Goal: Contribute content: Contribute content

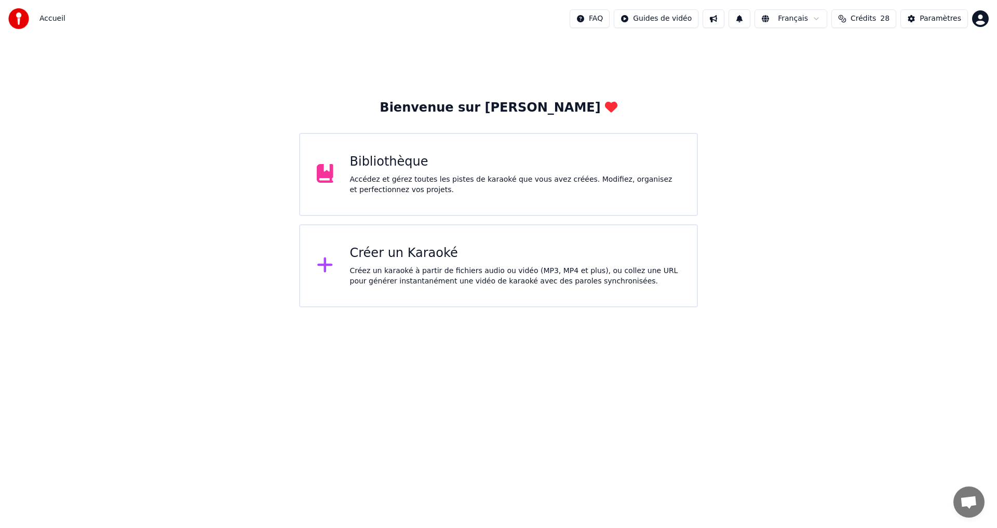
click at [394, 251] on div "Créer un Karaoké" at bounding box center [515, 253] width 331 height 17
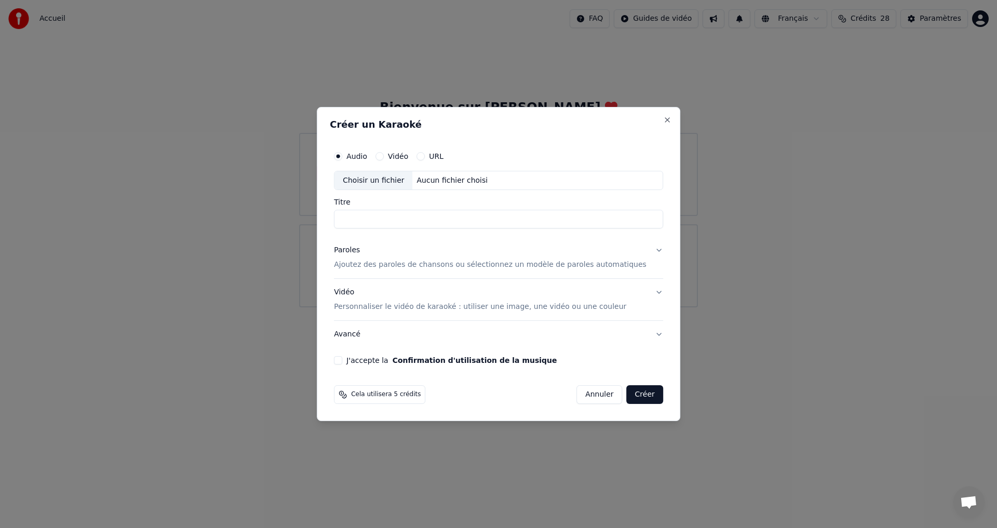
click at [387, 183] on div "Choisir un fichier" at bounding box center [373, 180] width 78 height 19
type input "**********"
click at [569, 263] on p "Ajoutez des paroles de chansons ou sélectionnez un modèle de paroles automatiqu…" at bounding box center [490, 265] width 313 height 10
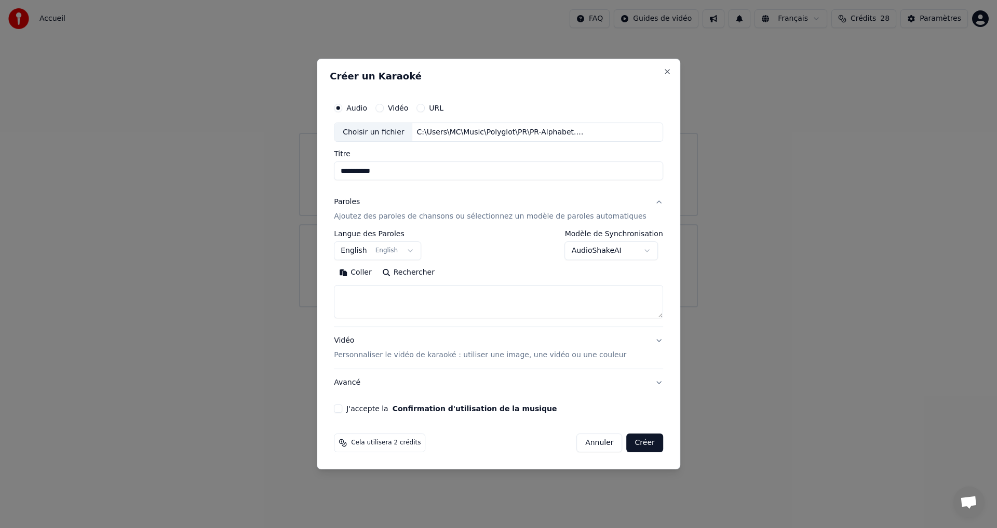
click at [364, 294] on textarea at bounding box center [498, 302] width 329 height 33
paste textarea "**********"
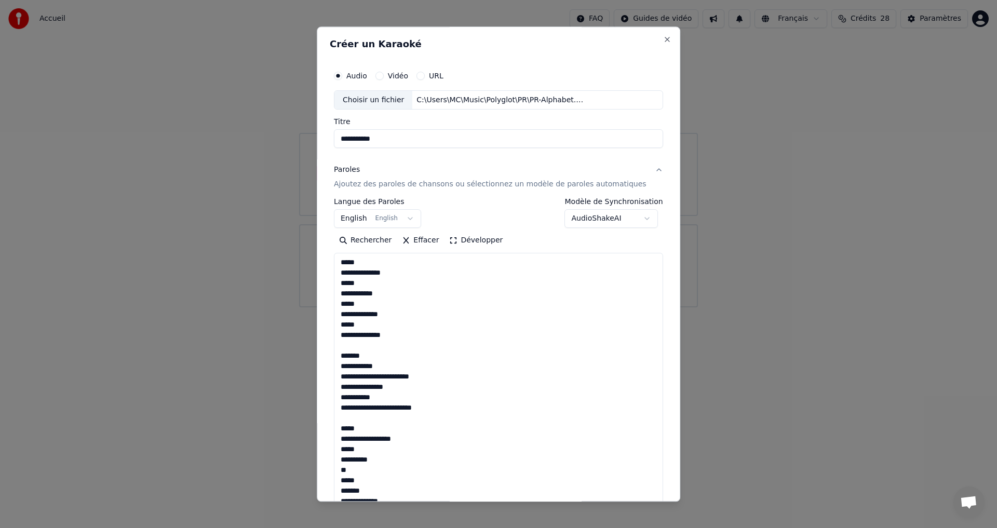
scroll to position [460, 0]
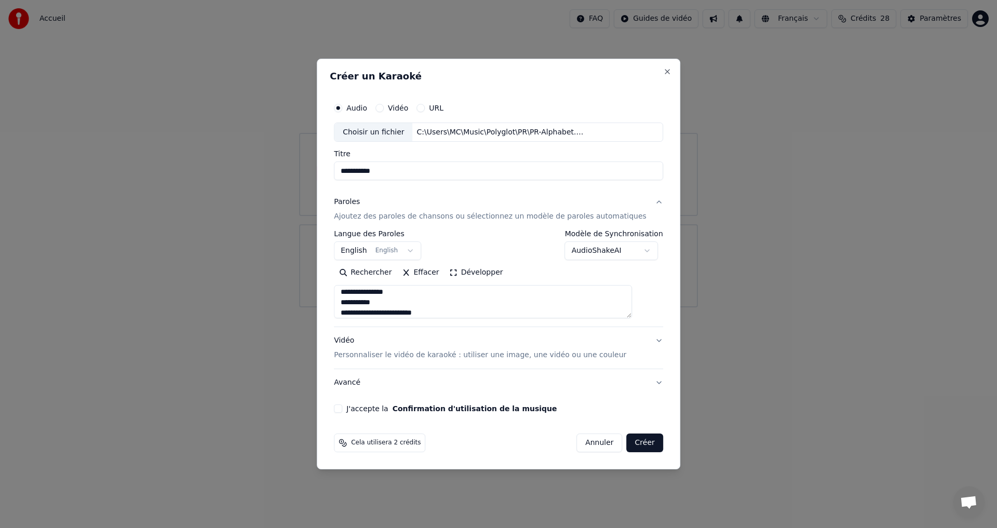
type textarea "**********"
click at [342, 407] on button "J'accepte la Confirmation d'utilisation de la musique" at bounding box center [338, 408] width 8 height 8
click at [640, 344] on button "Vidéo Personnaliser le vidéo de karaoké : utiliser une image, une vidéo ou une …" at bounding box center [498, 349] width 329 height 42
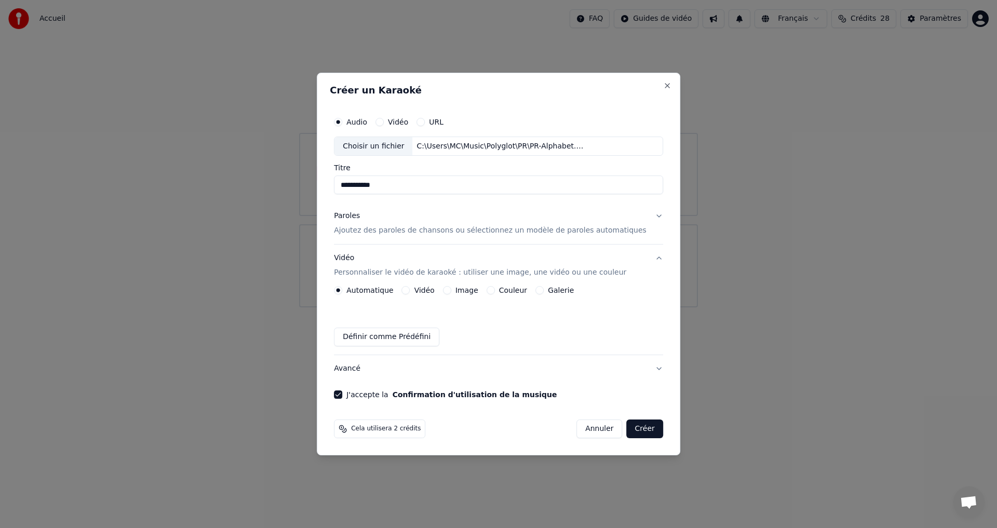
click at [451, 292] on button "Image" at bounding box center [447, 290] width 8 height 8
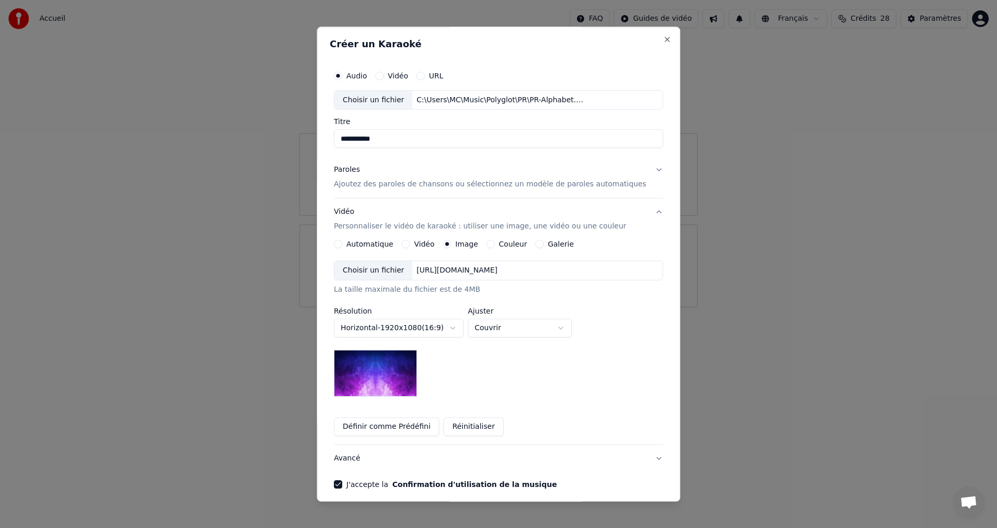
click at [397, 269] on div "Choisir un fichier" at bounding box center [373, 271] width 78 height 19
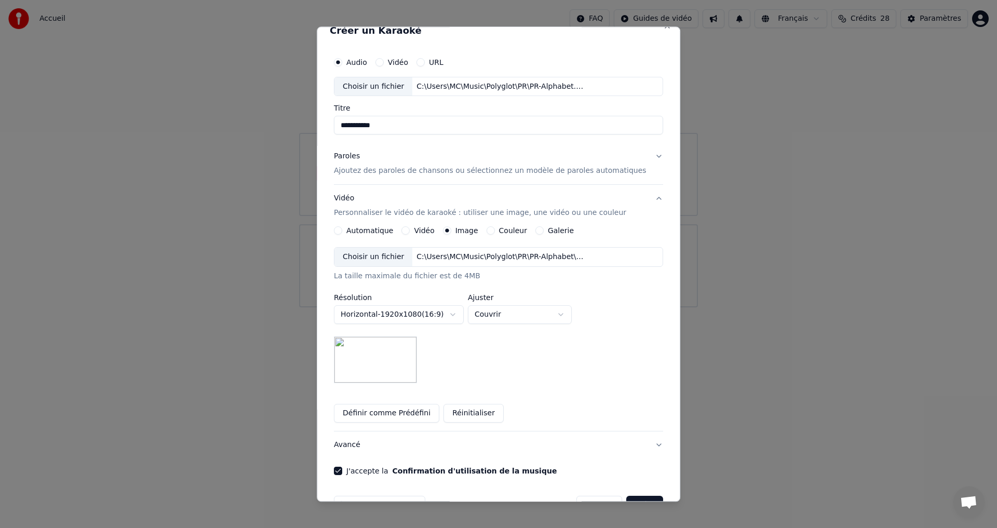
scroll to position [0, 0]
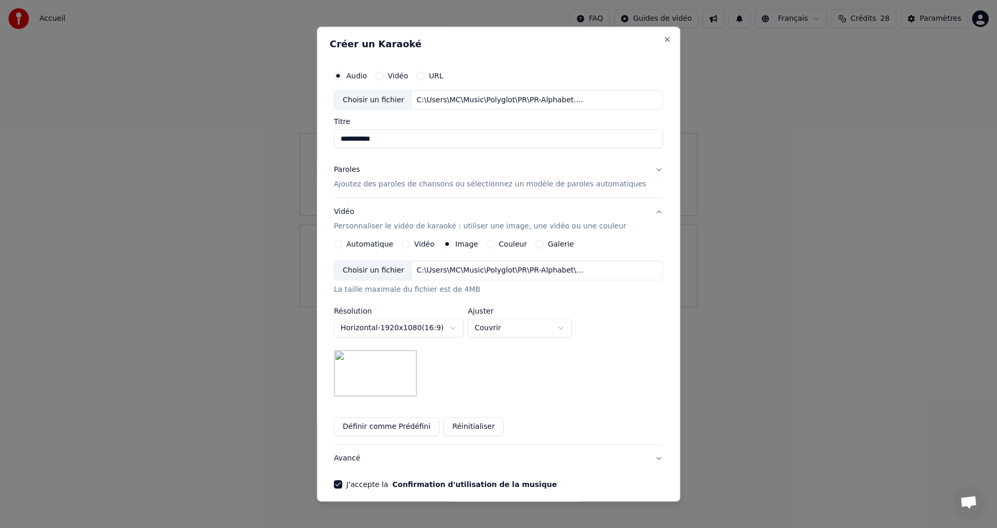
click at [639, 171] on button "Paroles Ajoutez des paroles de chansons ou sélectionnez un modèle de paroles au…" at bounding box center [498, 178] width 329 height 42
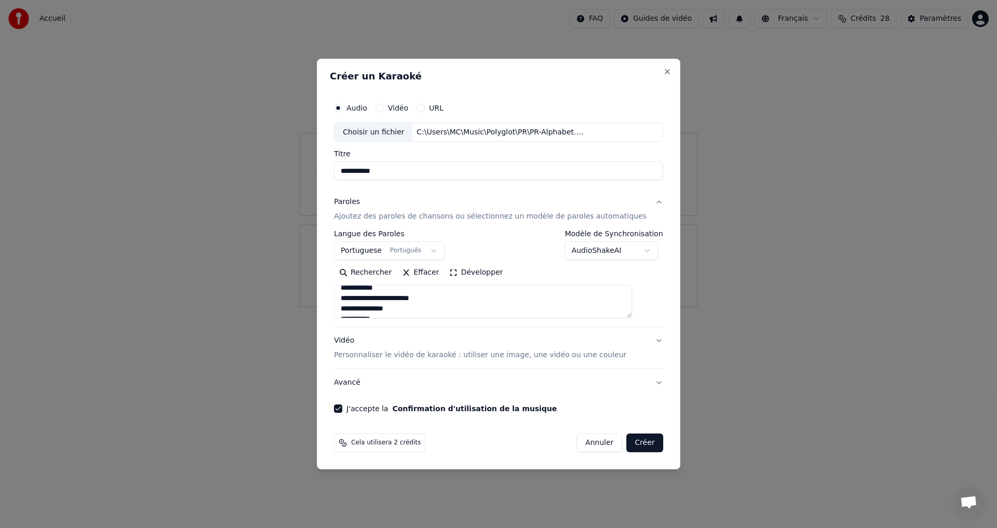
scroll to position [464, 0]
click at [636, 449] on button "Créer" at bounding box center [645, 443] width 36 height 19
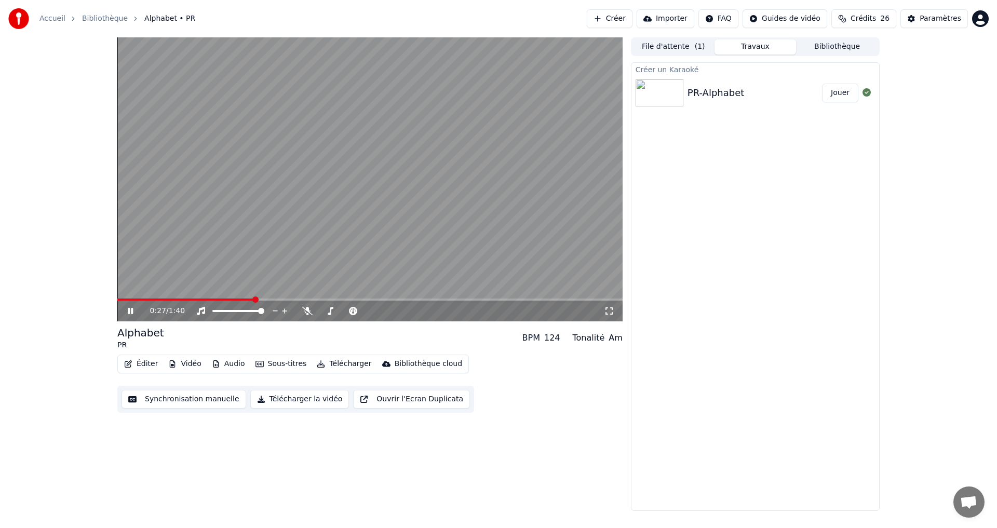
click at [129, 310] on icon at bounding box center [130, 311] width 5 height 6
click at [307, 310] on icon at bounding box center [307, 311] width 10 height 8
click at [126, 298] on video at bounding box center [369, 179] width 505 height 284
click at [126, 303] on div "0:29 / 1:40" at bounding box center [369, 311] width 505 height 21
click at [122, 299] on span at bounding box center [192, 300] width 151 height 2
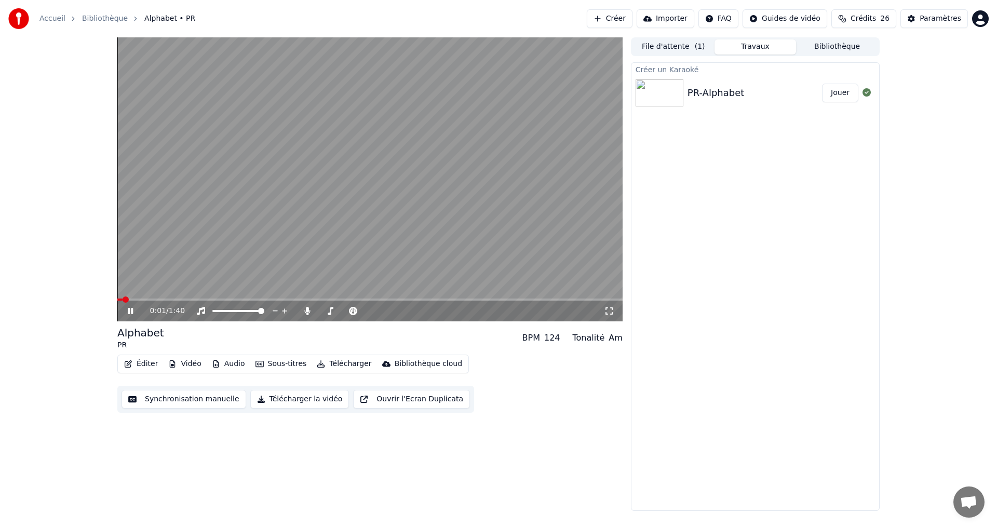
click at [129, 308] on icon at bounding box center [130, 311] width 5 height 6
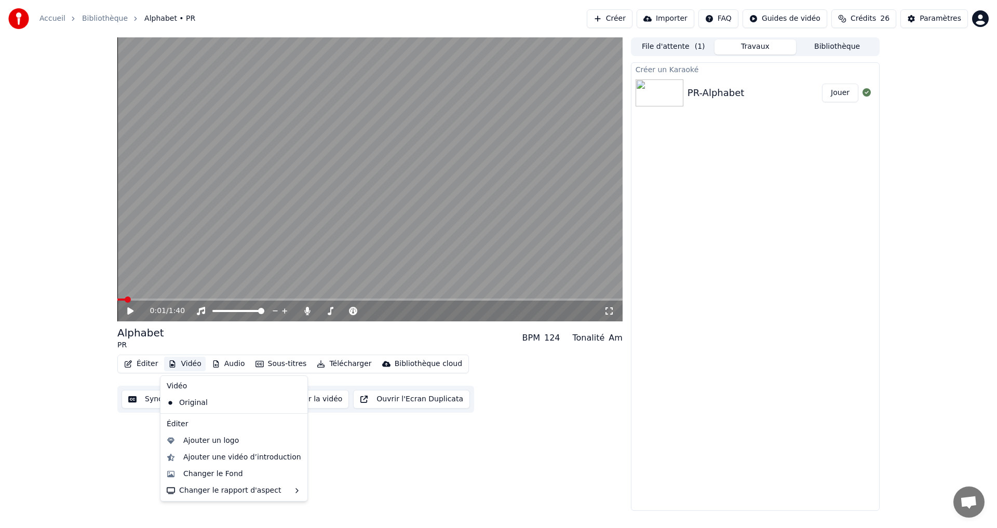
click at [185, 363] on button "Vidéo" at bounding box center [184, 364] width 41 height 15
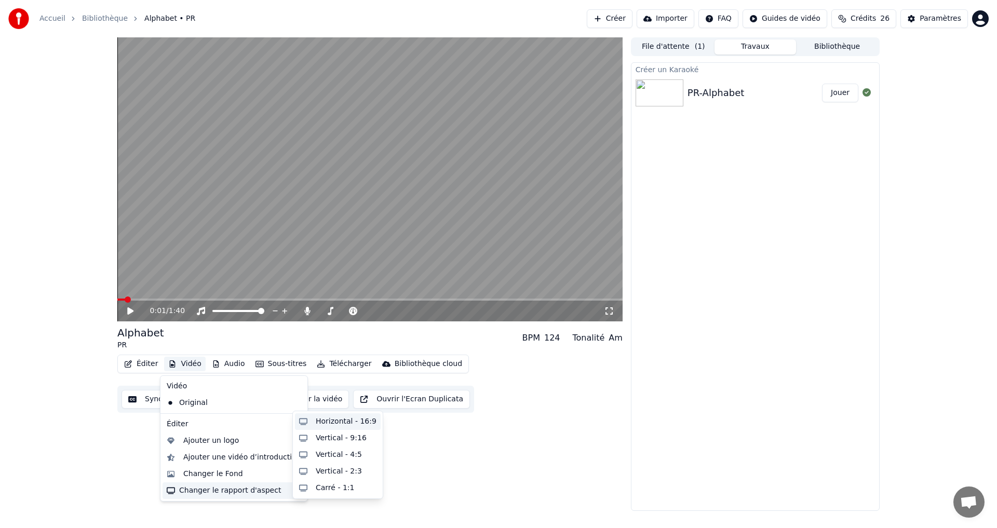
click at [333, 419] on div "Horizontal - 16:9" at bounding box center [346, 421] width 61 height 10
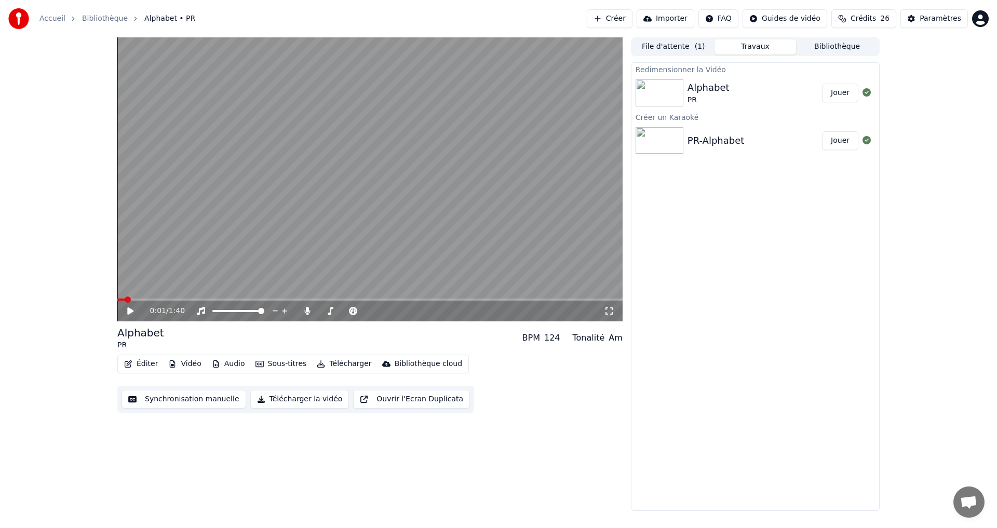
click at [839, 90] on button "Jouer" at bounding box center [840, 93] width 36 height 19
click at [128, 313] on icon at bounding box center [130, 311] width 5 height 6
click at [191, 362] on button "Vidéo" at bounding box center [184, 364] width 41 height 15
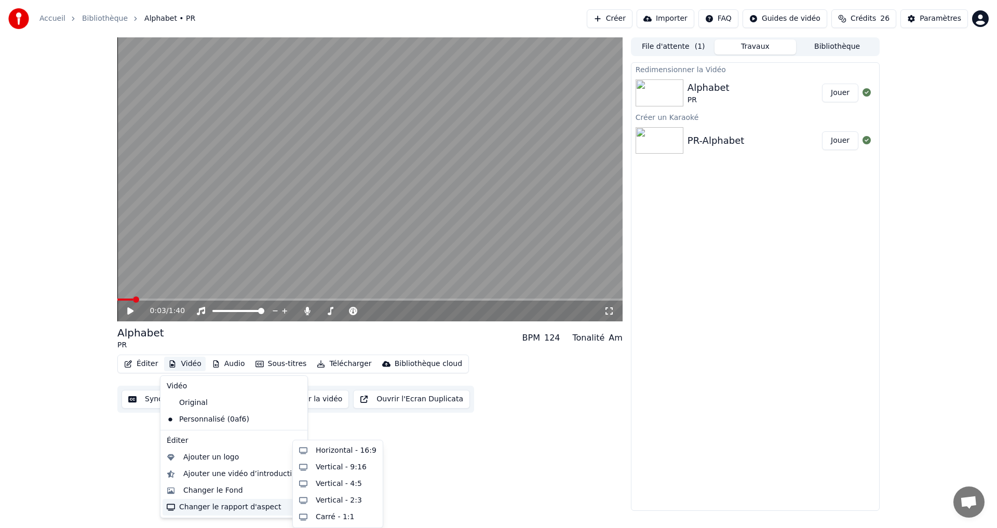
click at [226, 505] on div "Changer le rapport d'aspect" at bounding box center [234, 507] width 143 height 17
click at [334, 456] on div "Horizontal - 16:9" at bounding box center [338, 450] width 86 height 17
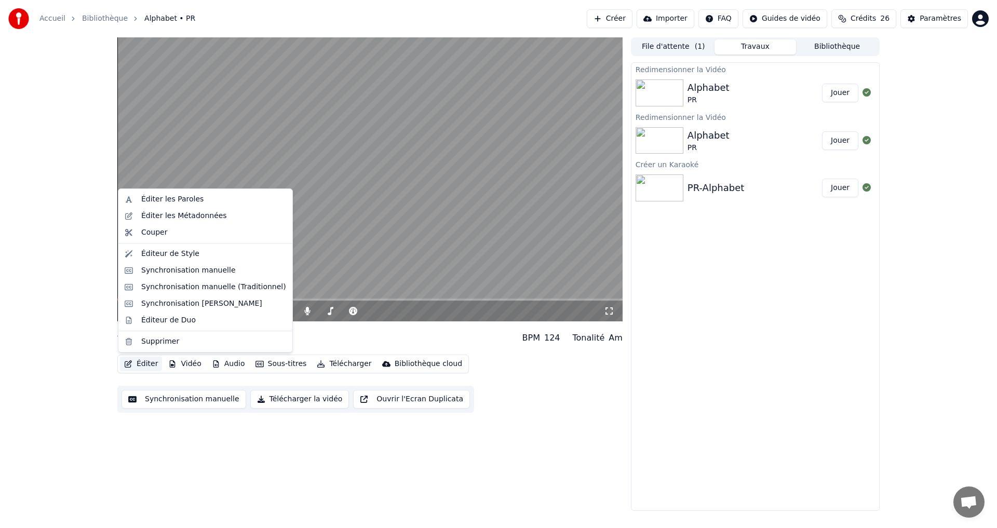
click at [146, 366] on button "Éditer" at bounding box center [141, 364] width 42 height 15
click at [159, 256] on div "Éditeur de Style" at bounding box center [170, 254] width 58 height 10
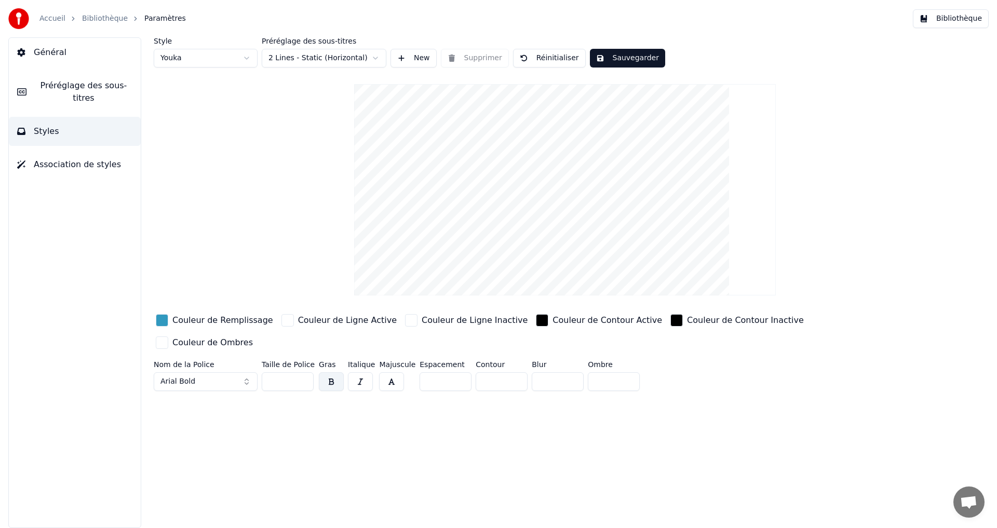
drag, startPoint x: 291, startPoint y: 360, endPoint x: 245, endPoint y: 362, distance: 46.8
click at [247, 363] on div "Nom de la Police Arial Bold Taille de Police ** Gras Italique Majuscule Espacem…" at bounding box center [503, 378] width 698 height 34
type input "***"
click at [267, 437] on div "Style Youka Préréglage des sous-titres 2 Lines - Static (Horizontal) New Suppri…" at bounding box center [565, 282] width 864 height 491
click at [279, 372] on input "***" at bounding box center [288, 381] width 52 height 19
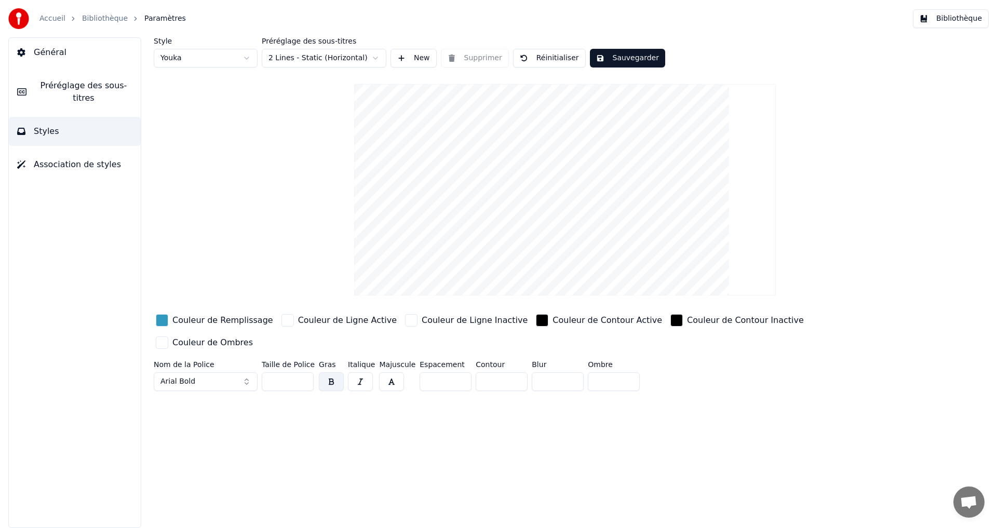
click at [157, 317] on div "button" at bounding box center [162, 320] width 12 height 12
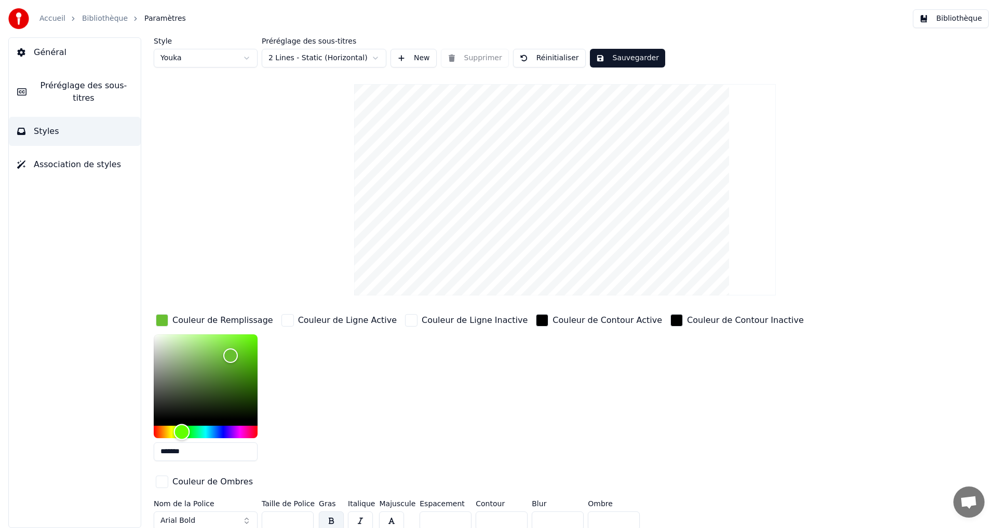
click at [182, 431] on div "Hue" at bounding box center [206, 432] width 104 height 12
type input "*******"
drag, startPoint x: 209, startPoint y: 399, endPoint x: 196, endPoint y: 365, distance: 37.1
click at [196, 365] on div "Color" at bounding box center [206, 376] width 104 height 85
click at [632, 59] on button "Sauvegarder" at bounding box center [627, 58] width 75 height 19
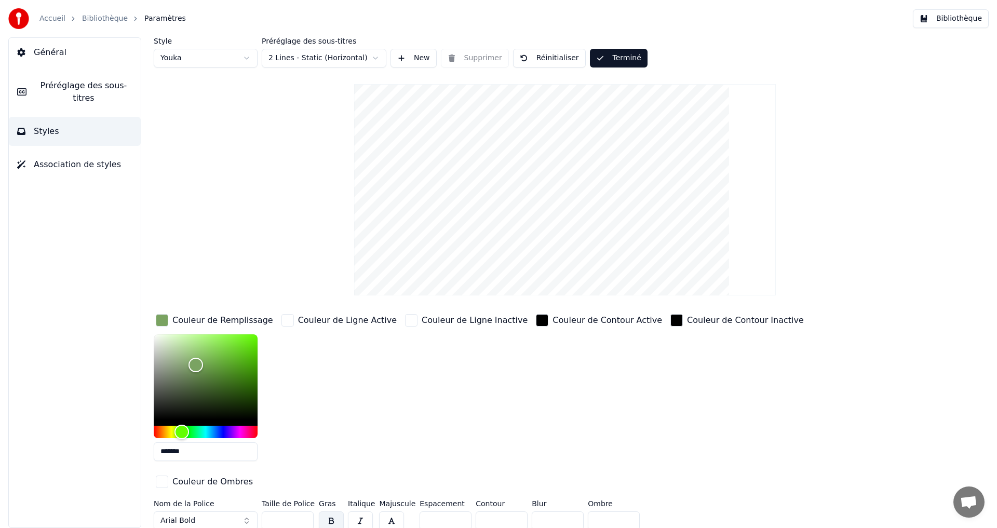
click at [620, 62] on button "Terminé" at bounding box center [619, 58] width 58 height 19
click at [616, 58] on button "Sauvegarder" at bounding box center [627, 58] width 75 height 19
click at [628, 60] on button "Terminé" at bounding box center [619, 58] width 58 height 19
click at [957, 22] on button "Bibliothèque" at bounding box center [951, 18] width 76 height 19
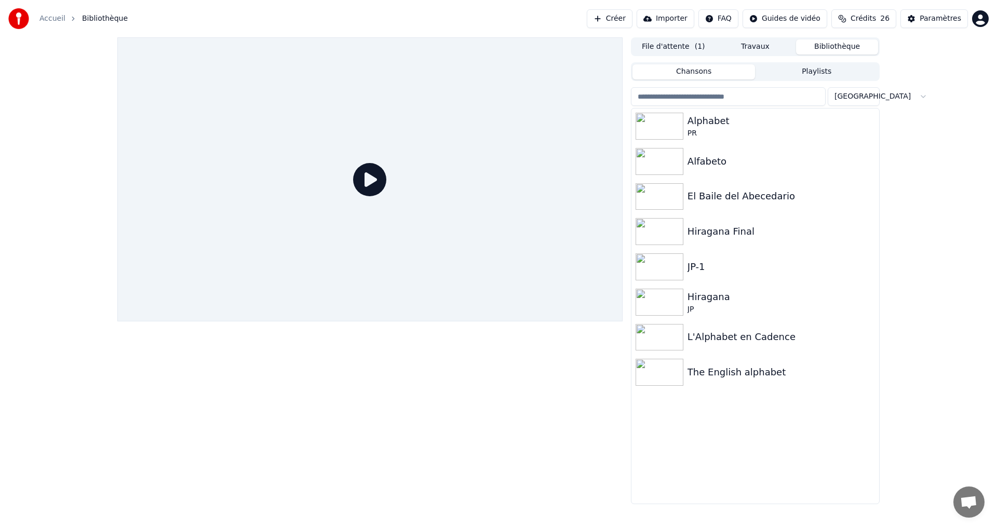
click at [678, 42] on button "File d'attente ( 1 )" at bounding box center [673, 46] width 82 height 15
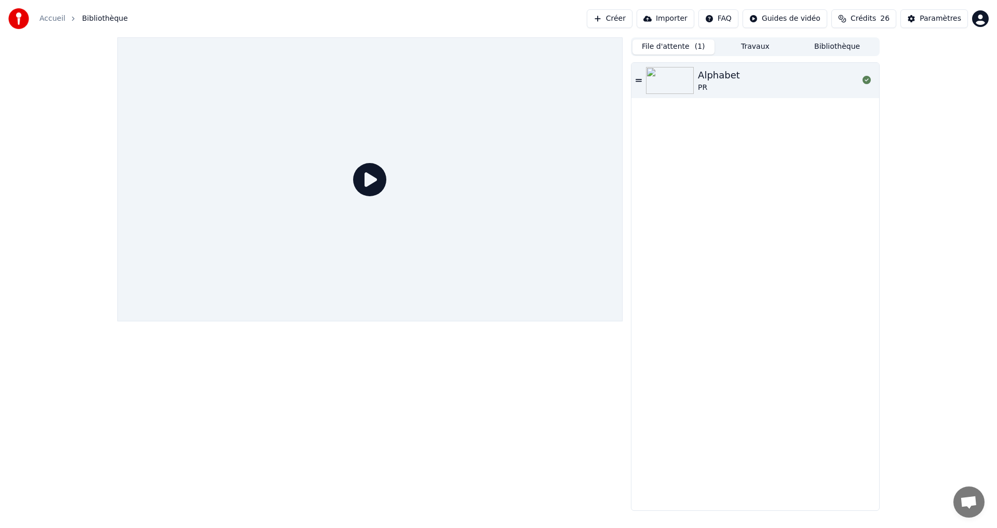
click at [781, 91] on div "Alphabet PR" at bounding box center [778, 80] width 160 height 25
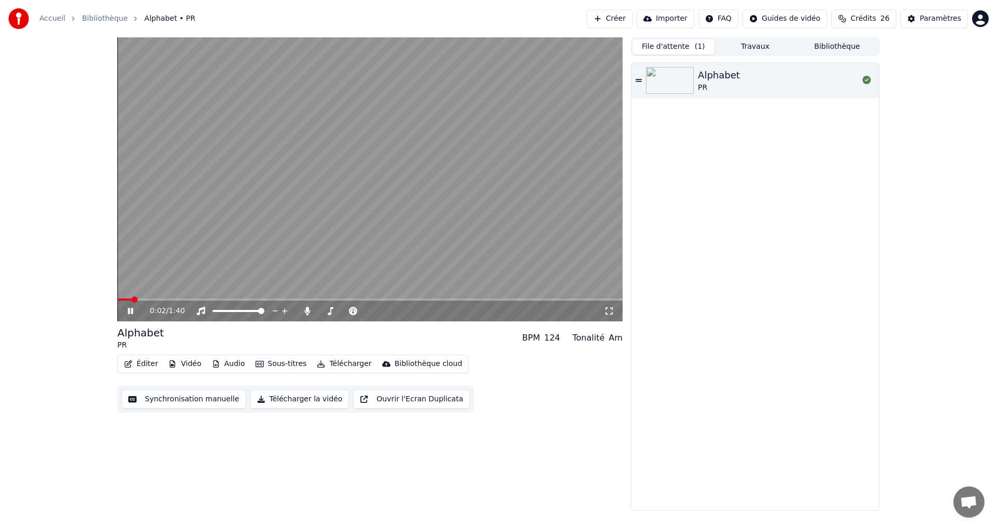
click at [131, 314] on icon at bounding box center [138, 311] width 24 height 8
click at [142, 362] on button "Éditer" at bounding box center [141, 364] width 42 height 15
click at [140, 368] on button "Éditer" at bounding box center [141, 364] width 42 height 15
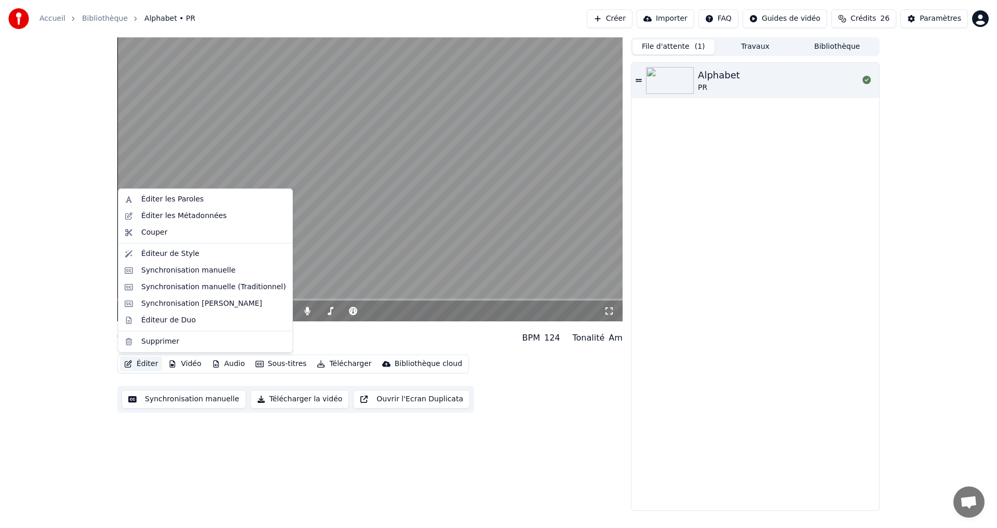
click at [147, 360] on button "Éditer" at bounding box center [141, 364] width 42 height 15
click at [173, 254] on div "Éditeur de Style" at bounding box center [170, 254] width 58 height 10
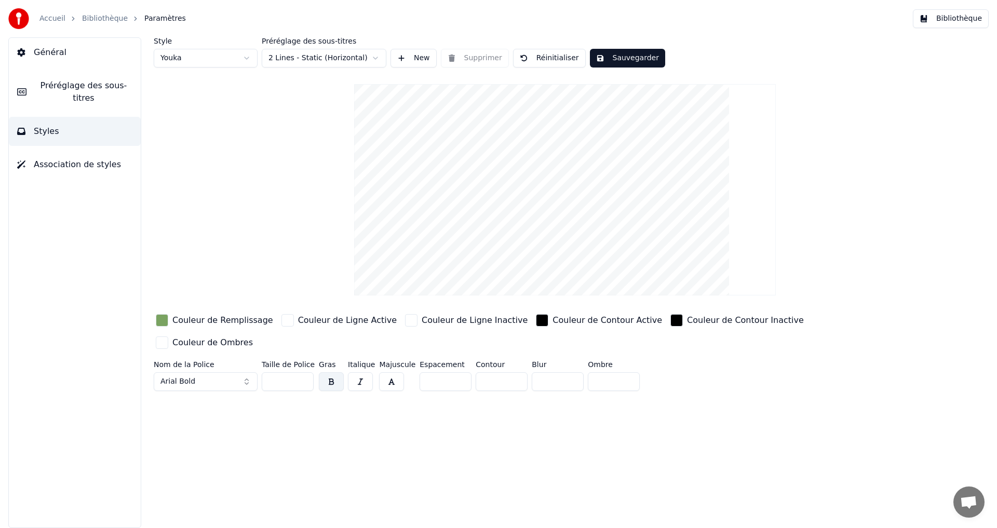
click at [160, 323] on div "button" at bounding box center [162, 320] width 12 height 12
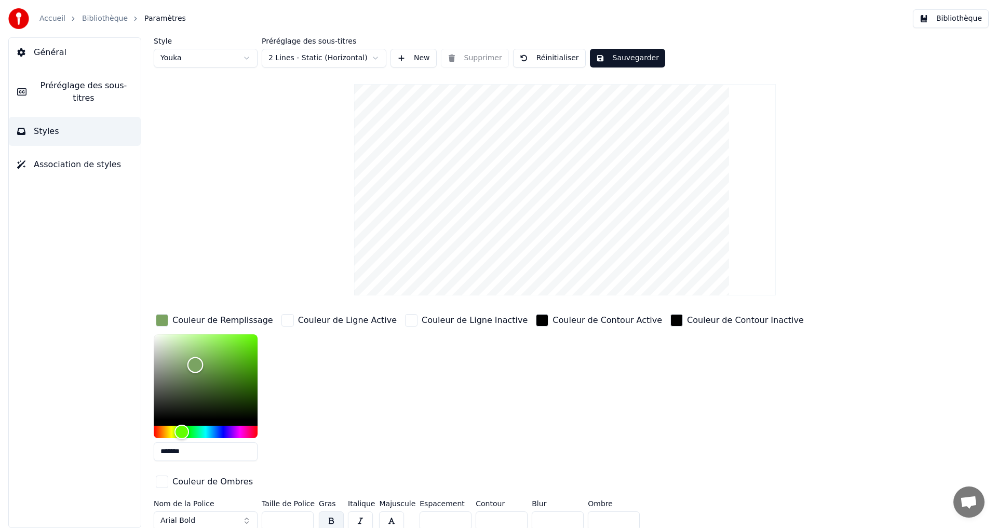
click at [184, 358] on div "Color" at bounding box center [206, 376] width 104 height 85
type input "*******"
drag, startPoint x: 199, startPoint y: 351, endPoint x: 208, endPoint y: 354, distance: 9.2
click at [208, 354] on div "Color" at bounding box center [206, 376] width 104 height 85
click at [614, 58] on button "Sauvegarder" at bounding box center [627, 58] width 75 height 19
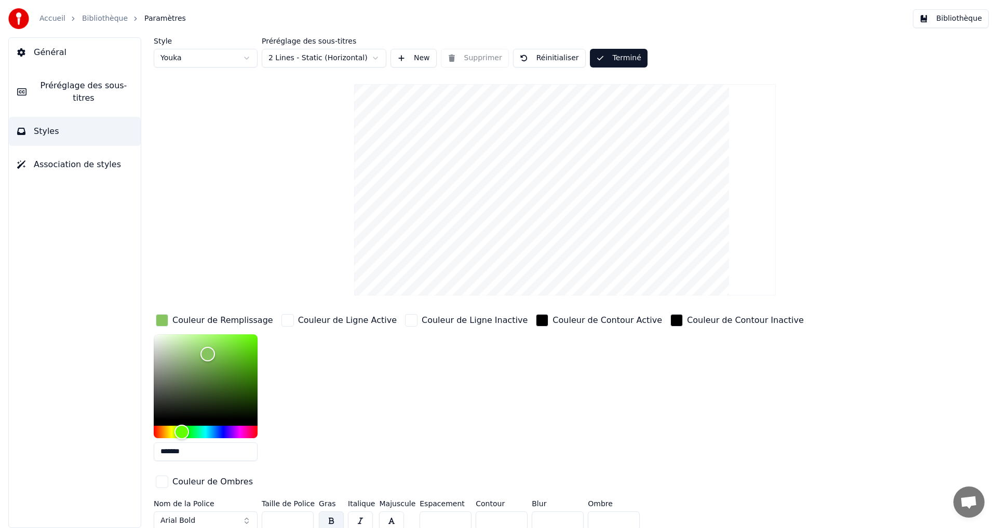
click at [615, 62] on button "Terminé" at bounding box center [619, 58] width 58 height 19
click at [952, 17] on button "Bibliothèque" at bounding box center [951, 18] width 76 height 19
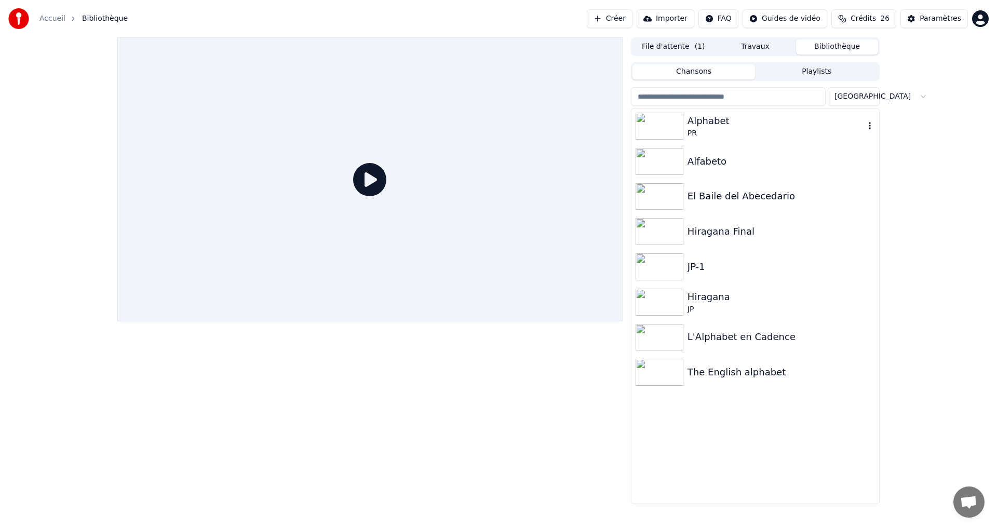
click at [764, 127] on div "Alphabet" at bounding box center [775, 121] width 177 height 15
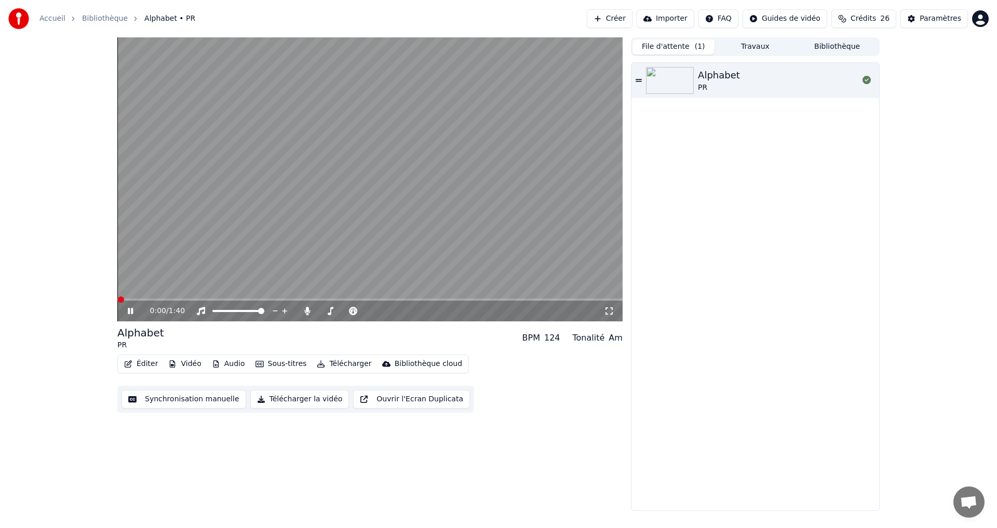
click at [679, 47] on button "File d'attente ( 1 )" at bounding box center [673, 46] width 82 height 15
click at [742, 89] on div "Alphabet PR" at bounding box center [778, 80] width 160 height 25
click at [150, 361] on button "Éditer" at bounding box center [141, 364] width 42 height 15
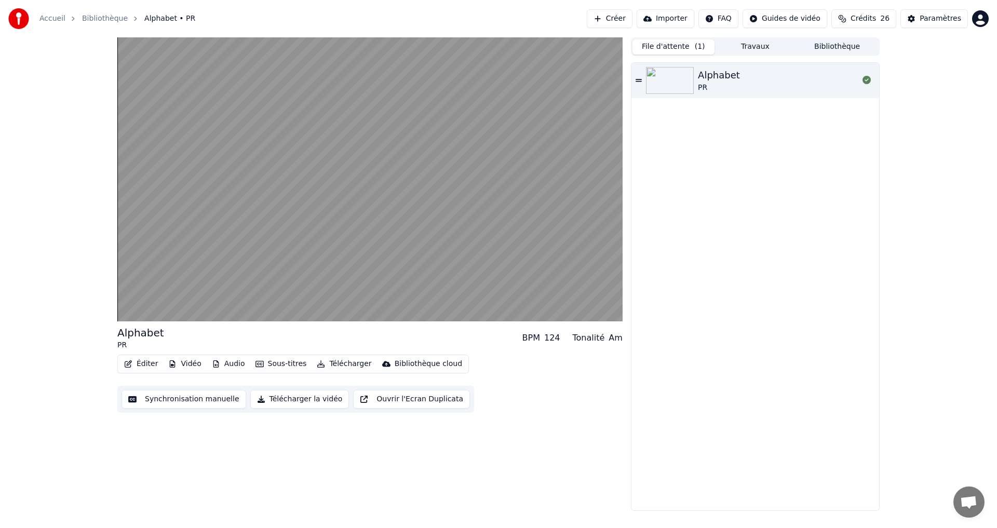
click at [154, 398] on button "Synchronisation manuelle" at bounding box center [184, 399] width 125 height 19
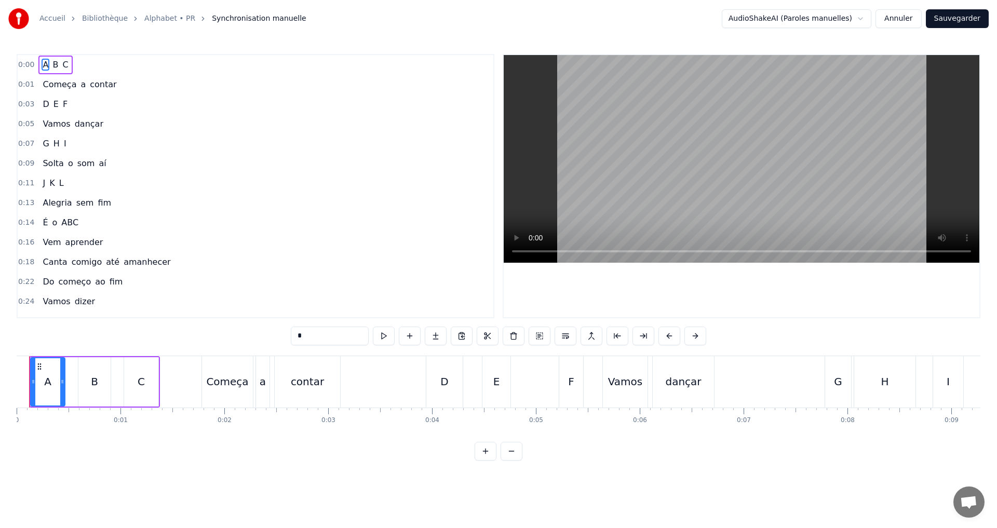
click at [98, 58] on div "0:00 A B C" at bounding box center [256, 65] width 476 height 20
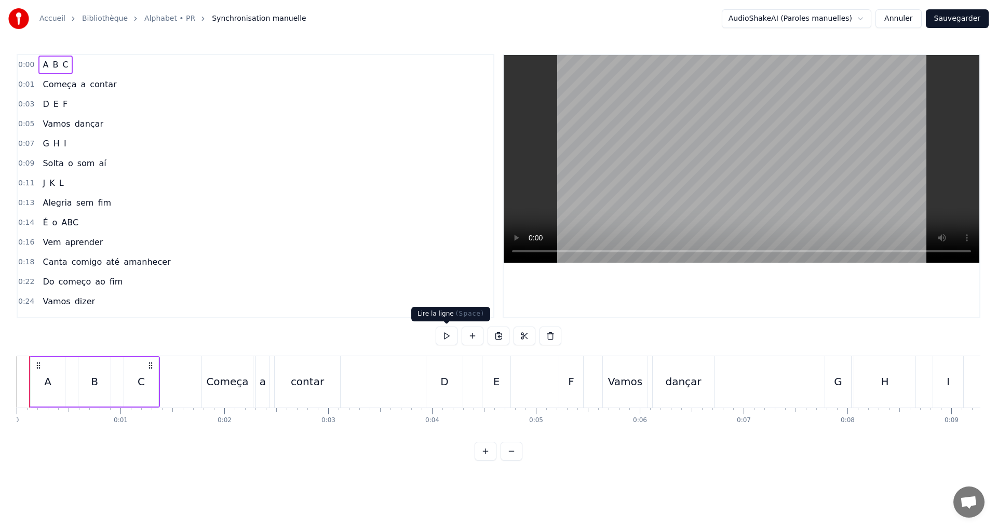
click at [447, 343] on button at bounding box center [447, 336] width 22 height 19
click at [137, 83] on div "0:01 Começa a contar" at bounding box center [256, 85] width 476 height 20
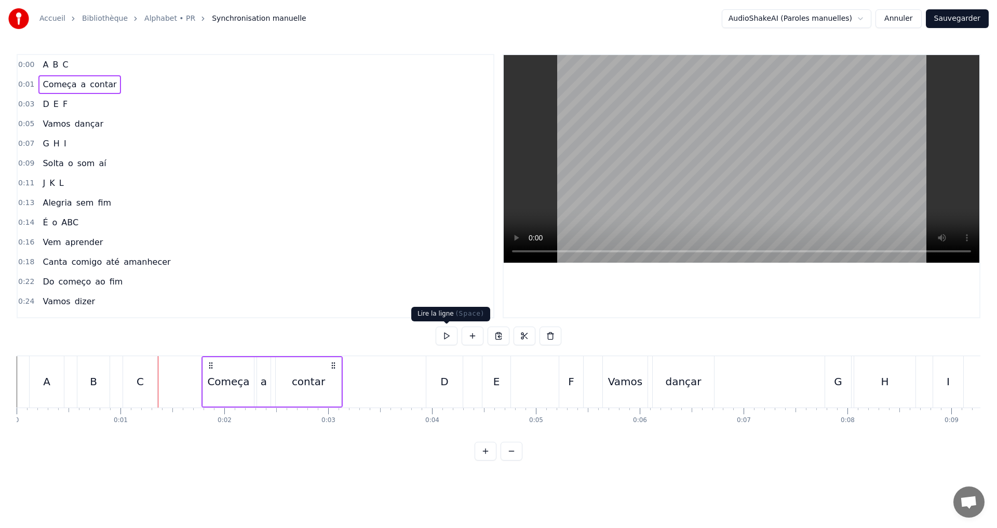
click at [447, 338] on button at bounding box center [447, 336] width 22 height 19
click at [104, 101] on div "0:03 D E F" at bounding box center [256, 105] width 476 height 20
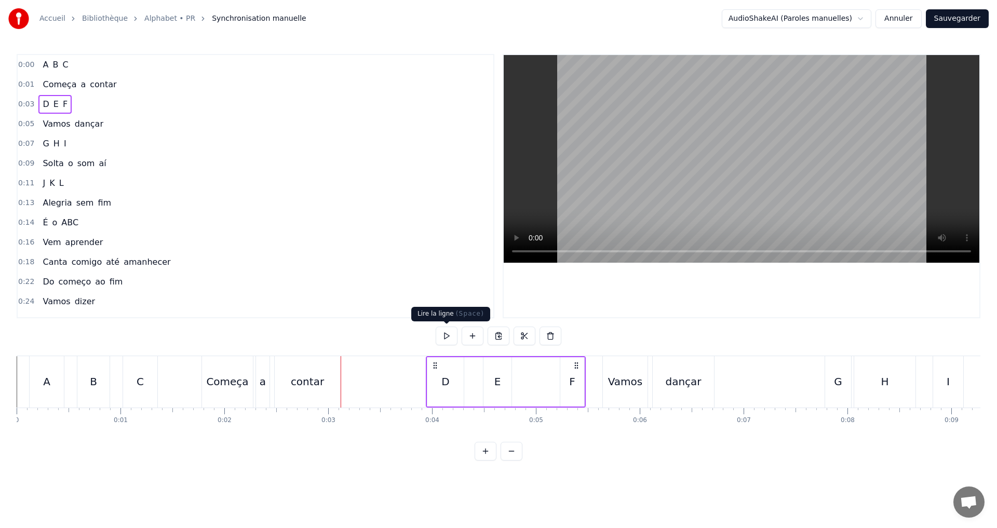
drag, startPoint x: 448, startPoint y: 335, endPoint x: 441, endPoint y: 332, distance: 7.9
click at [448, 335] on button at bounding box center [447, 336] width 22 height 19
click at [443, 332] on button at bounding box center [447, 336] width 22 height 19
click at [571, 385] on div "F" at bounding box center [572, 382] width 6 height 16
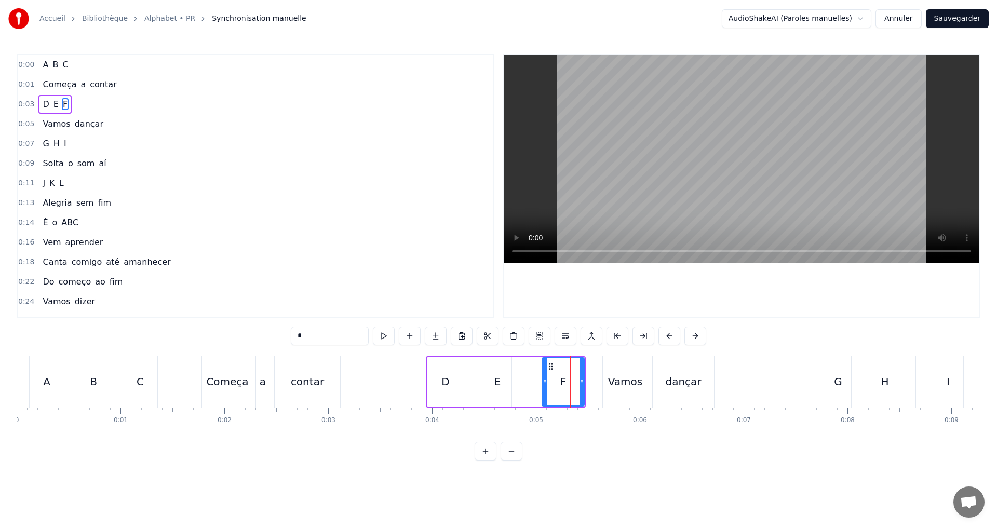
drag, startPoint x: 558, startPoint y: 380, endPoint x: 537, endPoint y: 375, distance: 21.8
click at [543, 375] on div at bounding box center [545, 381] width 4 height 47
click at [369, 334] on button at bounding box center [371, 336] width 22 height 19
click at [99, 102] on div "0:03 D E F" at bounding box center [256, 105] width 476 height 20
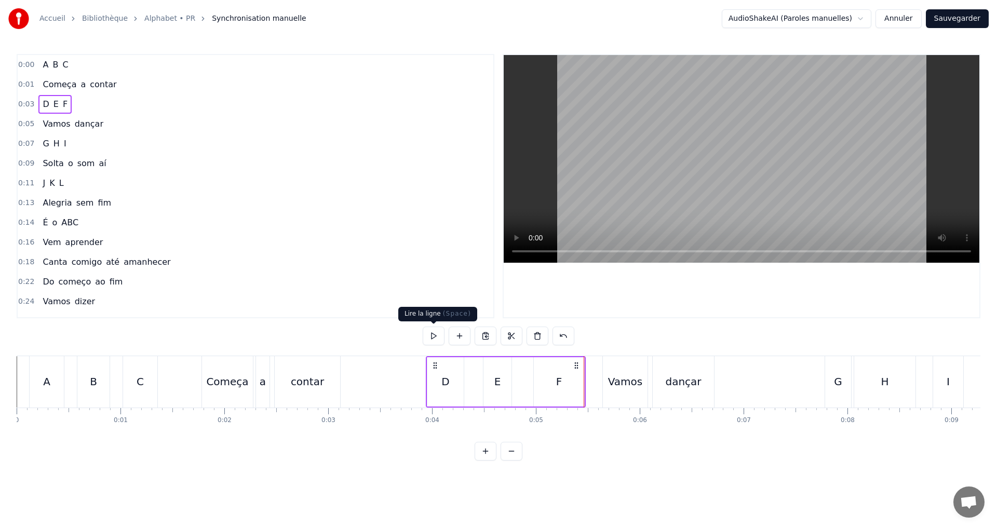
click at [433, 334] on button at bounding box center [434, 336] width 22 height 19
click at [124, 125] on div "0:05 Vamos dançar" at bounding box center [256, 124] width 476 height 20
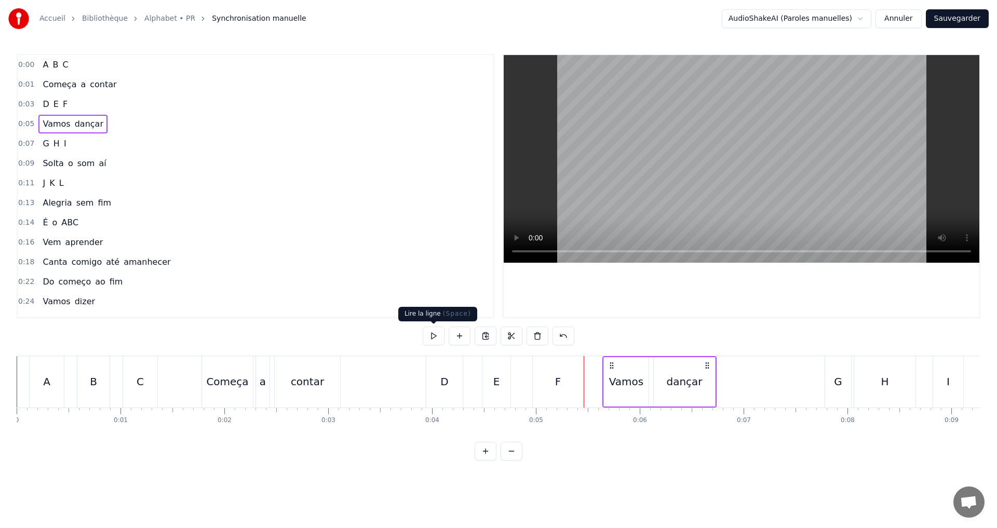
click at [434, 332] on button at bounding box center [434, 336] width 22 height 19
click at [433, 331] on button at bounding box center [434, 336] width 22 height 19
click at [92, 144] on div "0:07 G H I" at bounding box center [256, 144] width 476 height 20
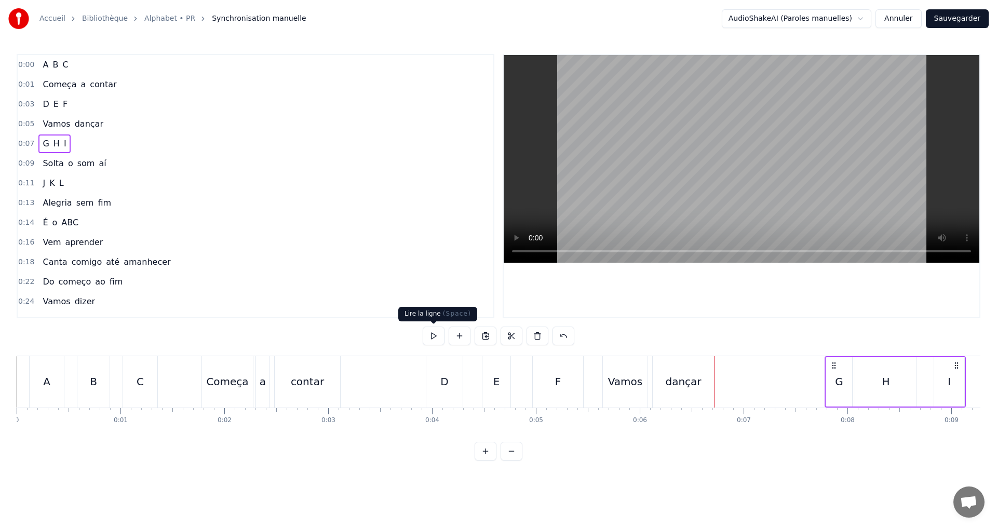
click at [438, 338] on button at bounding box center [434, 336] width 22 height 19
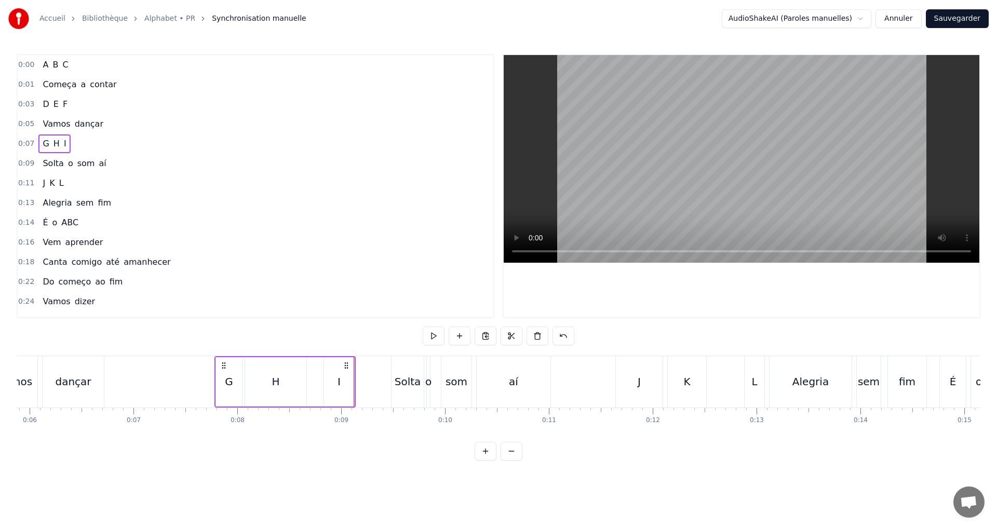
scroll to position [0, 592]
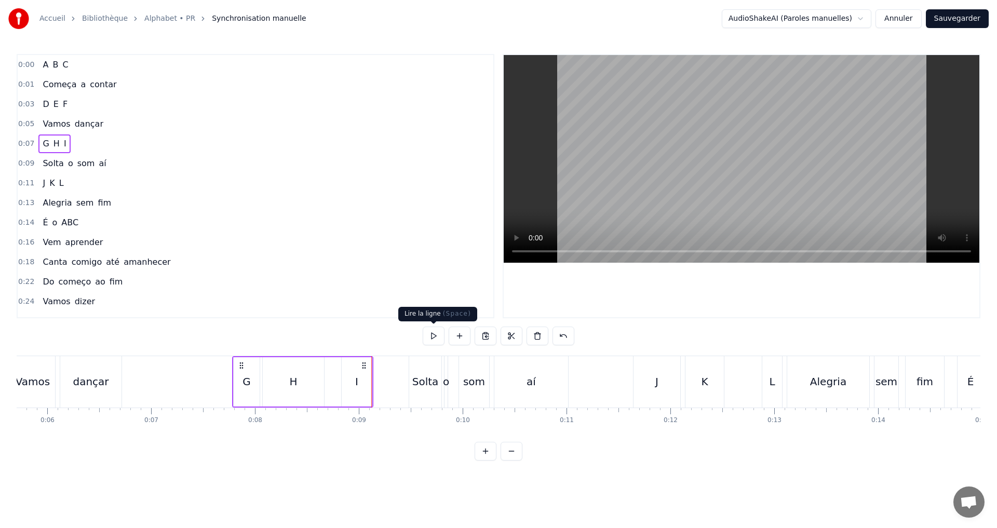
click at [437, 333] on button at bounding box center [434, 336] width 22 height 19
click at [431, 341] on button at bounding box center [434, 336] width 22 height 19
click at [127, 165] on div "0:09 Solta o som aí" at bounding box center [256, 164] width 476 height 20
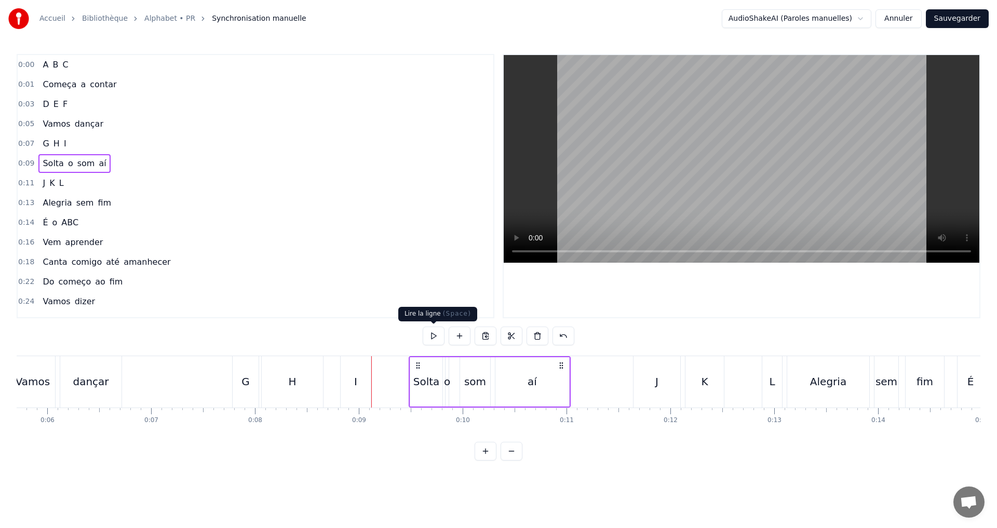
click at [434, 335] on button at bounding box center [434, 336] width 22 height 19
click at [432, 330] on button at bounding box center [434, 336] width 22 height 19
click at [95, 181] on div "0:11 J K L" at bounding box center [256, 183] width 476 height 20
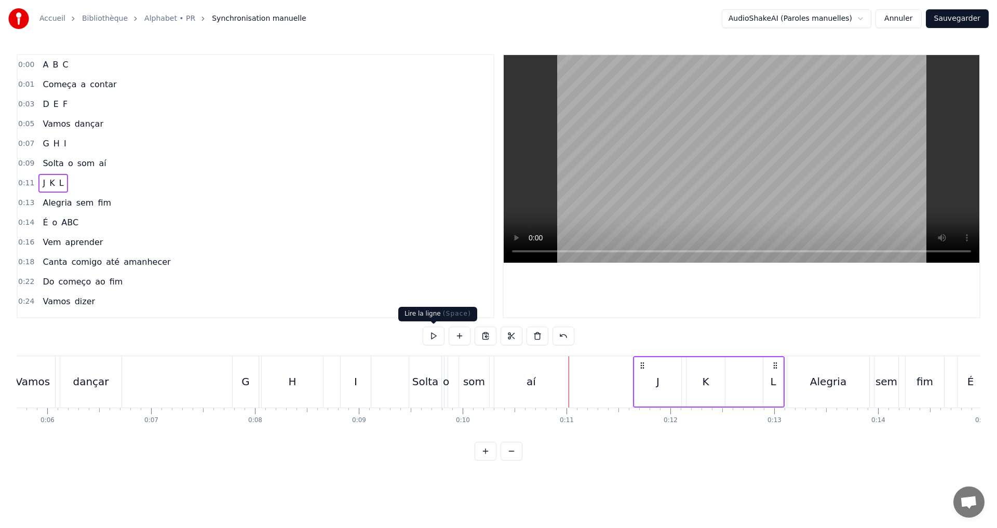
click at [439, 333] on button at bounding box center [434, 336] width 22 height 19
click at [694, 381] on div "K" at bounding box center [705, 381] width 38 height 49
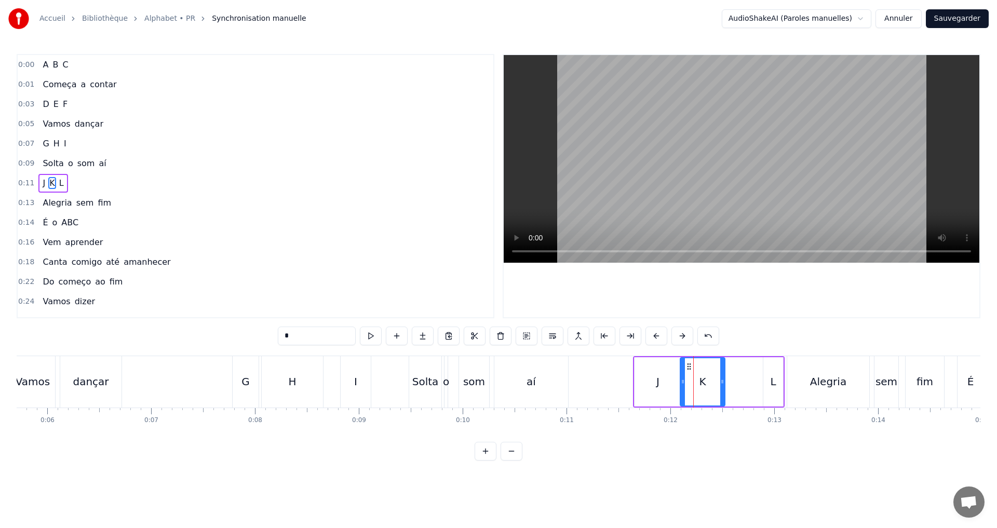
click at [685, 380] on icon at bounding box center [683, 381] width 4 height 8
drag, startPoint x: 723, startPoint y: 386, endPoint x: 711, endPoint y: 386, distance: 12.5
click at [711, 386] on div at bounding box center [710, 381] width 4 height 47
click at [368, 333] on button at bounding box center [371, 336] width 22 height 19
click at [772, 383] on div "L" at bounding box center [773, 382] width 6 height 16
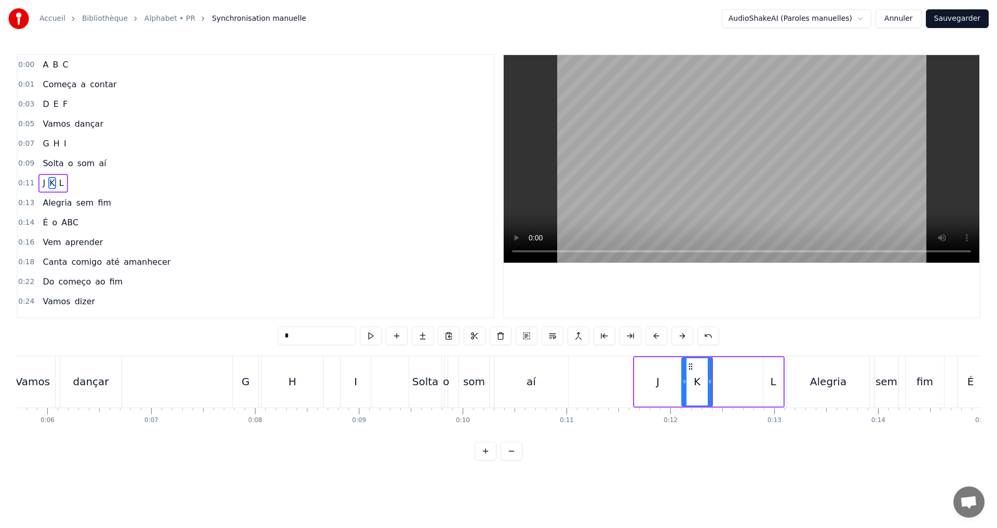
type input "*"
drag, startPoint x: 765, startPoint y: 383, endPoint x: 723, endPoint y: 377, distance: 42.5
click at [730, 379] on icon at bounding box center [732, 381] width 4 height 8
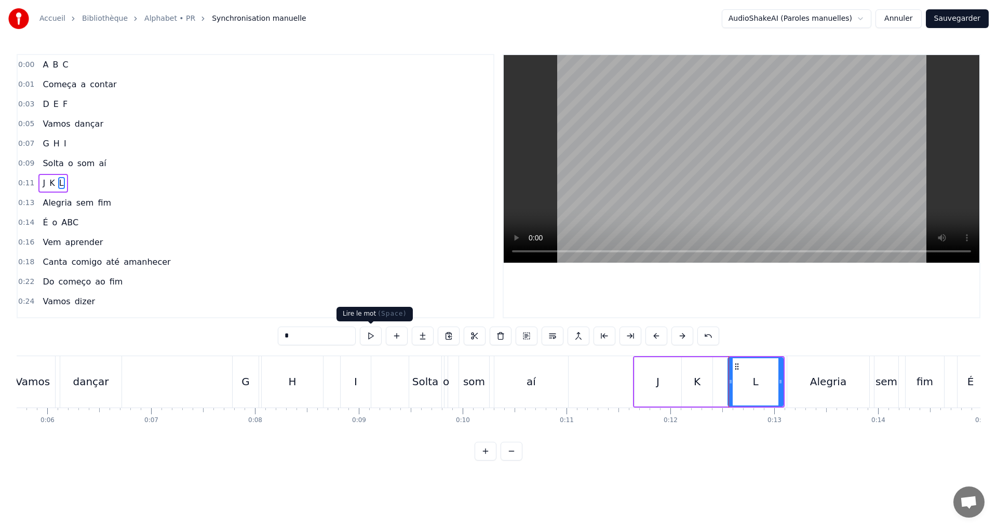
click at [367, 333] on button at bounding box center [371, 336] width 22 height 19
drag, startPoint x: 780, startPoint y: 385, endPoint x: 770, endPoint y: 384, distance: 11.0
click at [770, 384] on icon at bounding box center [769, 381] width 4 height 8
click at [376, 334] on button at bounding box center [371, 336] width 22 height 19
click at [116, 199] on div "0:13 Alegria sem fim" at bounding box center [256, 203] width 476 height 20
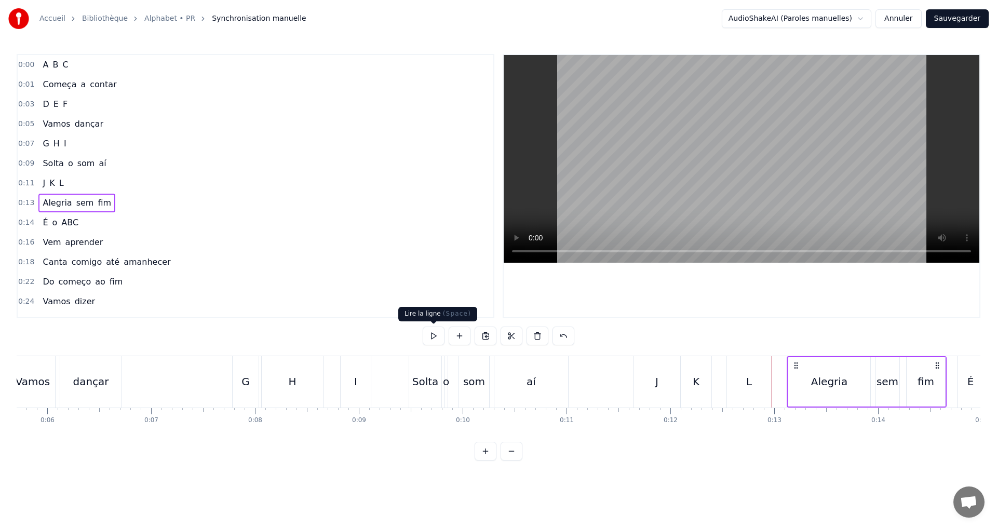
click at [432, 336] on button at bounding box center [434, 336] width 22 height 19
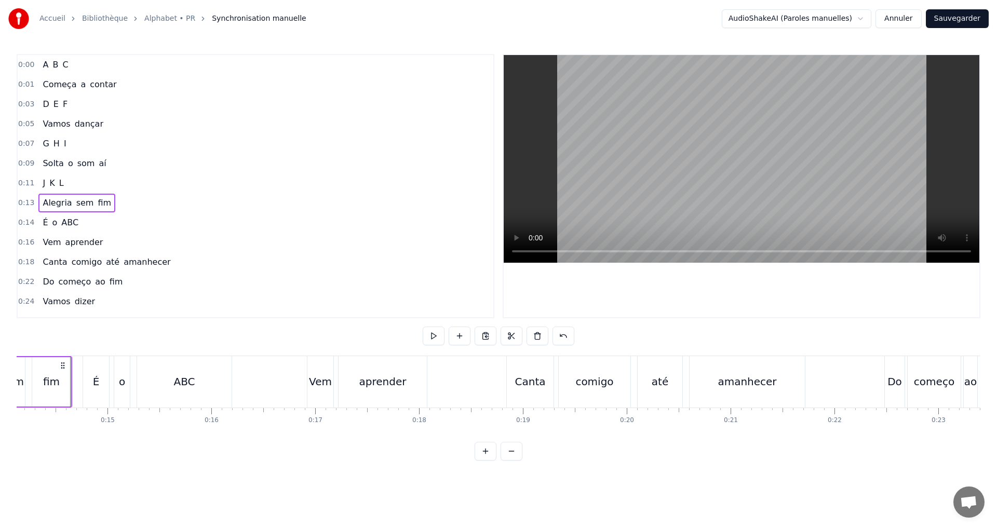
scroll to position [0, 1468]
click at [432, 336] on button at bounding box center [434, 336] width 22 height 19
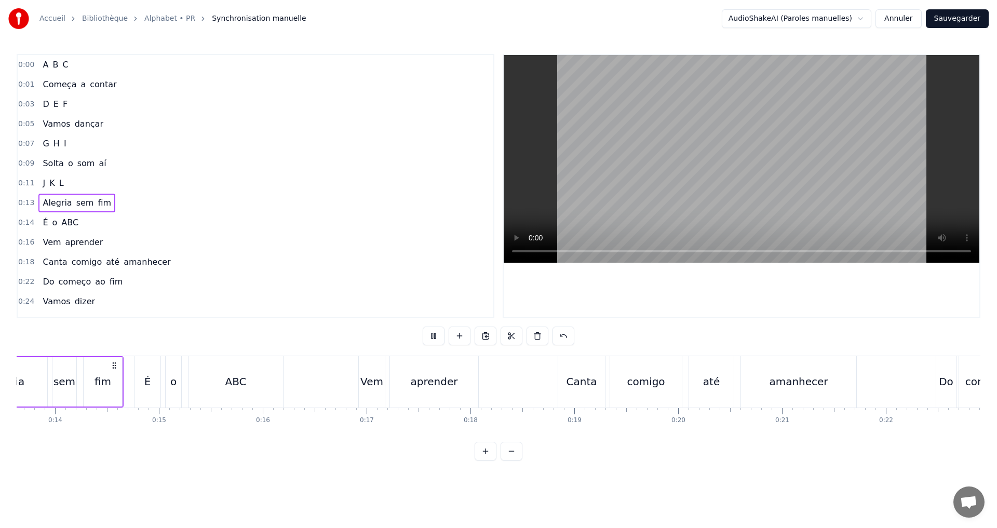
scroll to position [0, 1330]
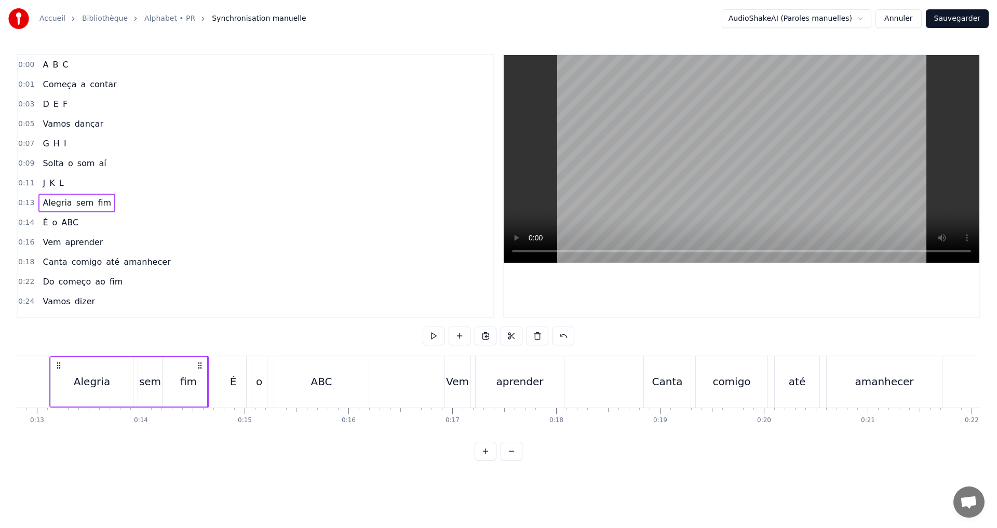
click at [123, 225] on div "0:14 É o ABC" at bounding box center [256, 223] width 476 height 20
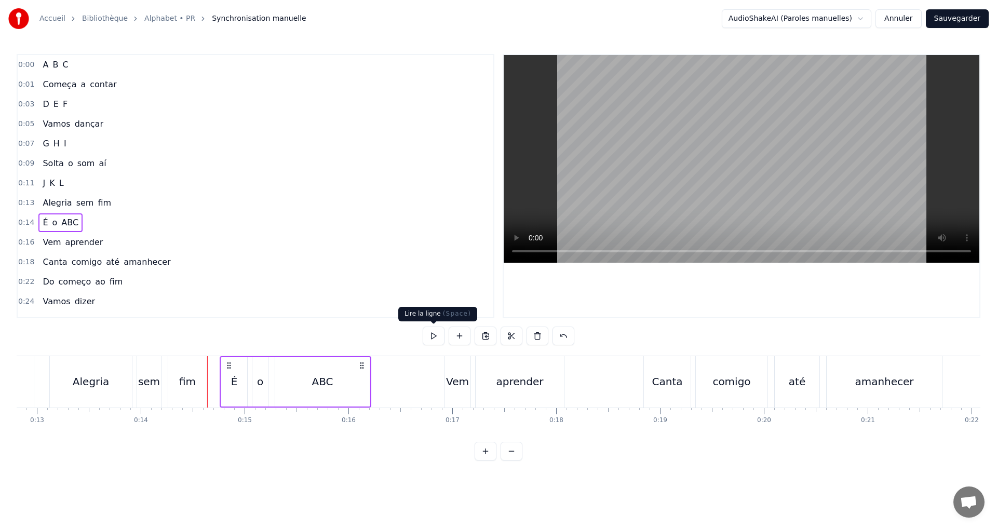
click at [434, 335] on button at bounding box center [434, 336] width 22 height 19
click at [436, 329] on button at bounding box center [434, 336] width 22 height 19
click at [322, 383] on div "ABC" at bounding box center [322, 382] width 21 height 16
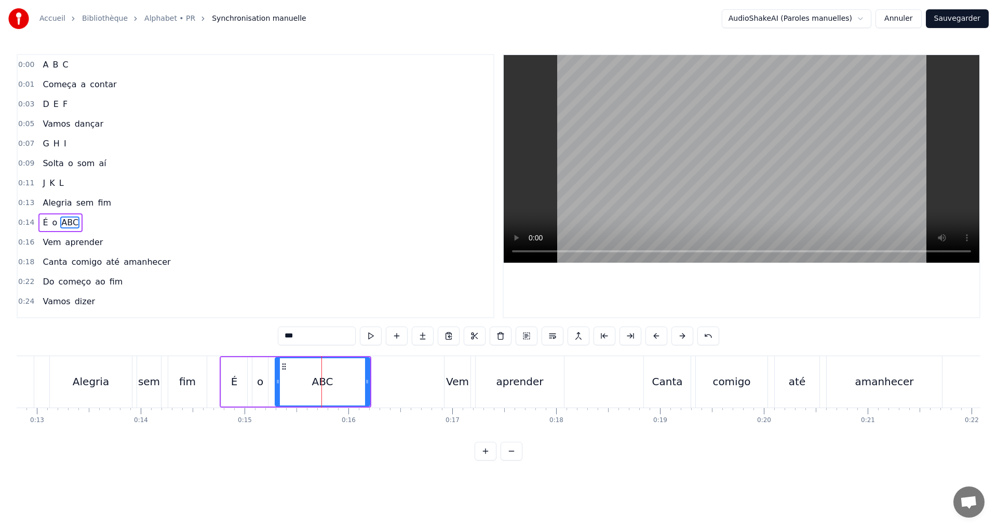
scroll to position [36, 0]
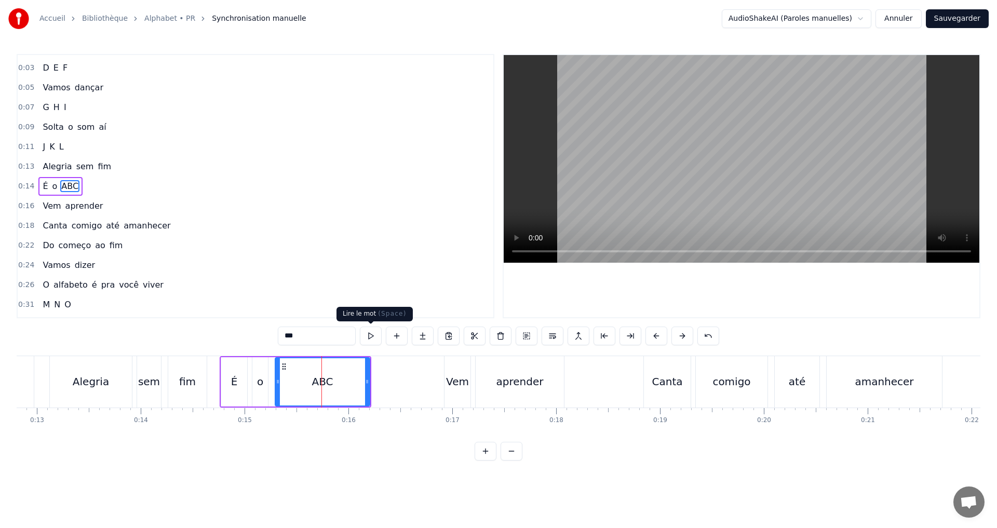
click at [369, 338] on button at bounding box center [371, 336] width 22 height 19
click at [107, 206] on div "0:16 Vem aprender" at bounding box center [256, 206] width 476 height 20
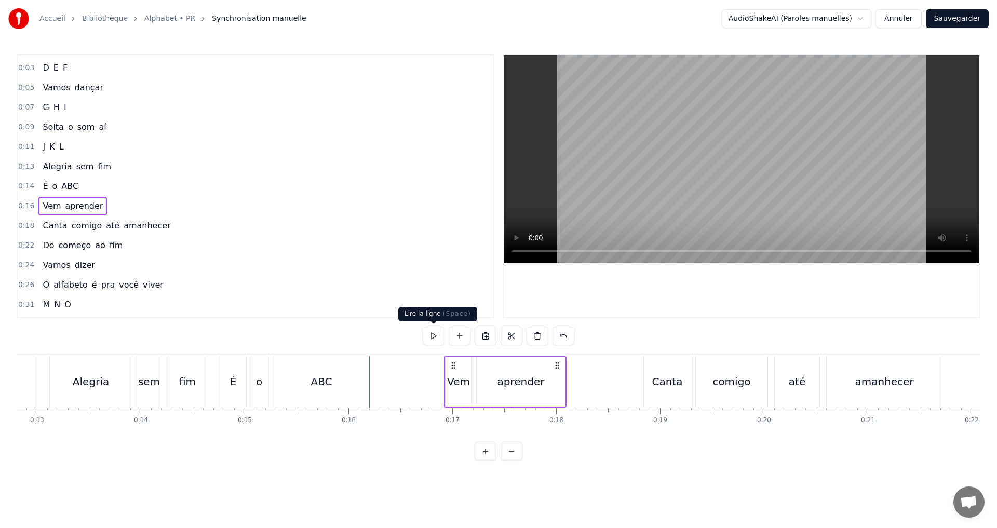
click at [439, 335] on button at bounding box center [434, 336] width 22 height 19
click at [428, 332] on button at bounding box center [434, 336] width 22 height 19
click at [167, 229] on div "0:18 Canta comigo até amanhecer" at bounding box center [256, 226] width 476 height 20
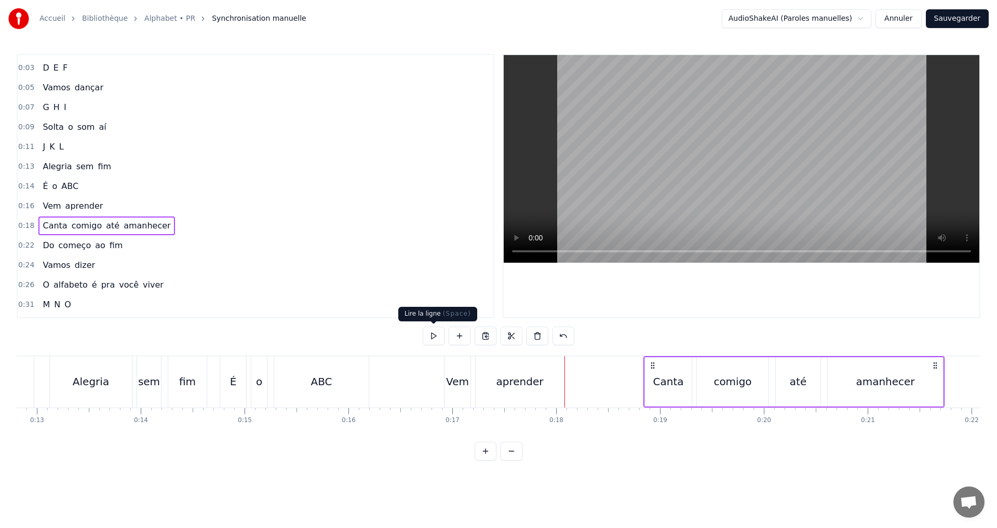
click at [433, 332] on button at bounding box center [434, 336] width 22 height 19
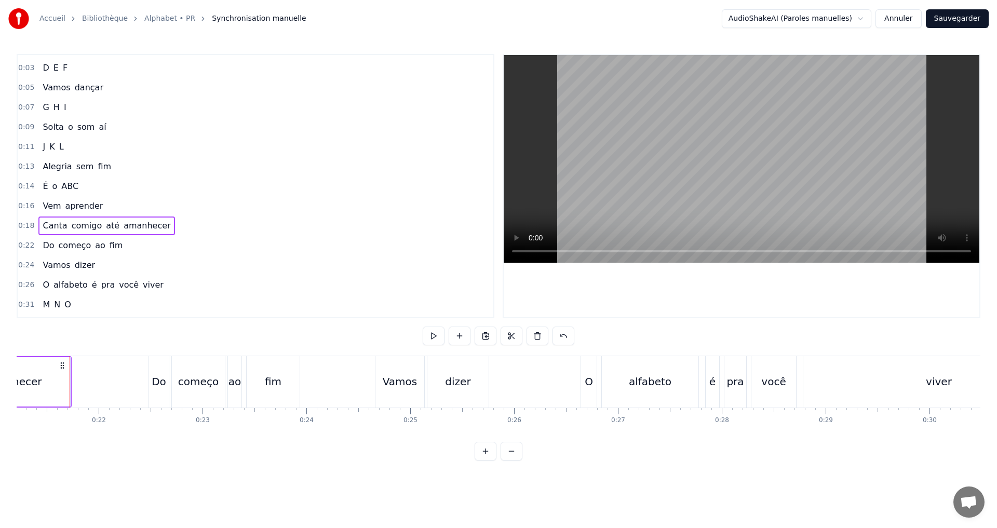
scroll to position [0, 2204]
click at [125, 246] on div "0:22 Do começo ao fim" at bounding box center [256, 246] width 476 height 20
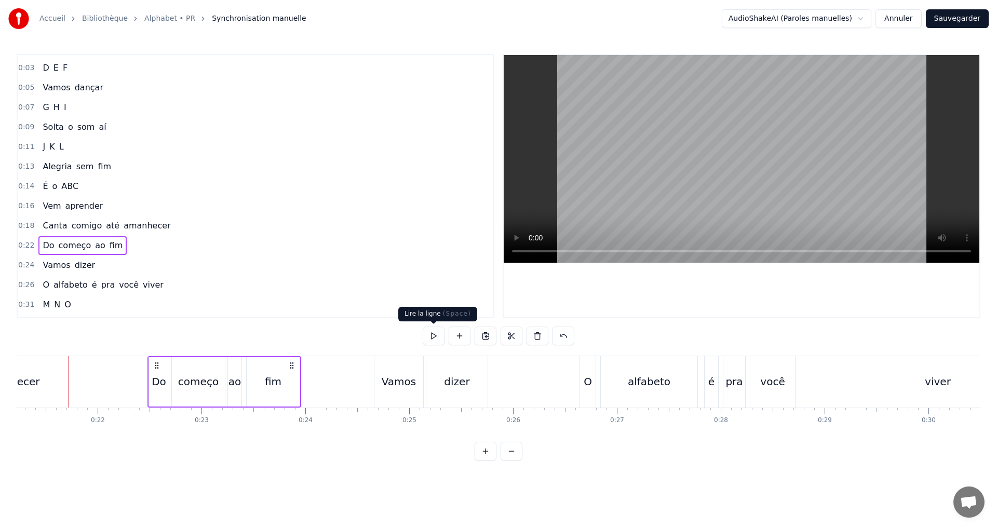
click at [433, 337] on button at bounding box center [434, 336] width 22 height 19
click at [111, 266] on div "0:24 Vamos dizer" at bounding box center [256, 265] width 476 height 20
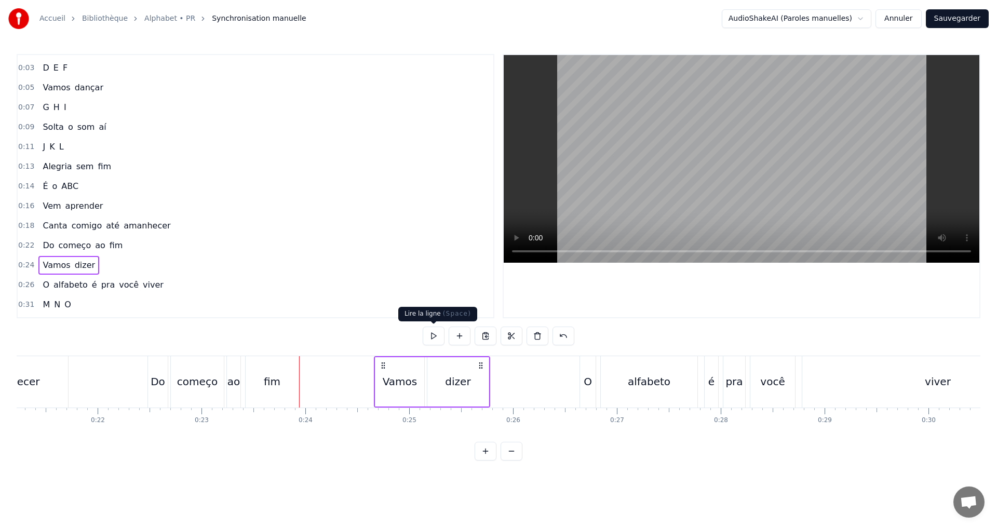
click at [428, 338] on button at bounding box center [434, 336] width 22 height 19
click at [165, 279] on div "0:26 O alfabeto é pra você viver" at bounding box center [256, 285] width 476 height 20
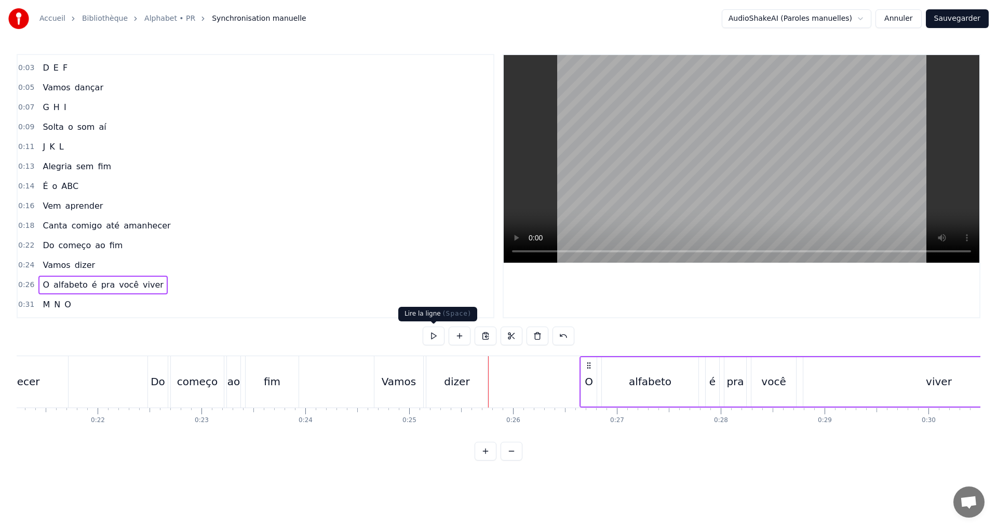
click at [434, 334] on button at bounding box center [434, 336] width 22 height 19
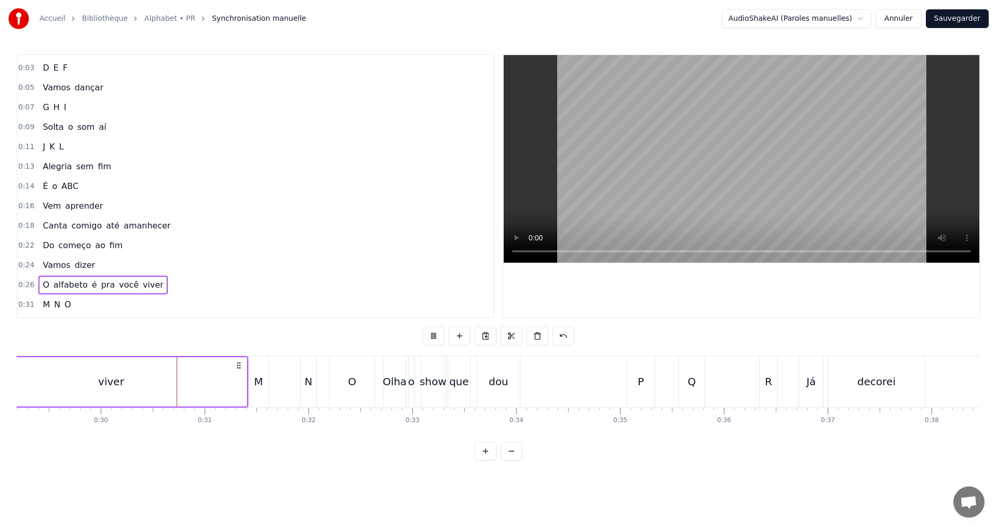
scroll to position [0, 3066]
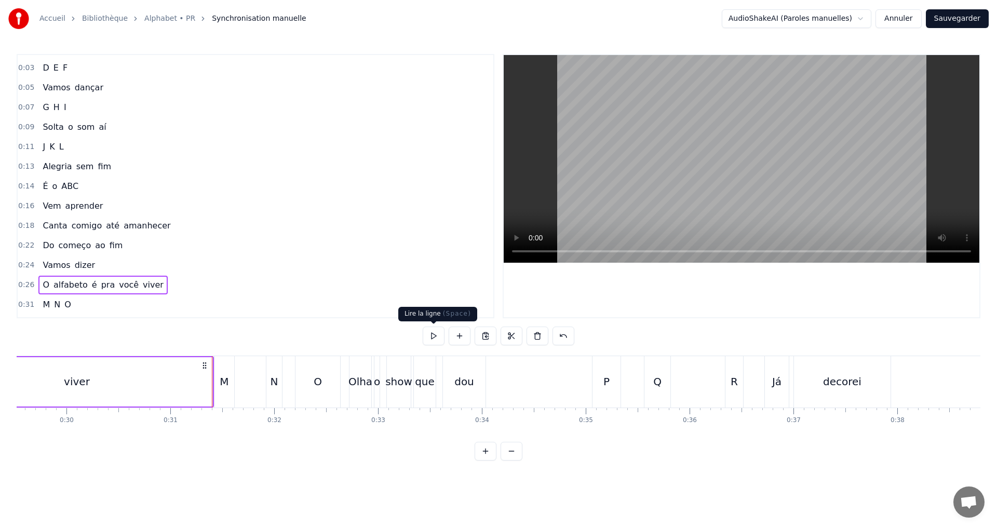
click at [433, 336] on button at bounding box center [434, 336] width 22 height 19
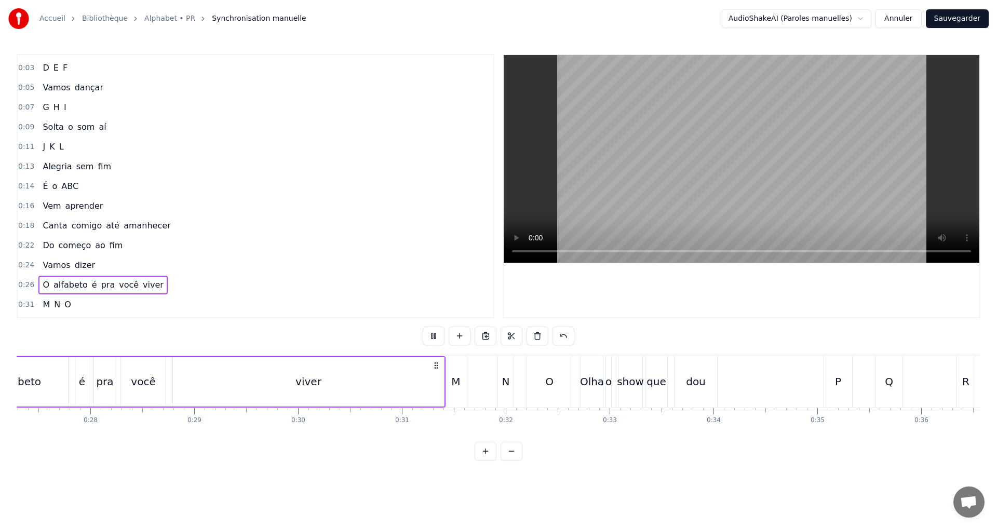
scroll to position [0, 2736]
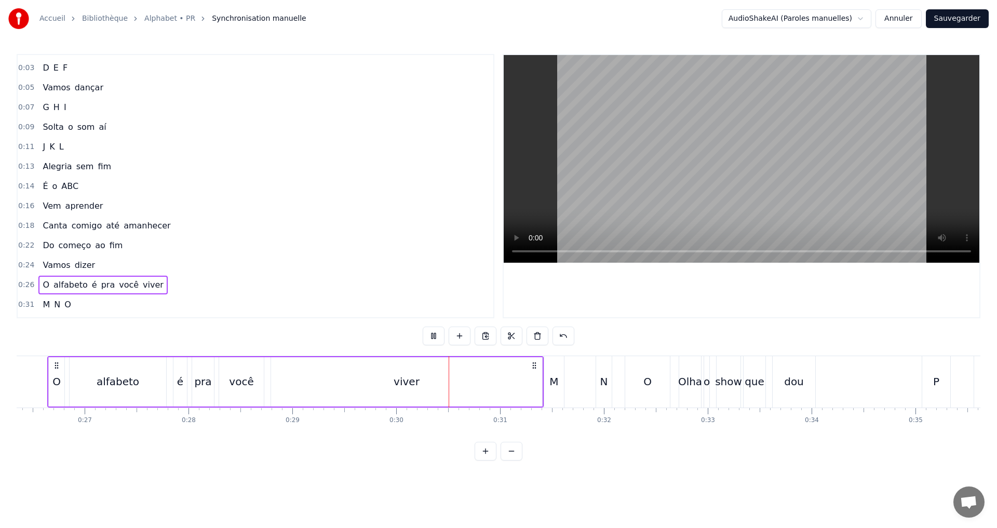
click at [402, 383] on div "viver" at bounding box center [407, 382] width 26 height 16
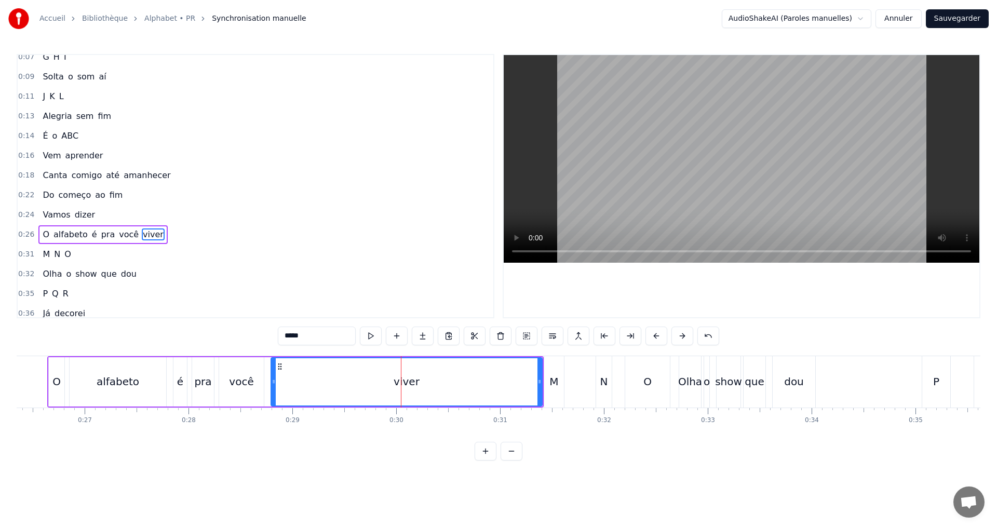
scroll to position [135, 0]
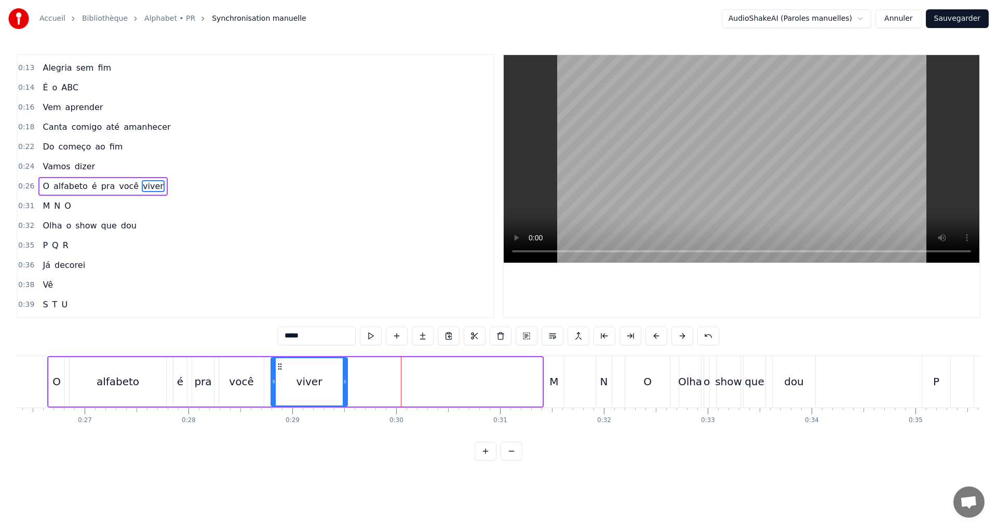
drag, startPoint x: 538, startPoint y: 386, endPoint x: 343, endPoint y: 368, distance: 195.6
click at [343, 368] on div at bounding box center [345, 381] width 4 height 47
click at [371, 336] on button at bounding box center [371, 336] width 22 height 19
click at [371, 333] on button at bounding box center [371, 336] width 22 height 19
click at [365, 334] on button at bounding box center [371, 336] width 22 height 19
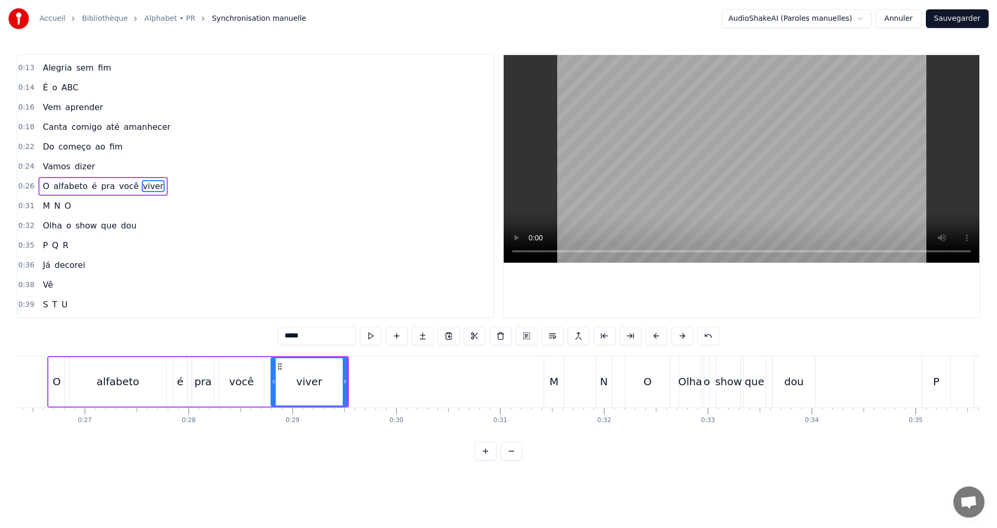
click at [157, 192] on div "0:26 O alfabeto é pra você viver" at bounding box center [256, 187] width 476 height 20
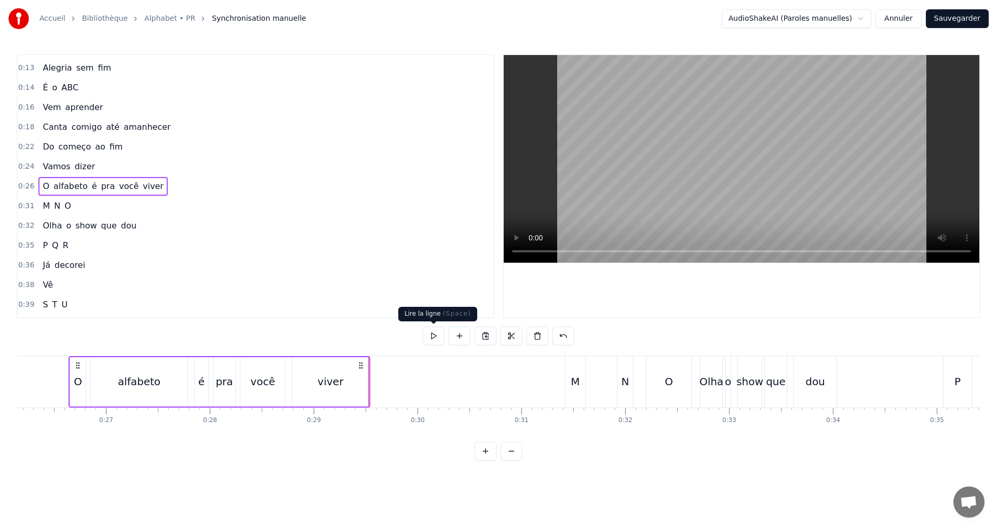
click at [433, 333] on button at bounding box center [434, 336] width 22 height 19
click at [199, 386] on div "é" at bounding box center [201, 382] width 6 height 16
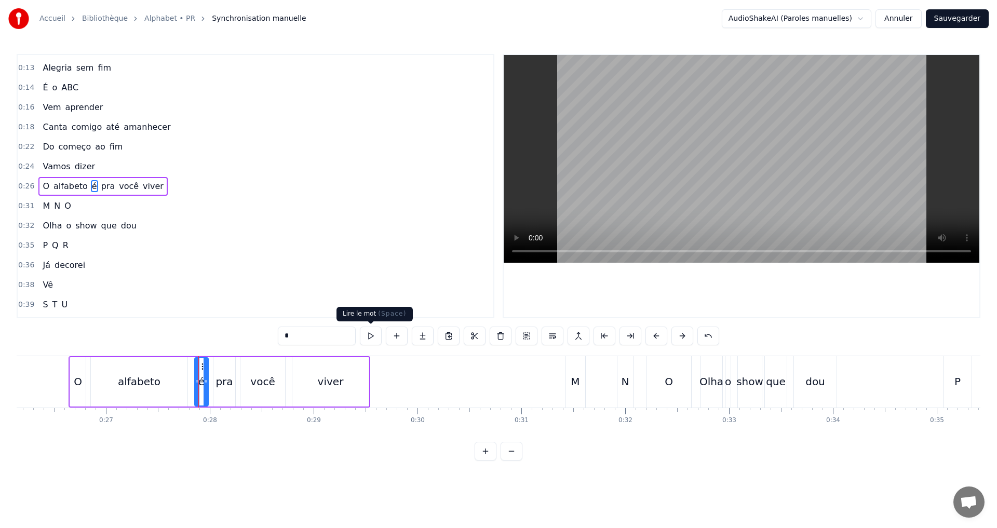
click at [371, 338] on button at bounding box center [371, 336] width 22 height 19
drag, startPoint x: 197, startPoint y: 389, endPoint x: 187, endPoint y: 383, distance: 11.7
click at [187, 383] on div at bounding box center [187, 381] width 4 height 47
click at [196, 381] on div "é" at bounding box center [196, 381] width 22 height 47
drag, startPoint x: 207, startPoint y: 380, endPoint x: 292, endPoint y: 346, distance: 91.4
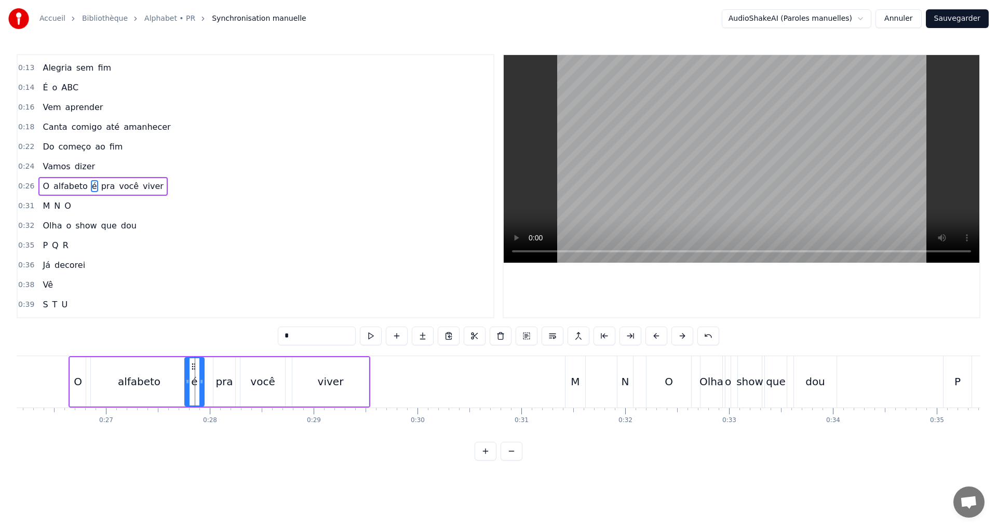
click at [203, 378] on icon at bounding box center [201, 381] width 4 height 8
click at [372, 337] on button at bounding box center [371, 336] width 22 height 19
click at [190, 382] on icon at bounding box center [191, 381] width 4 height 8
click at [133, 383] on div "alfabeto" at bounding box center [139, 382] width 43 height 16
type input "********"
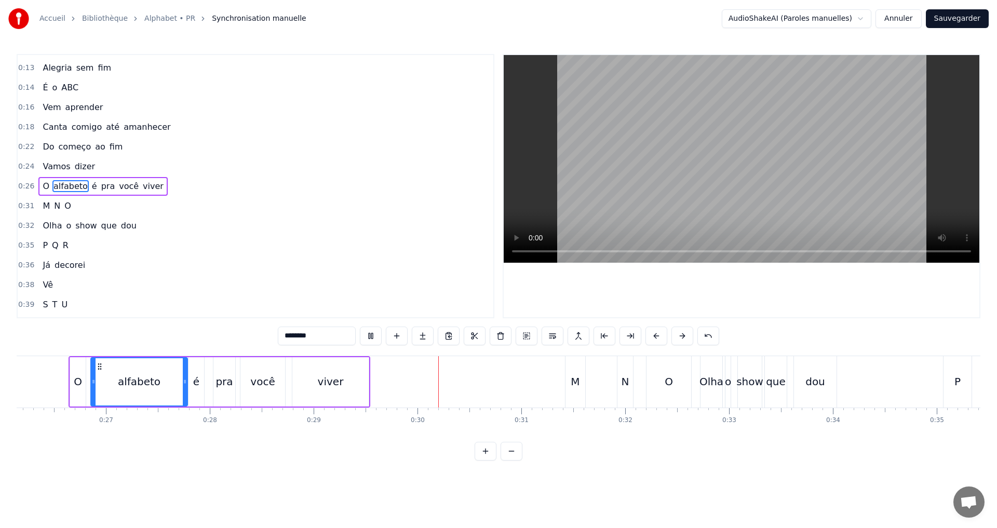
click at [157, 184] on div "0:26 O alfabeto é pra você viver" at bounding box center [256, 187] width 476 height 20
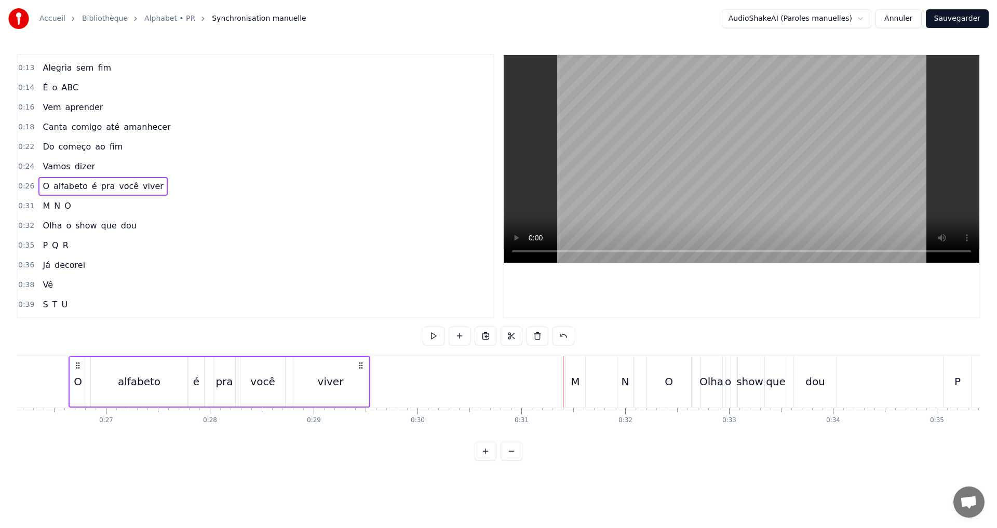
click at [954, 21] on button "Sauvegarder" at bounding box center [957, 18] width 63 height 19
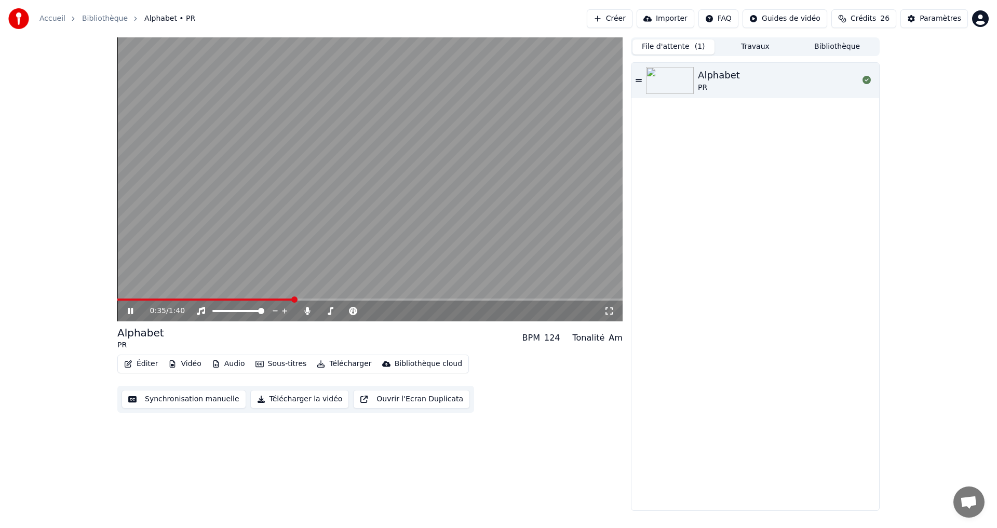
click at [132, 315] on icon at bounding box center [138, 311] width 24 height 8
click at [184, 400] on button "Synchronisation manuelle" at bounding box center [184, 399] width 125 height 19
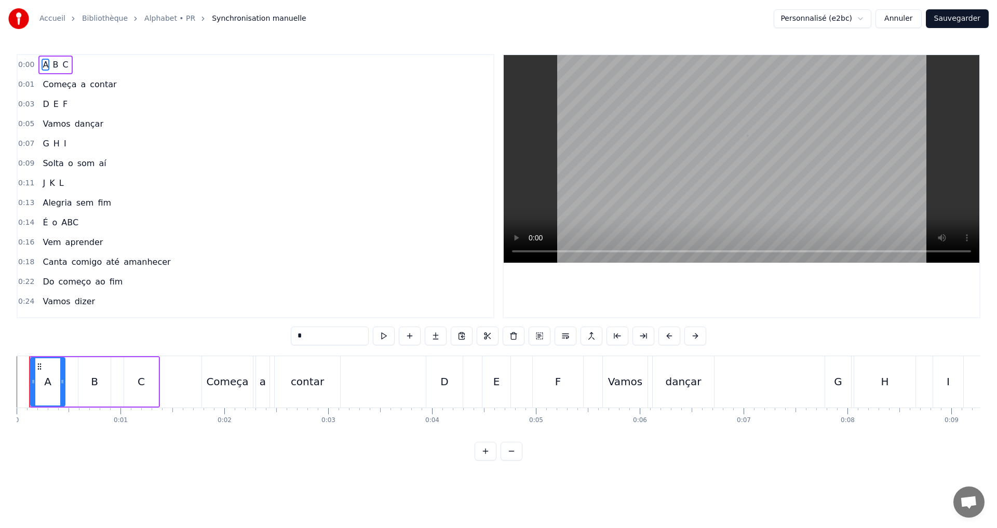
scroll to position [104, 0]
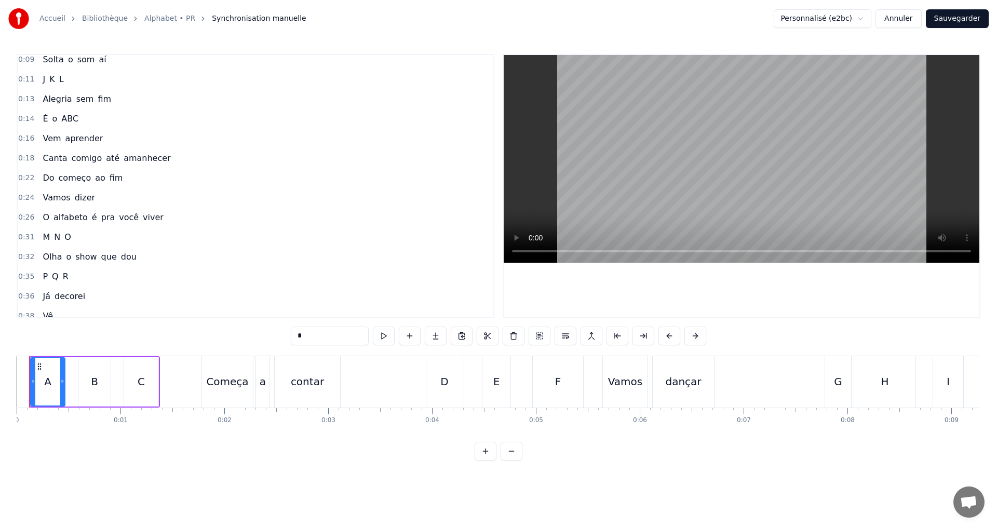
click at [77, 236] on div "0:31 M N O" at bounding box center [256, 237] width 476 height 20
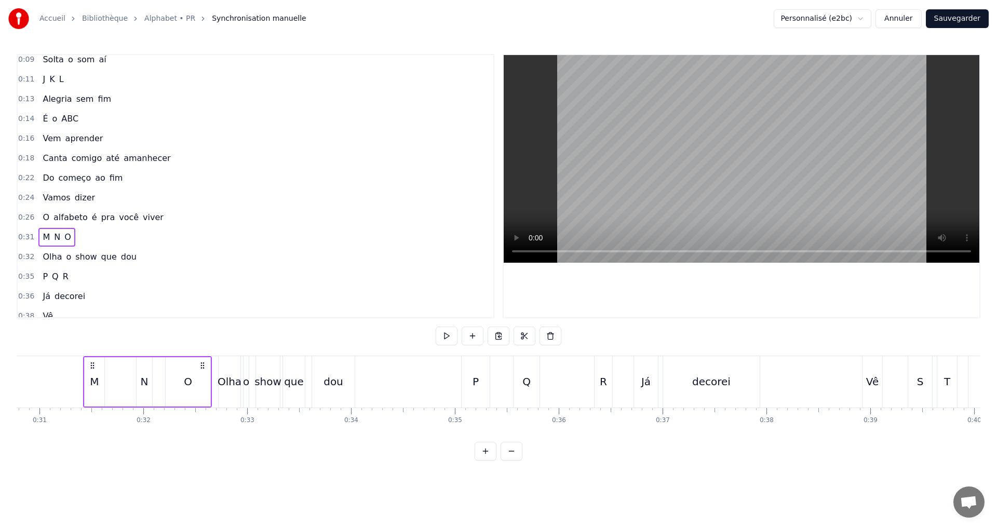
scroll to position [0, 3211]
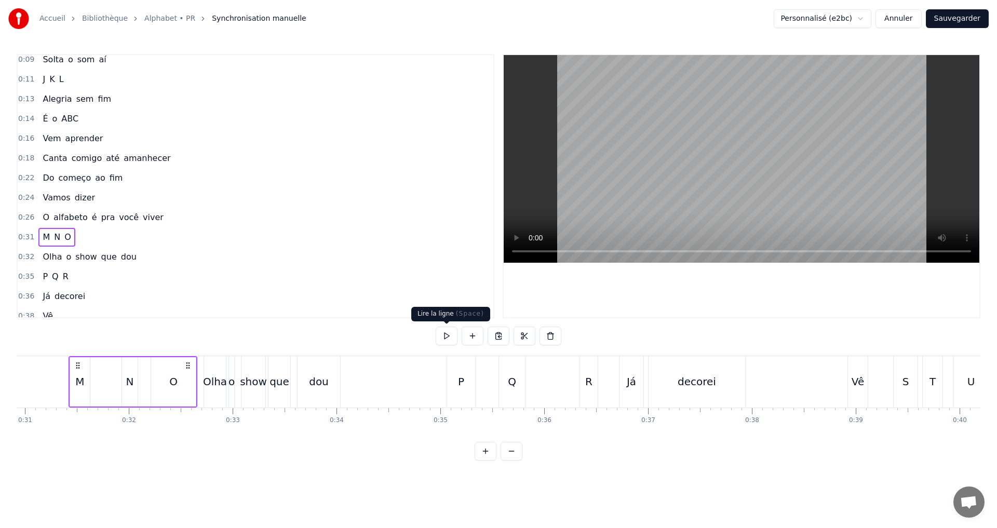
click at [441, 334] on button at bounding box center [447, 336] width 22 height 19
click at [448, 335] on button at bounding box center [447, 336] width 22 height 19
click at [74, 382] on div "M" at bounding box center [80, 381] width 20 height 49
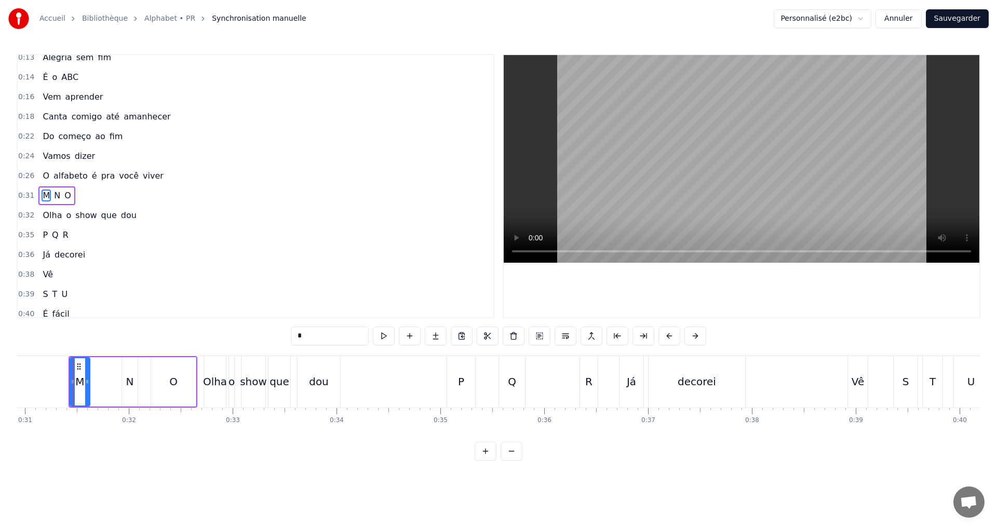
scroll to position [155, 0]
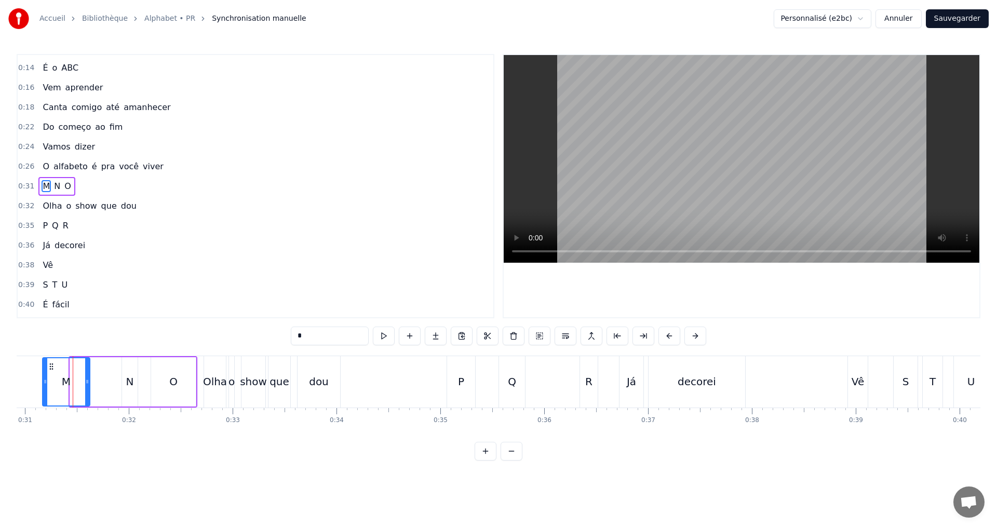
drag, startPoint x: 72, startPoint y: 381, endPoint x: 50, endPoint y: 377, distance: 22.1
click at [45, 379] on icon at bounding box center [45, 381] width 4 height 8
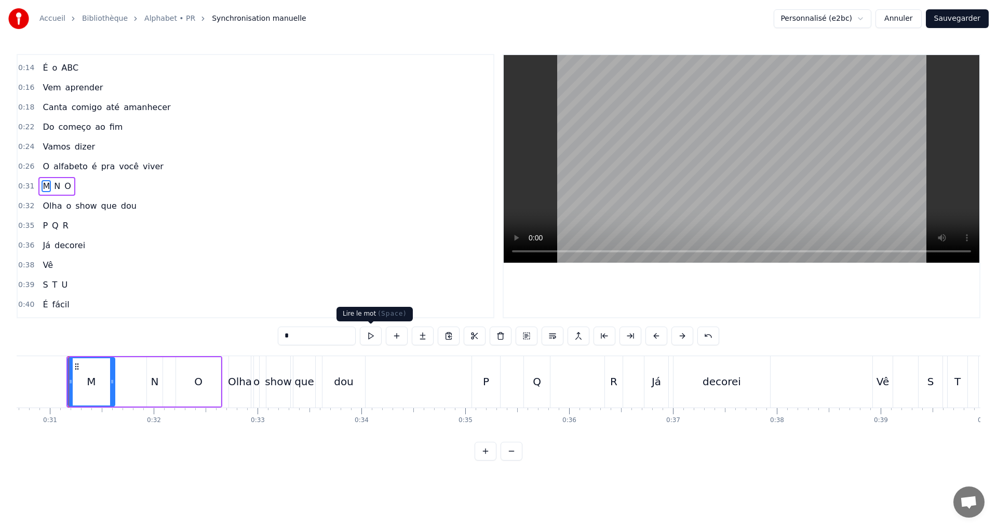
click at [370, 332] on button at bounding box center [371, 336] width 22 height 19
click at [110, 379] on icon at bounding box center [108, 381] width 4 height 8
click at [152, 371] on div "N" at bounding box center [157, 381] width 16 height 49
type input "*"
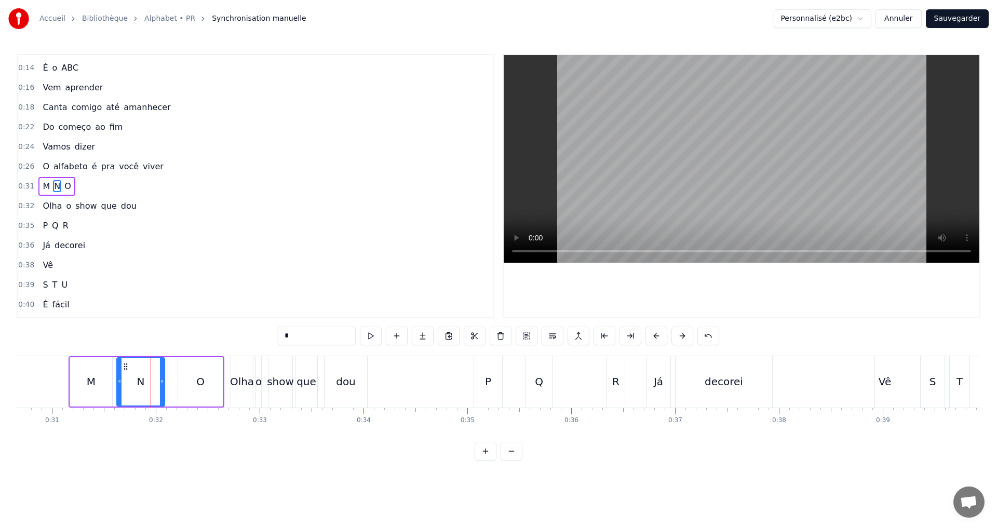
drag, startPoint x: 150, startPoint y: 379, endPoint x: 128, endPoint y: 378, distance: 21.8
click at [118, 377] on div at bounding box center [119, 381] width 4 height 47
drag, startPoint x: 163, startPoint y: 384, endPoint x: 240, endPoint y: 363, distance: 79.5
click at [152, 382] on icon at bounding box center [150, 381] width 4 height 8
click at [372, 339] on button at bounding box center [371, 336] width 22 height 19
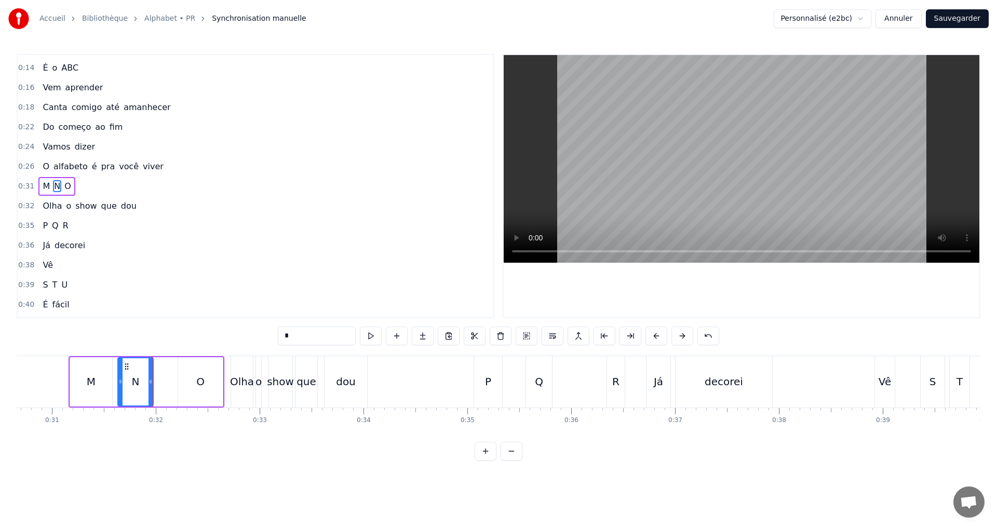
click at [92, 180] on div "0:31 M N O" at bounding box center [256, 187] width 476 height 20
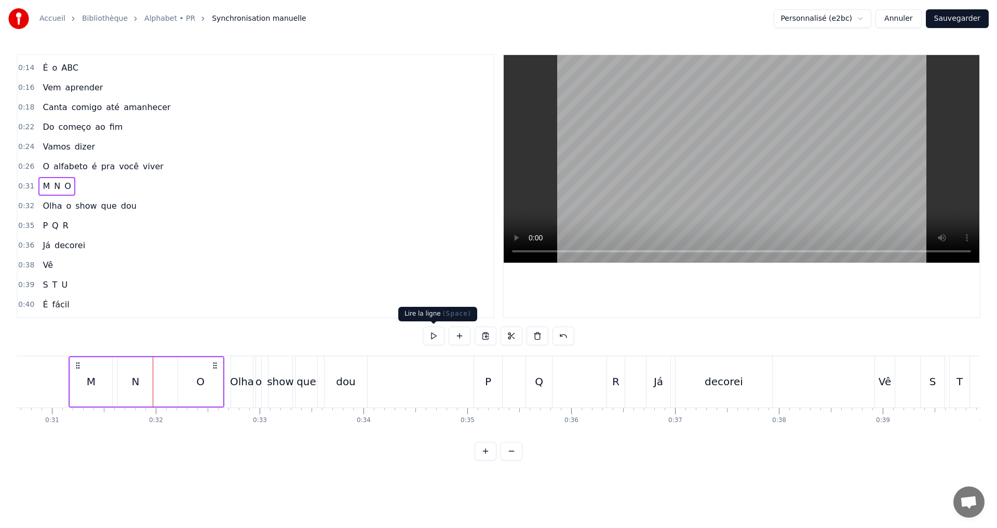
click at [431, 331] on button at bounding box center [434, 336] width 22 height 19
click at [134, 206] on div "0:32 Olha o show que dou" at bounding box center [256, 206] width 476 height 20
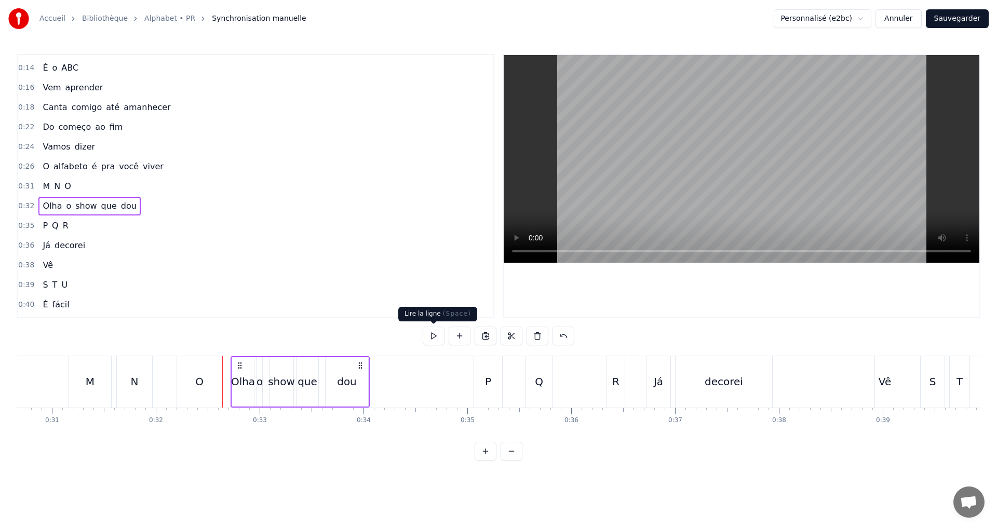
click at [438, 339] on button at bounding box center [434, 336] width 22 height 19
click at [87, 224] on div "0:35 P Q R" at bounding box center [256, 226] width 476 height 20
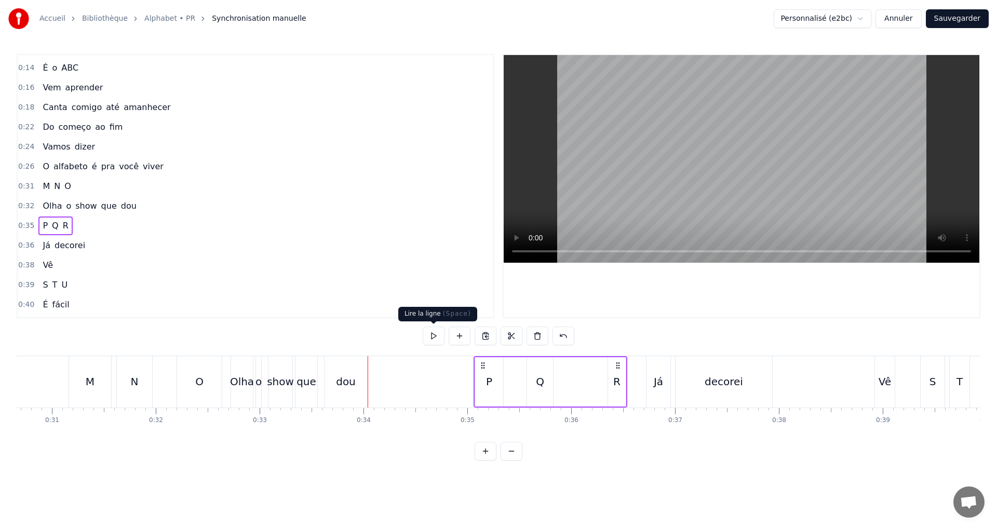
click at [433, 335] on button at bounding box center [434, 336] width 22 height 19
click at [95, 242] on div "0:36 Já decorei" at bounding box center [256, 246] width 476 height 20
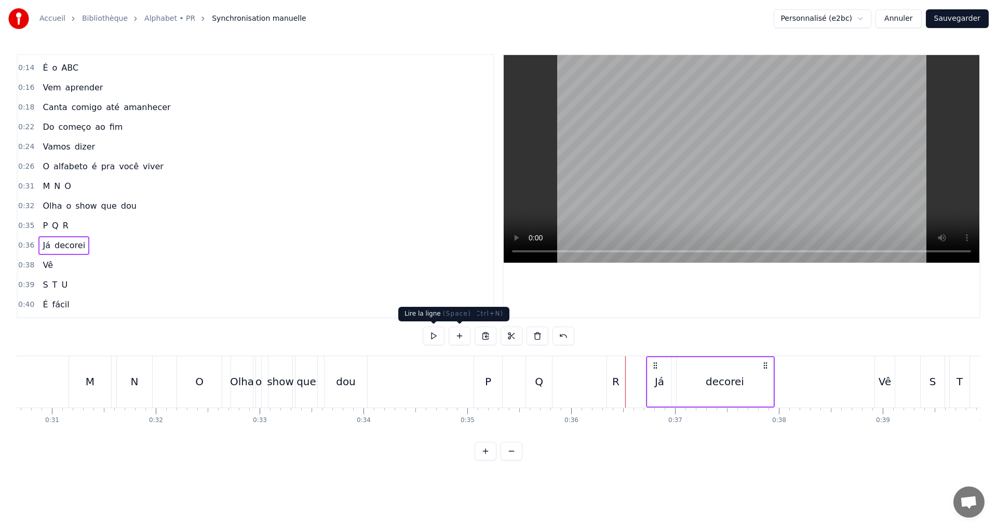
click at [435, 343] on button at bounding box center [434, 336] width 22 height 19
click at [78, 267] on div "0:38 Vê" at bounding box center [256, 265] width 476 height 20
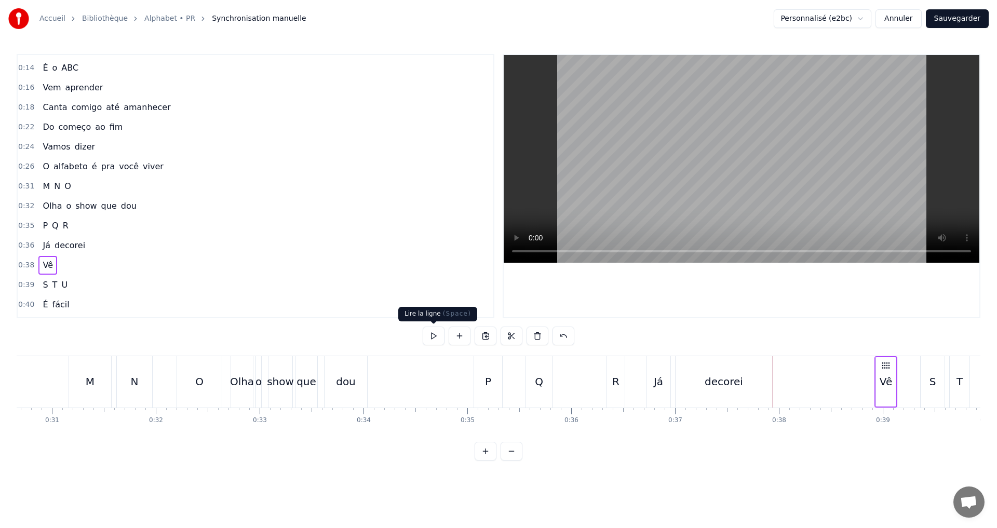
click at [432, 334] on button at bounding box center [434, 336] width 22 height 19
click at [76, 285] on div "0:39 S T U" at bounding box center [256, 285] width 476 height 20
click at [435, 339] on button at bounding box center [434, 336] width 22 height 19
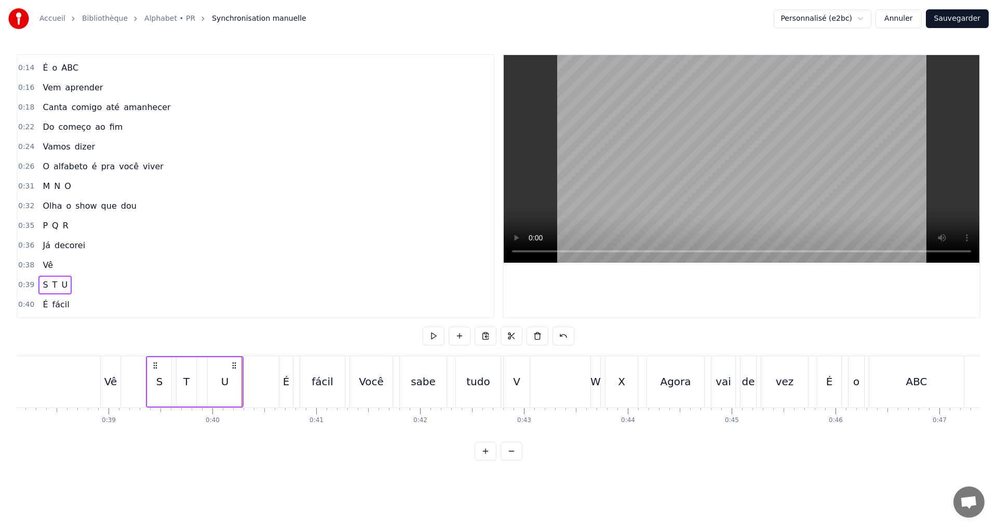
scroll to position [0, 3964]
click at [151, 377] on div "S" at bounding box center [154, 382] width 7 height 16
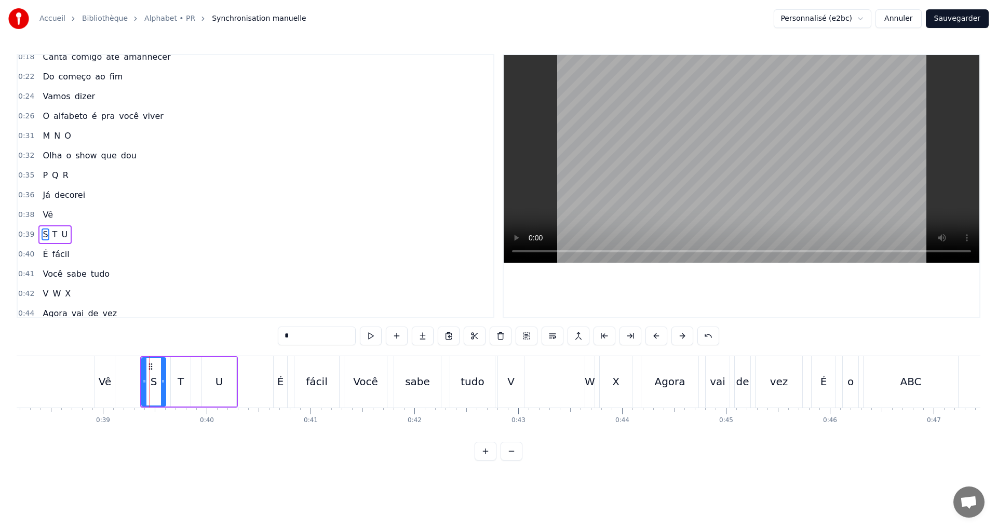
scroll to position [253, 0]
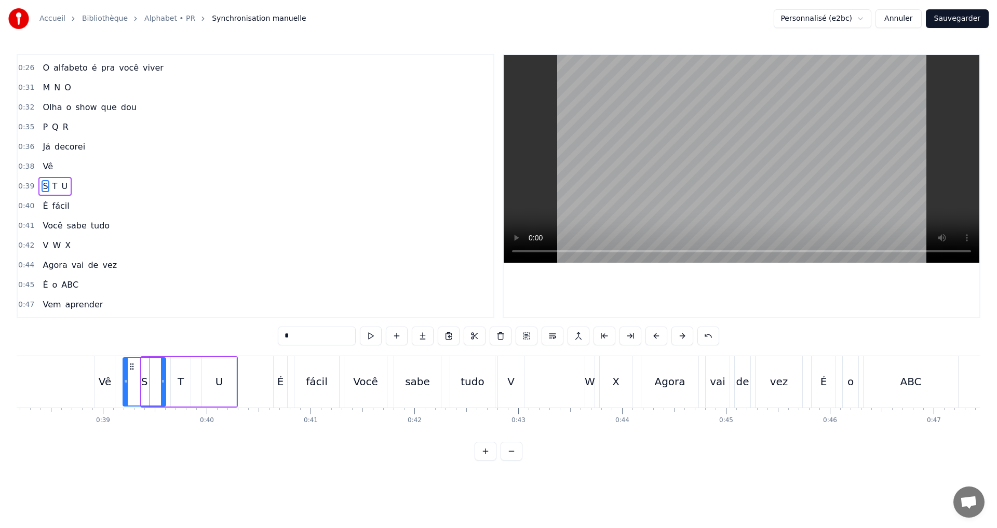
drag, startPoint x: 143, startPoint y: 381, endPoint x: 125, endPoint y: 379, distance: 18.9
click at [125, 379] on icon at bounding box center [126, 381] width 4 height 8
click at [369, 335] on button at bounding box center [371, 336] width 22 height 19
drag, startPoint x: 163, startPoint y: 386, endPoint x: 158, endPoint y: 384, distance: 5.4
click at [158, 384] on div at bounding box center [158, 381] width 4 height 47
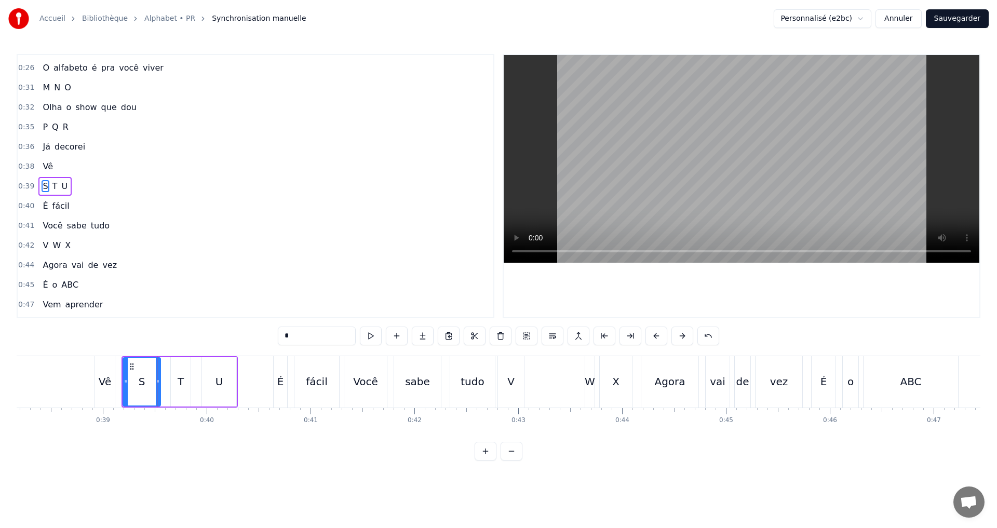
click at [178, 377] on div "T" at bounding box center [181, 382] width 6 height 16
type input "*"
click at [168, 379] on icon at bounding box center [169, 381] width 4 height 8
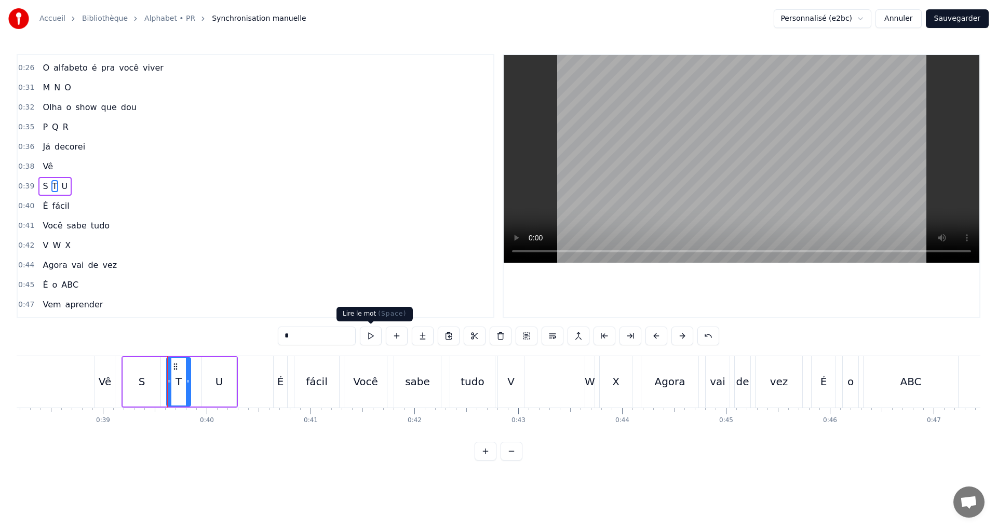
click at [369, 338] on button at bounding box center [371, 336] width 22 height 19
click at [75, 185] on div "0:39 S T U" at bounding box center [256, 187] width 476 height 20
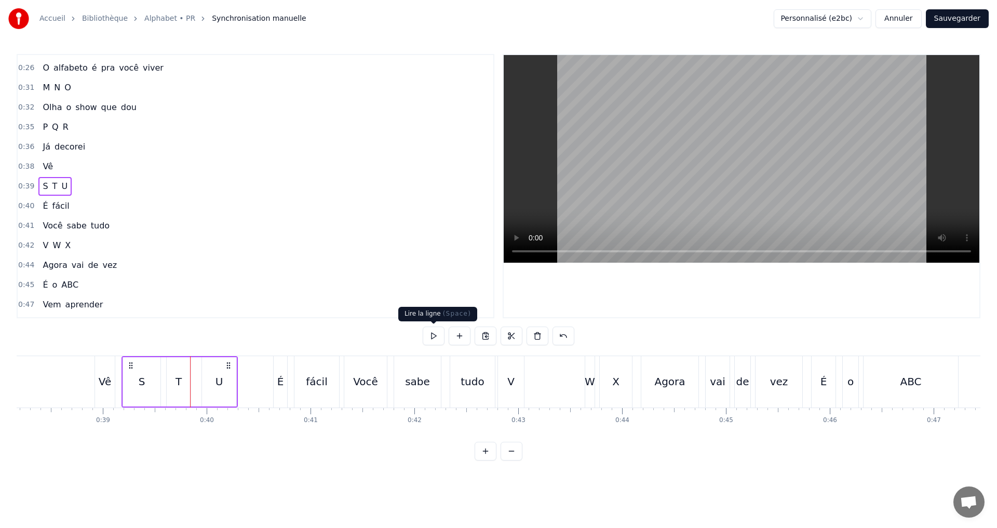
click at [433, 334] on button at bounding box center [434, 336] width 22 height 19
click at [68, 201] on div "0:40 É fácil" at bounding box center [256, 206] width 476 height 20
click at [437, 336] on button at bounding box center [434, 336] width 22 height 19
drag, startPoint x: 441, startPoint y: 335, endPoint x: 434, endPoint y: 335, distance: 6.8
click at [440, 335] on button at bounding box center [434, 336] width 22 height 19
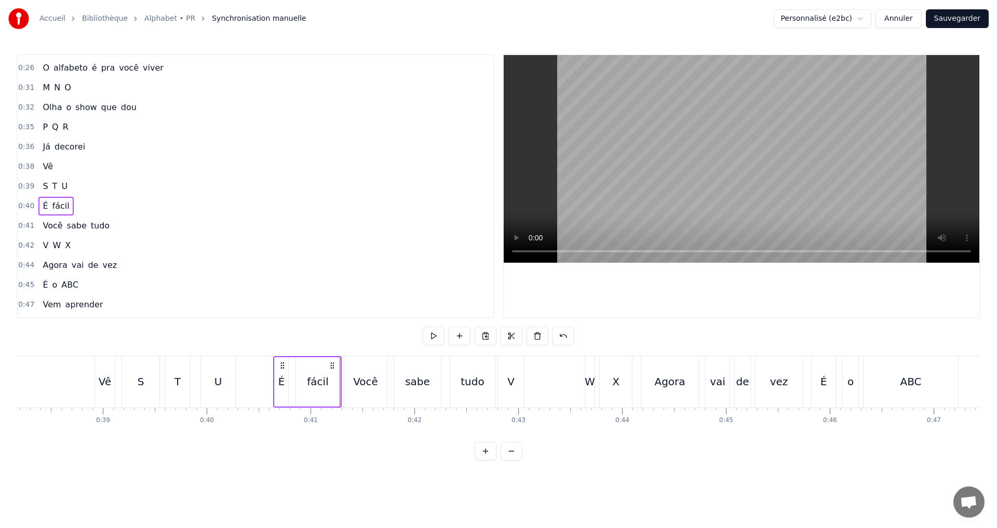
click at [340, 384] on div "fácil" at bounding box center [318, 381] width 46 height 49
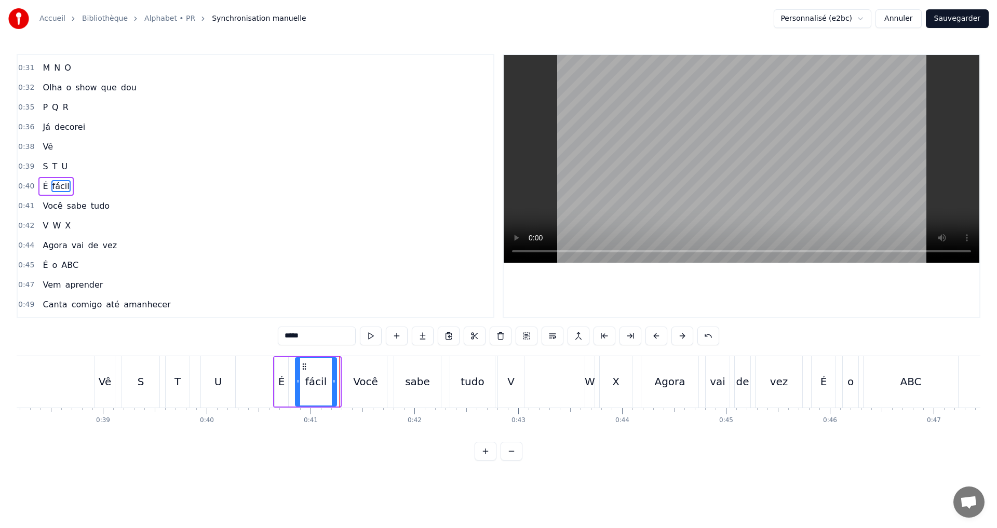
click at [332, 381] on icon at bounding box center [334, 381] width 4 height 8
click at [371, 335] on button at bounding box center [371, 336] width 22 height 19
click at [118, 207] on div "0:41 Você sabe tudo" at bounding box center [256, 206] width 476 height 20
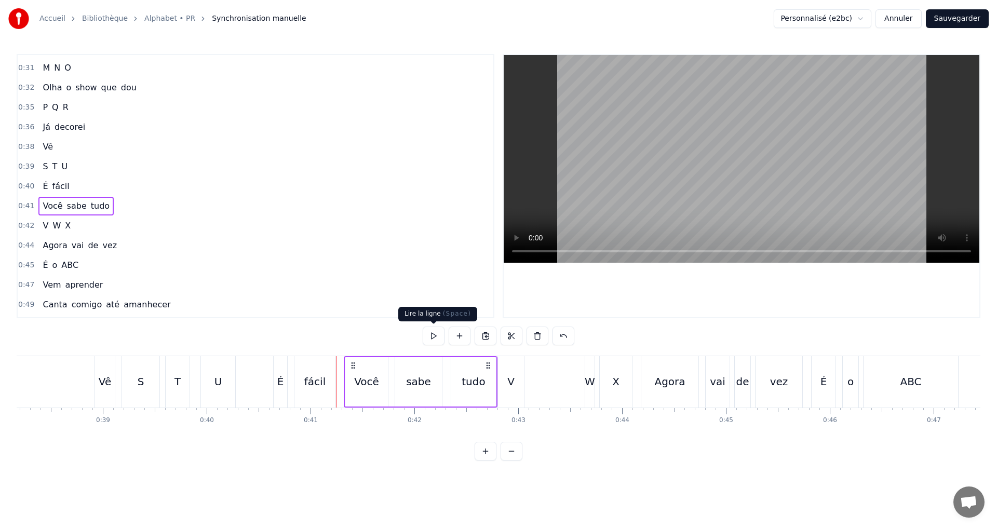
click at [431, 334] on button at bounding box center [434, 336] width 22 height 19
click at [464, 379] on div "tudo" at bounding box center [473, 382] width 23 height 16
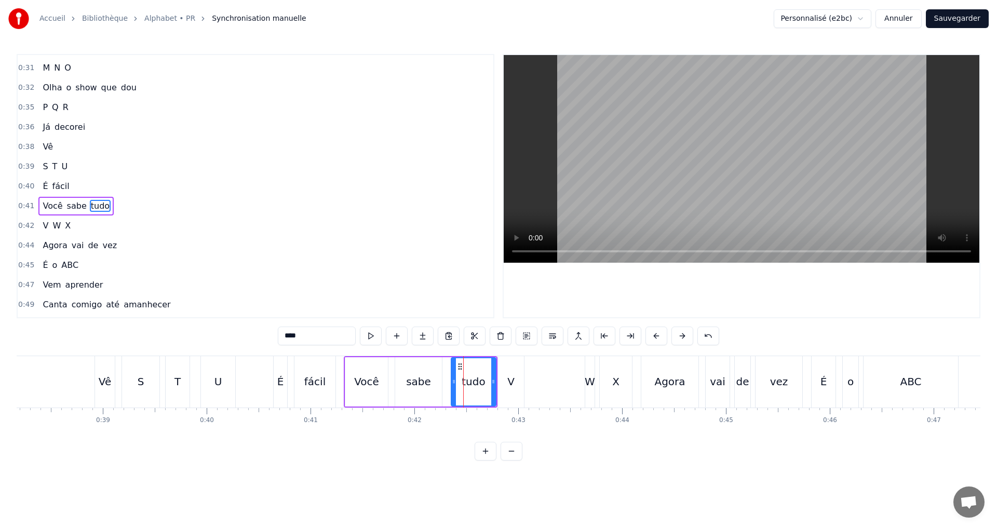
scroll to position [293, 0]
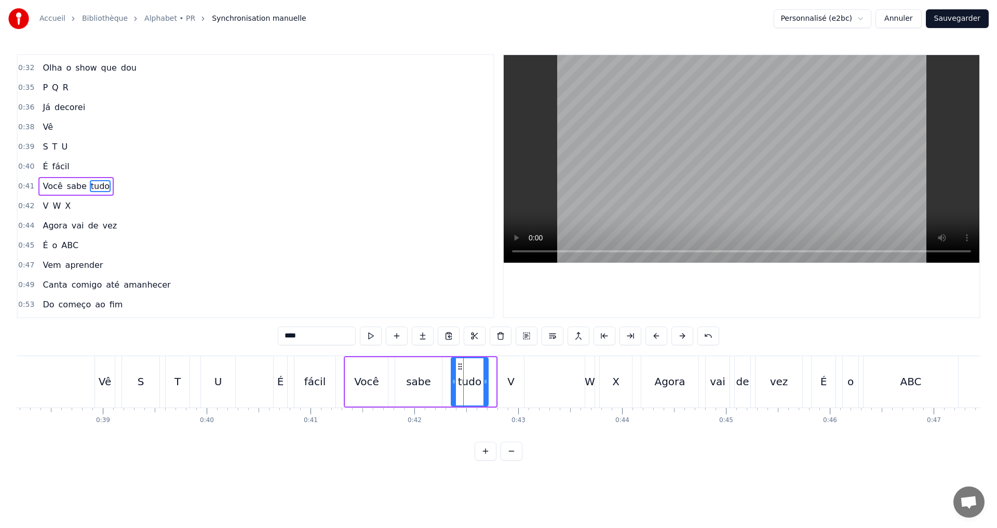
drag, startPoint x: 492, startPoint y: 384, endPoint x: 484, endPoint y: 381, distance: 8.4
click at [484, 381] on icon at bounding box center [485, 381] width 4 height 8
click at [370, 335] on button at bounding box center [371, 336] width 22 height 19
drag, startPoint x: 452, startPoint y: 384, endPoint x: 447, endPoint y: 381, distance: 5.6
click at [447, 381] on icon at bounding box center [449, 381] width 4 height 8
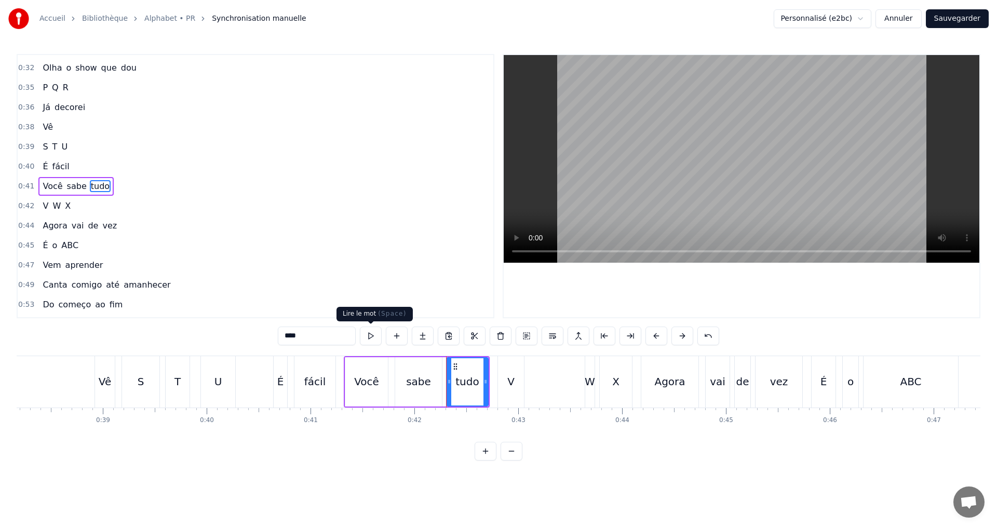
click at [370, 338] on button at bounding box center [371, 336] width 22 height 19
click at [78, 201] on div "0:42 V W X" at bounding box center [256, 206] width 476 height 20
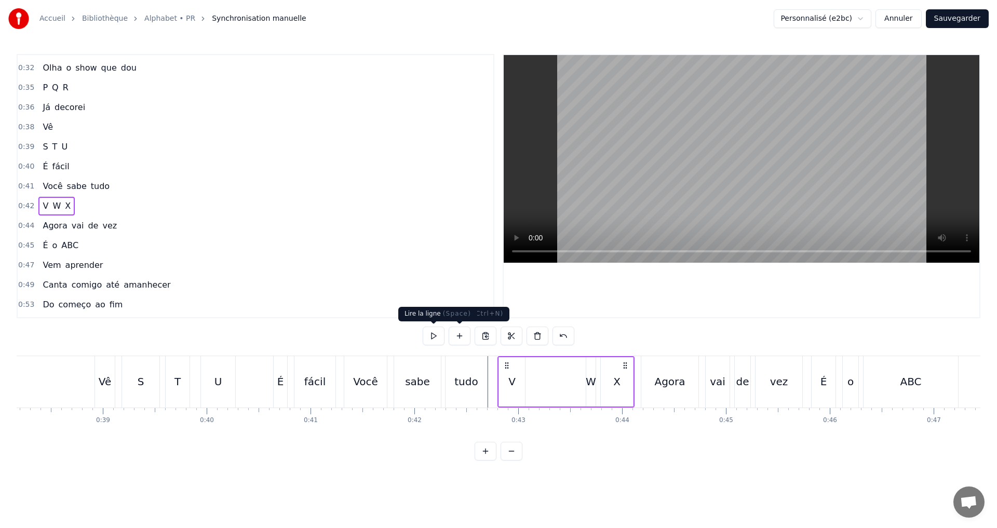
click at [437, 333] on button at bounding box center [434, 336] width 22 height 19
click at [592, 381] on div "W" at bounding box center [591, 382] width 10 height 16
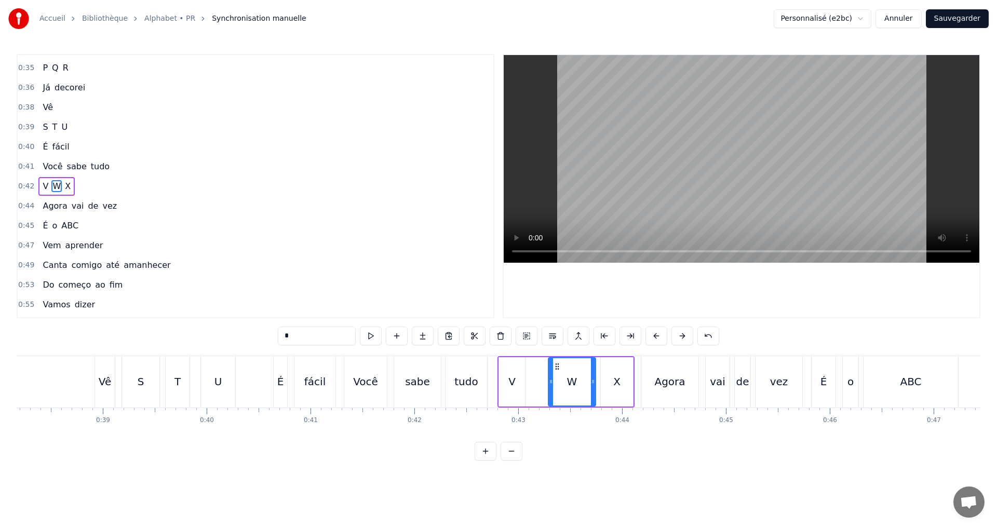
drag, startPoint x: 587, startPoint y: 383, endPoint x: 549, endPoint y: 380, distance: 38.0
click at [549, 380] on icon at bounding box center [551, 381] width 4 height 8
drag, startPoint x: 593, startPoint y: 384, endPoint x: 581, endPoint y: 385, distance: 12.6
click at [581, 385] on icon at bounding box center [580, 381] width 4 height 8
click at [371, 332] on button at bounding box center [371, 336] width 22 height 19
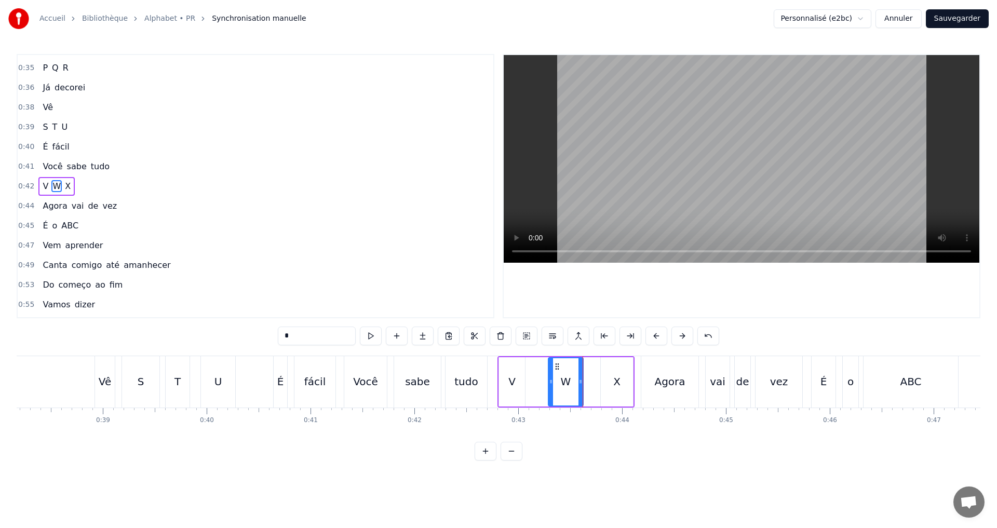
click at [602, 384] on div "X" at bounding box center [617, 381] width 32 height 49
type input "*"
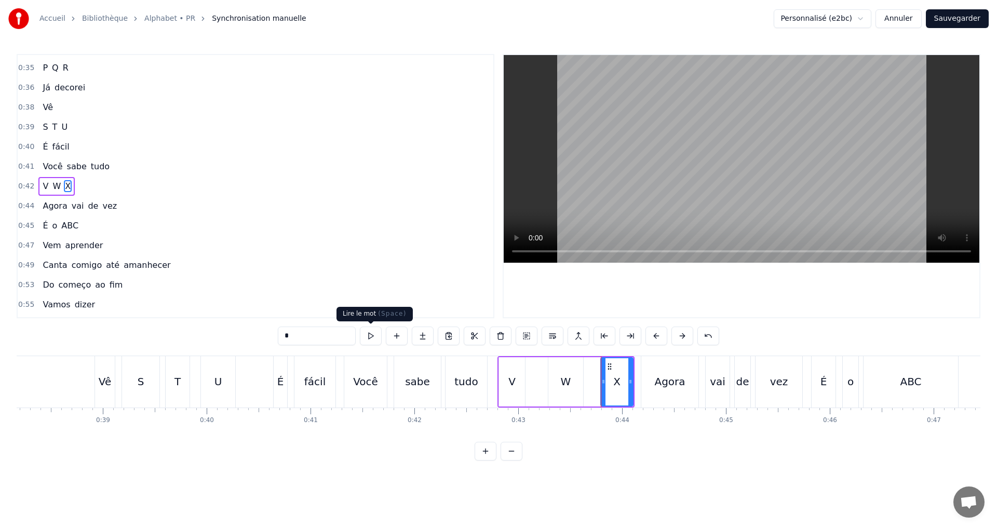
click at [372, 335] on button at bounding box center [371, 336] width 22 height 19
drag, startPoint x: 602, startPoint y: 383, endPoint x: 596, endPoint y: 379, distance: 7.9
click at [596, 379] on icon at bounding box center [597, 381] width 4 height 8
drag, startPoint x: 629, startPoint y: 381, endPoint x: 618, endPoint y: 381, distance: 11.4
click at [618, 381] on icon at bounding box center [619, 381] width 4 height 8
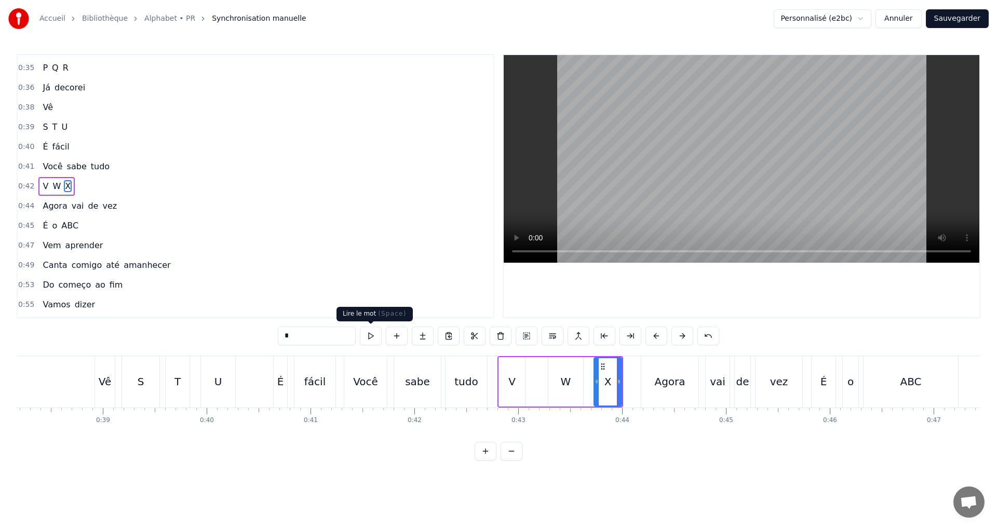
click at [376, 335] on button at bounding box center [371, 336] width 22 height 19
click at [127, 201] on div "0:44 Agora vai de vez" at bounding box center [256, 206] width 476 height 20
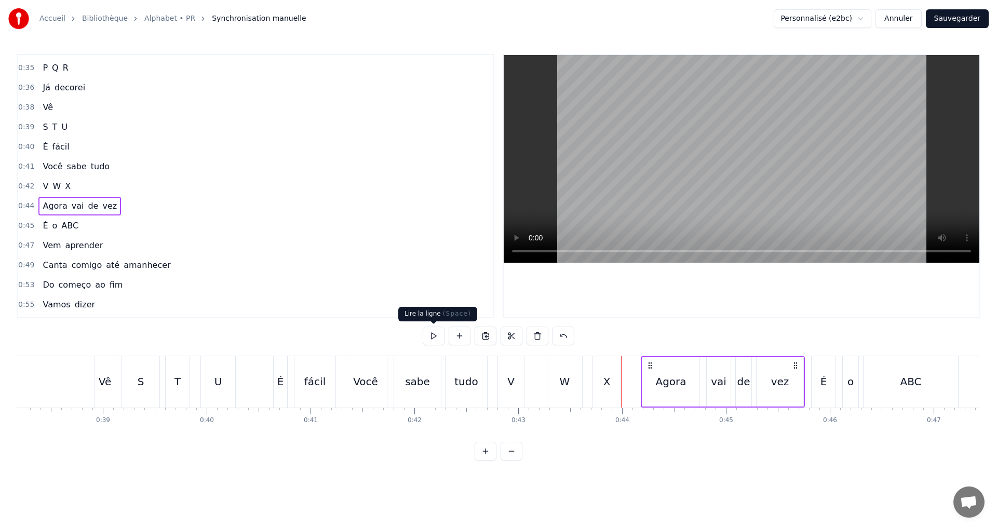
click at [430, 339] on button at bounding box center [434, 336] width 22 height 19
click at [87, 226] on div "0:45 É o ABC" at bounding box center [256, 226] width 476 height 20
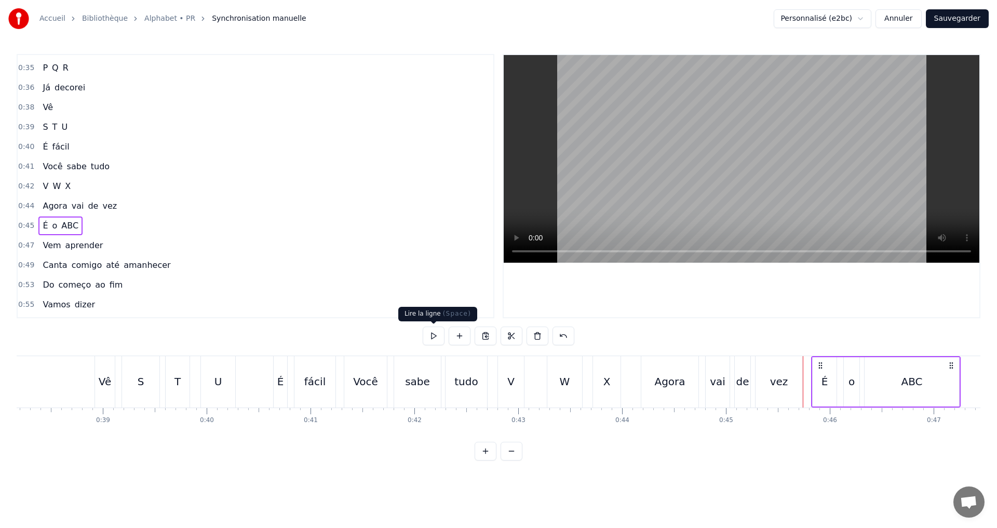
click at [434, 336] on button at bounding box center [434, 336] width 22 height 19
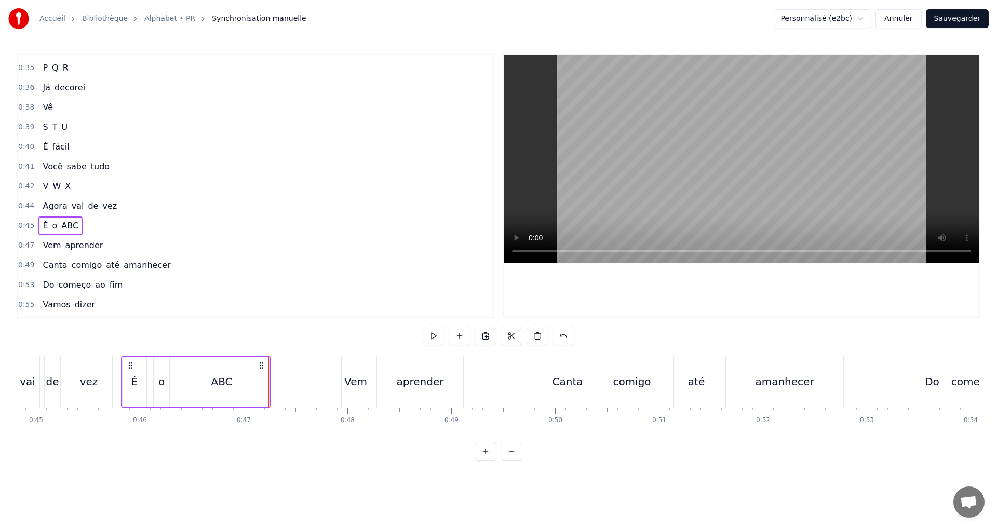
scroll to position [0, 4837]
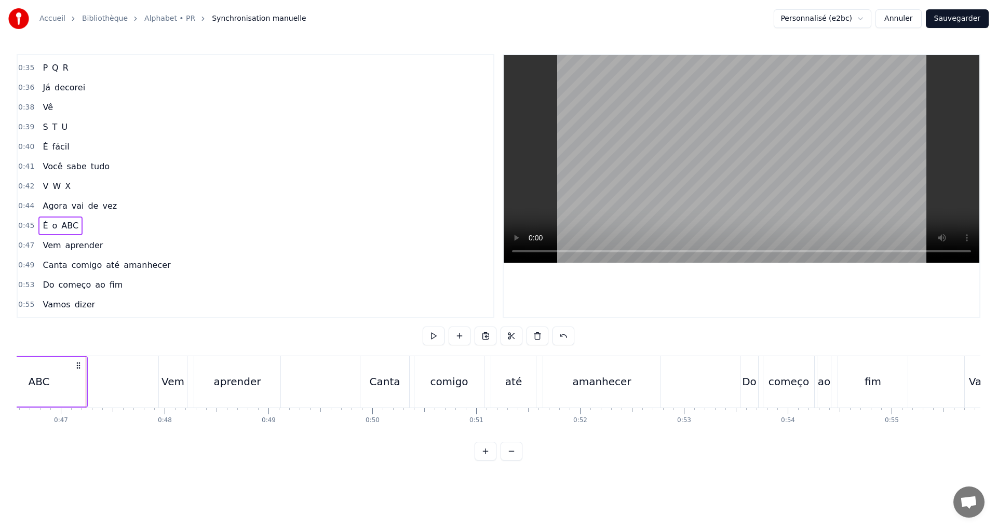
click at [122, 241] on div "0:47 Vem aprender" at bounding box center [256, 246] width 476 height 20
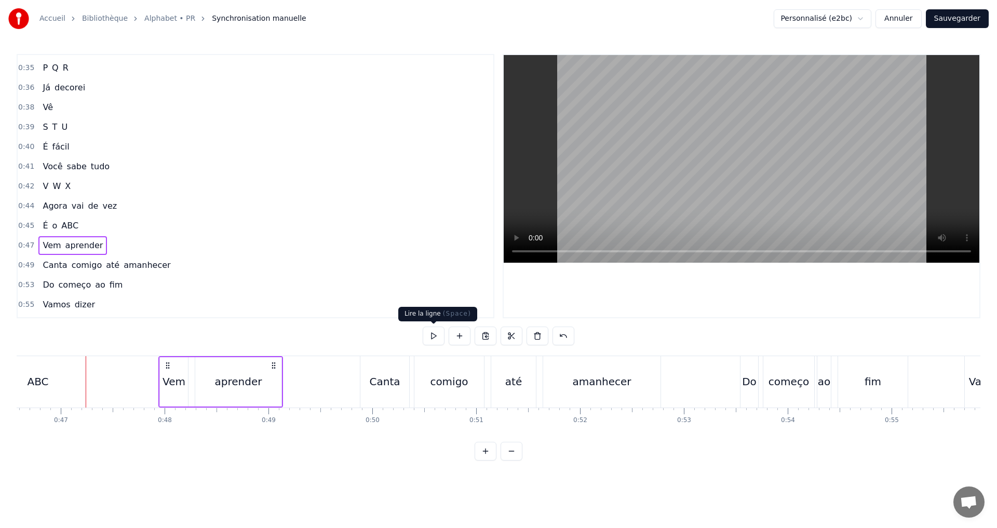
click at [435, 334] on button at bounding box center [434, 336] width 22 height 19
click at [167, 263] on div "0:49 Canta comigo até amanhecer" at bounding box center [256, 265] width 476 height 20
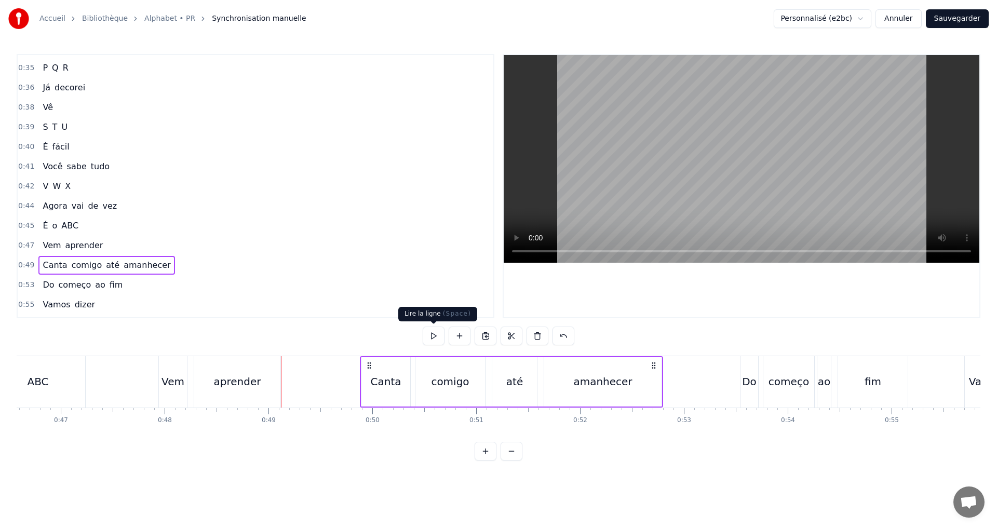
click at [434, 340] on button at bounding box center [434, 336] width 22 height 19
click at [426, 328] on button at bounding box center [434, 336] width 22 height 19
click at [441, 391] on div "comigo" at bounding box center [450, 381] width 70 height 49
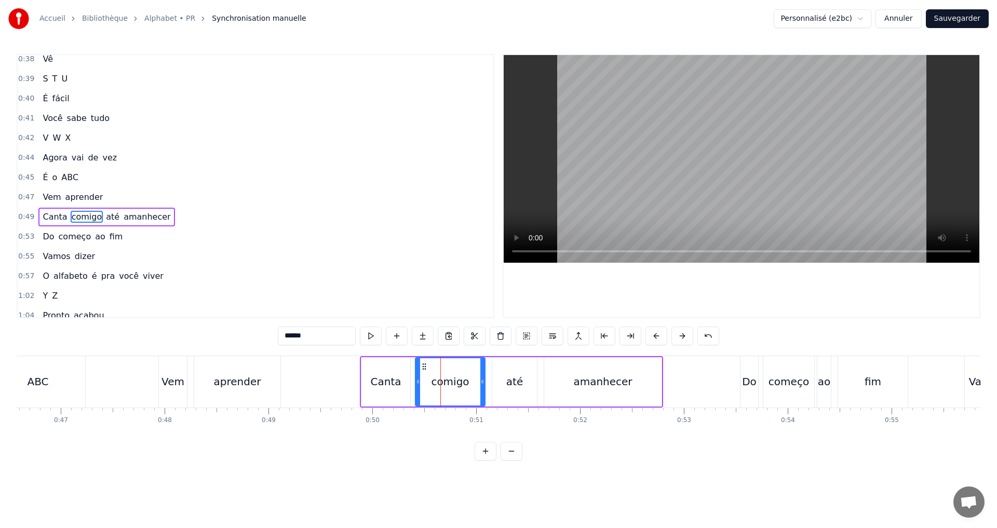
scroll to position [392, 0]
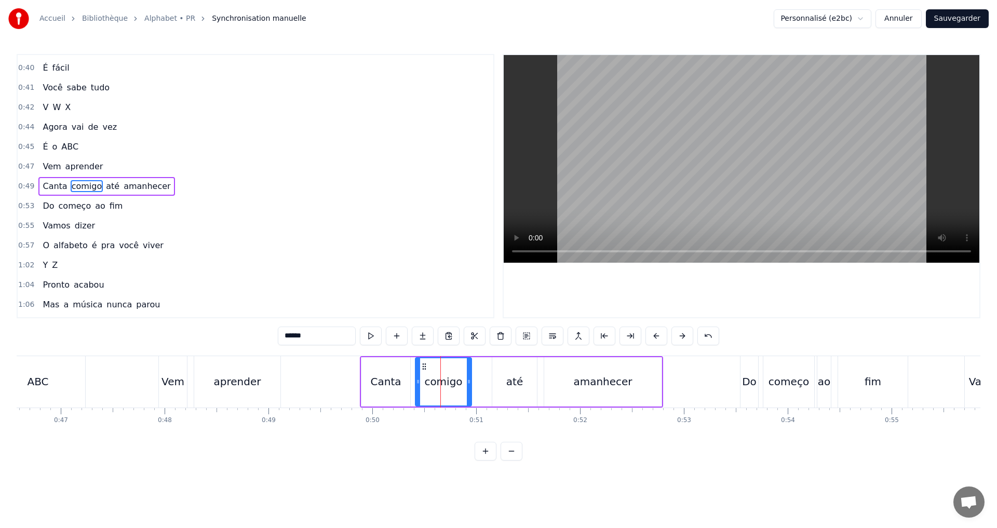
drag, startPoint x: 483, startPoint y: 386, endPoint x: 470, endPoint y: 386, distance: 13.5
click at [470, 386] on div at bounding box center [469, 381] width 4 height 47
click at [372, 331] on button at bounding box center [371, 336] width 22 height 19
click at [185, 185] on div "0:49 Canta comigo até amanhecer" at bounding box center [256, 187] width 476 height 20
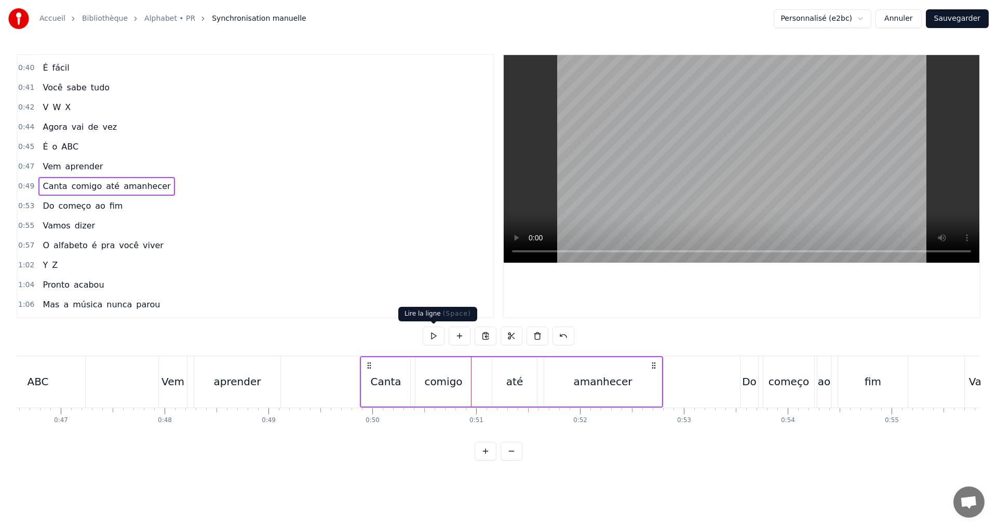
click at [431, 337] on button at bounding box center [434, 336] width 22 height 19
click at [140, 208] on div "0:53 Do começo ao fim" at bounding box center [256, 206] width 476 height 20
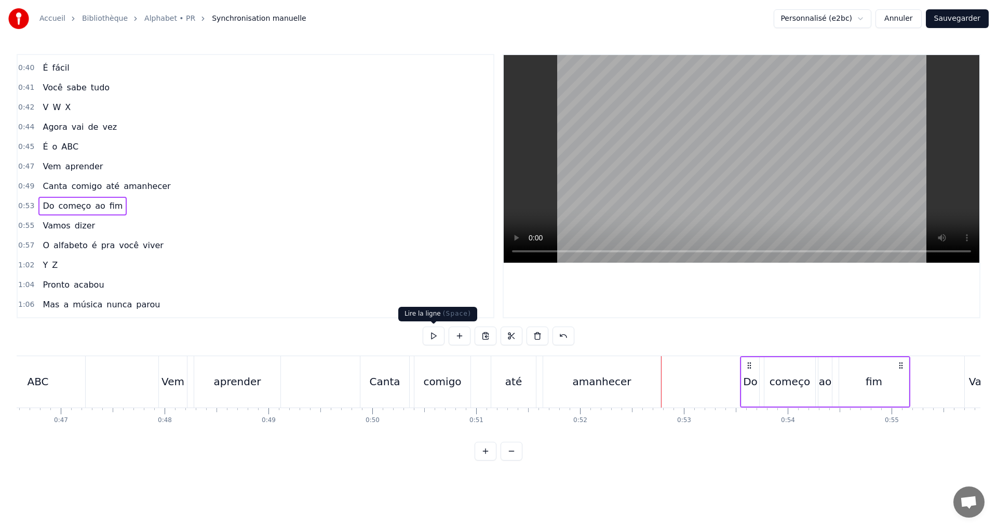
click at [432, 333] on button at bounding box center [434, 336] width 22 height 19
click at [118, 228] on div "0:55 Vamos dizer" at bounding box center [256, 226] width 476 height 20
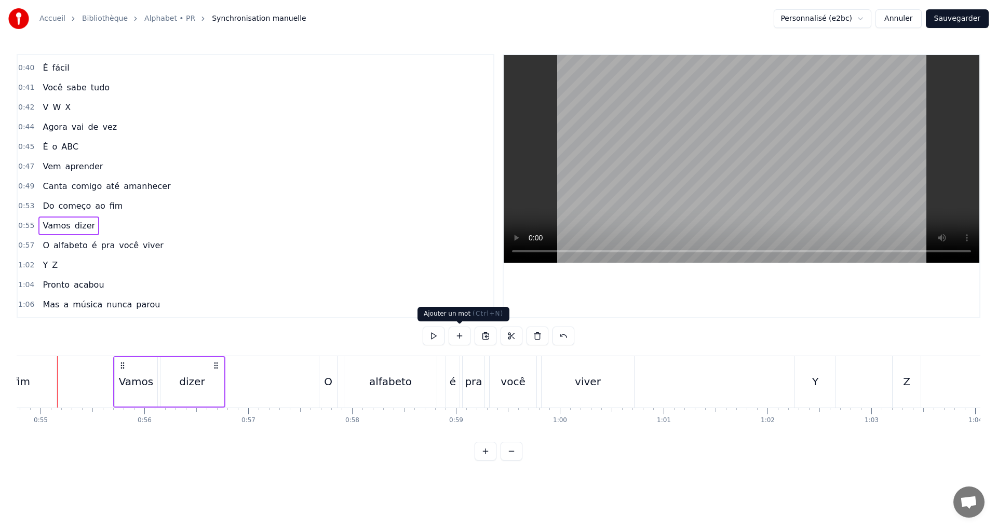
scroll to position [0, 5732]
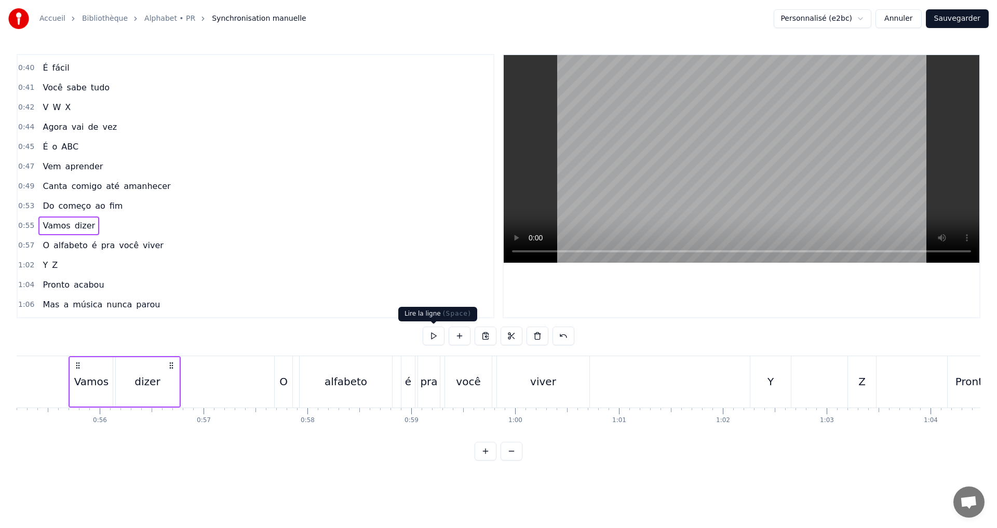
click at [434, 335] on button at bounding box center [434, 336] width 22 height 19
click at [161, 246] on div "0:57 O alfabeto é pra você viver" at bounding box center [256, 246] width 476 height 20
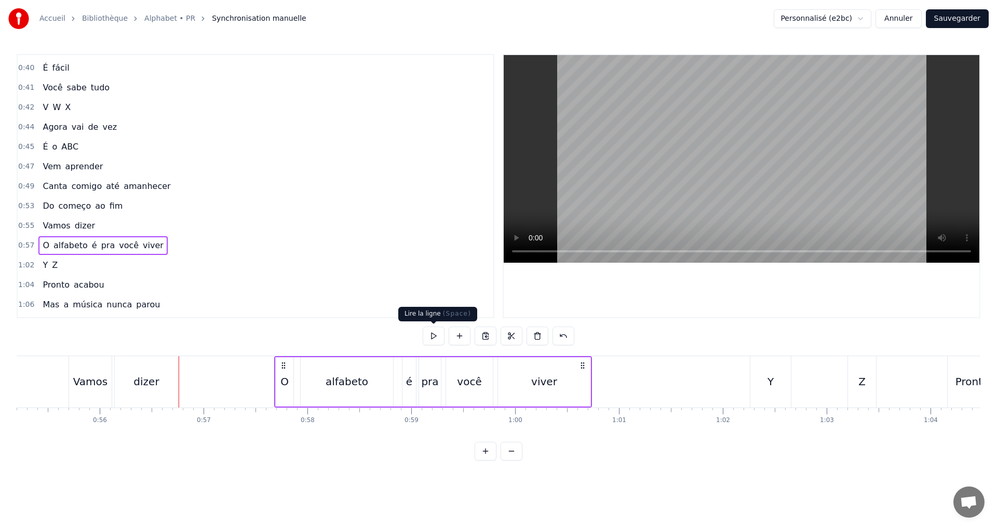
click at [437, 339] on button at bounding box center [434, 336] width 22 height 19
click at [338, 375] on div "alfabeto" at bounding box center [347, 382] width 43 height 16
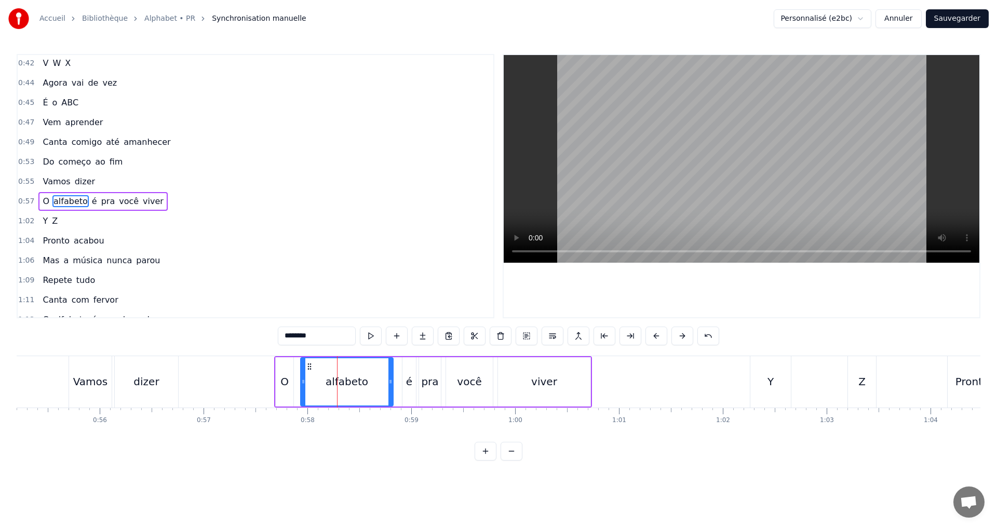
scroll to position [451, 0]
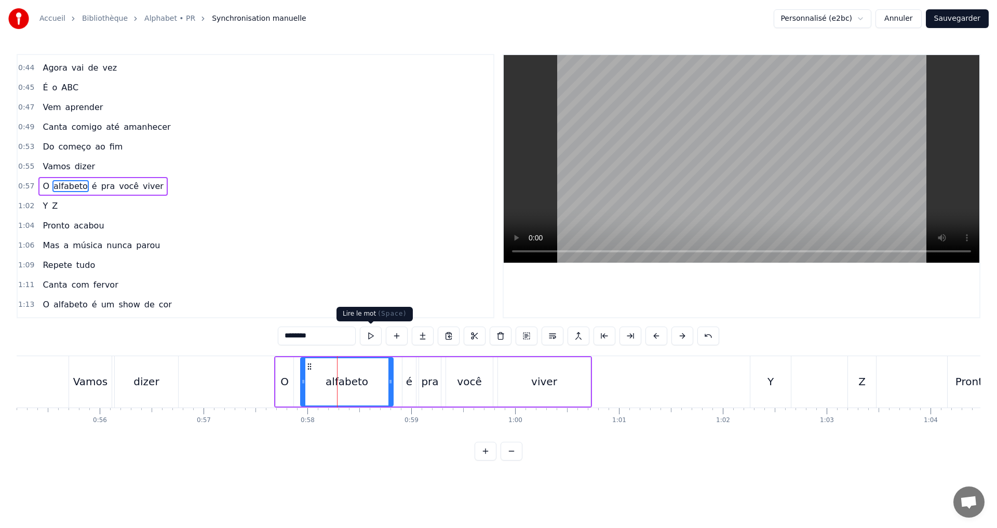
click at [369, 338] on button at bounding box center [371, 336] width 22 height 19
drag, startPoint x: 389, startPoint y: 384, endPoint x: 375, endPoint y: 383, distance: 14.1
click at [375, 383] on icon at bounding box center [376, 381] width 4 height 8
click at [407, 382] on div "é" at bounding box center [409, 382] width 6 height 16
type input "*"
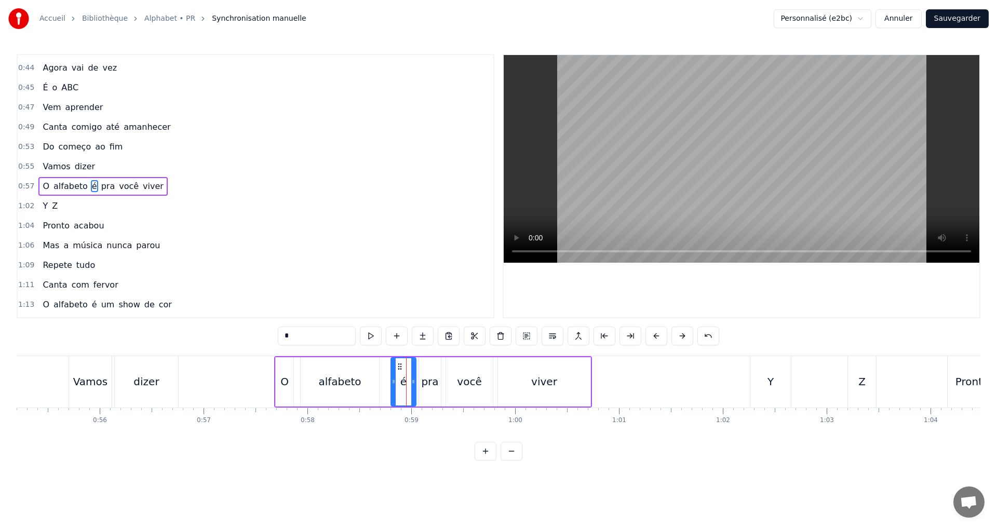
click at [393, 383] on icon at bounding box center [394, 381] width 4 height 8
drag, startPoint x: 414, startPoint y: 384, endPoint x: 381, endPoint y: 358, distance: 42.9
click at [408, 384] on icon at bounding box center [407, 381] width 4 height 8
click at [370, 338] on button at bounding box center [371, 336] width 22 height 19
click at [948, 21] on button "Sauvegarder" at bounding box center [957, 18] width 63 height 19
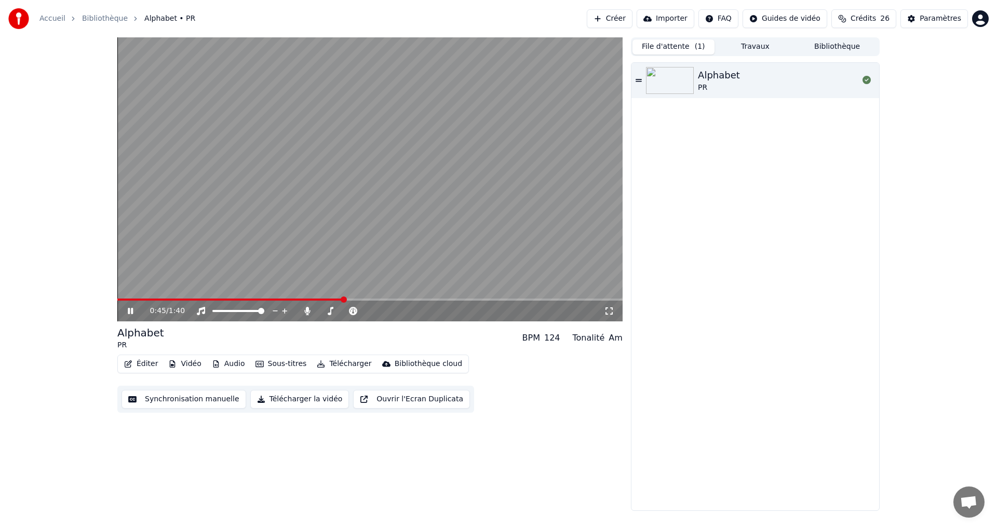
click at [128, 312] on icon at bounding box center [138, 311] width 24 height 8
click at [143, 400] on button "Synchronisation manuelle" at bounding box center [184, 399] width 125 height 19
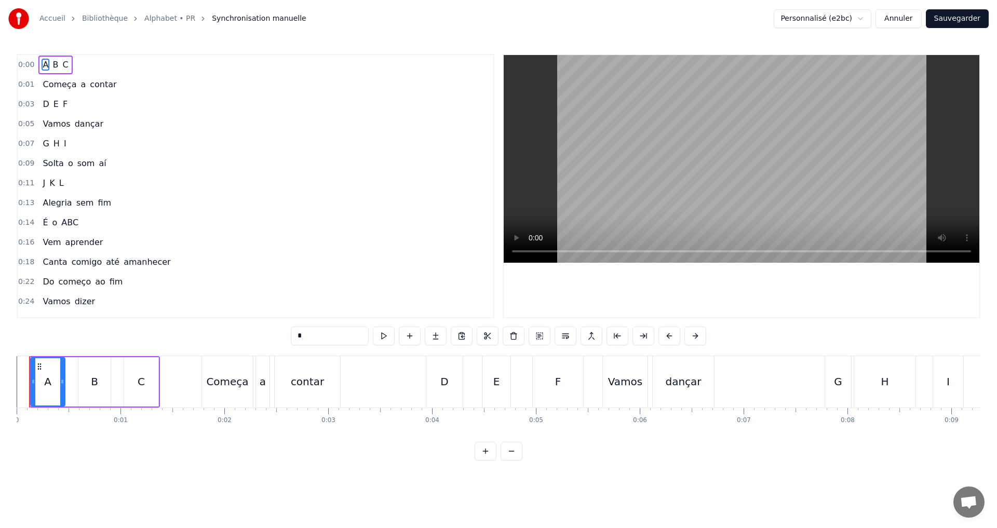
click at [78, 182] on div "0:11 J K L" at bounding box center [256, 183] width 476 height 20
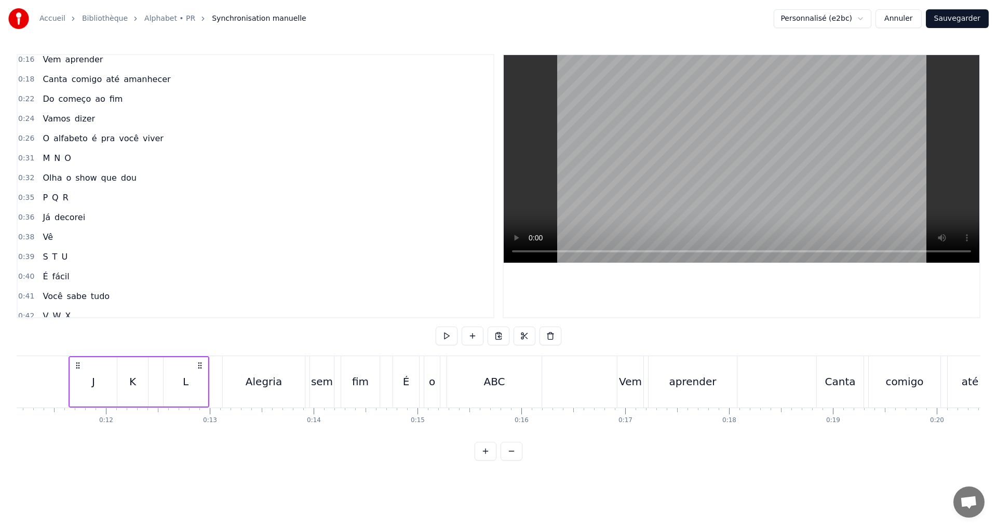
scroll to position [208, 0]
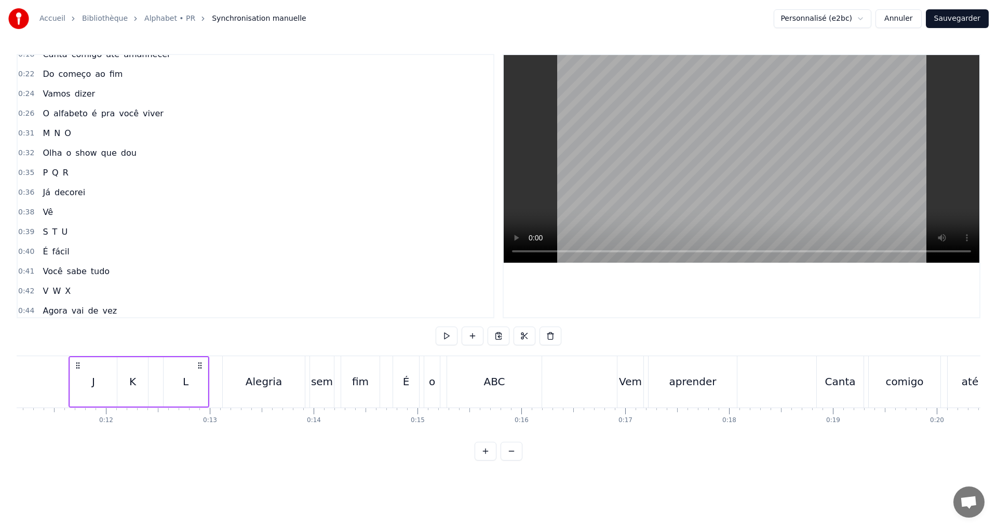
click at [86, 133] on div "0:31 M N O" at bounding box center [256, 134] width 476 height 20
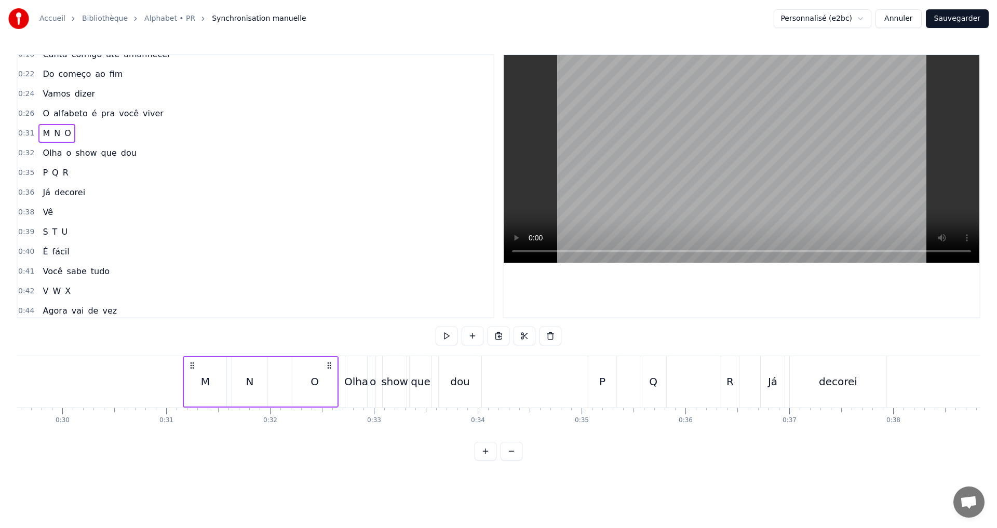
scroll to position [0, 3184]
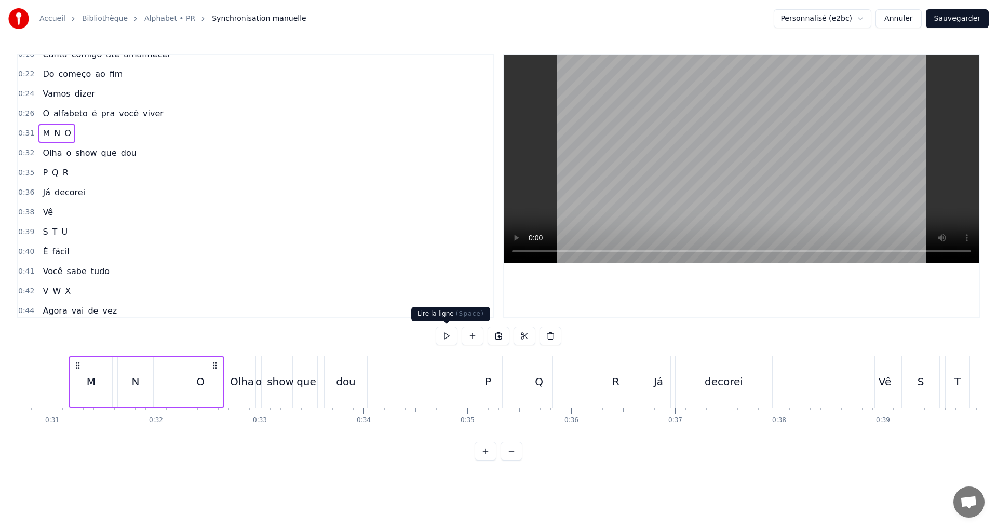
drag, startPoint x: 457, startPoint y: 335, endPoint x: 449, endPoint y: 335, distance: 8.8
click at [456, 336] on div at bounding box center [499, 336] width 126 height 19
click at [448, 335] on button at bounding box center [447, 336] width 22 height 19
click at [96, 382] on div "M" at bounding box center [91, 381] width 42 height 49
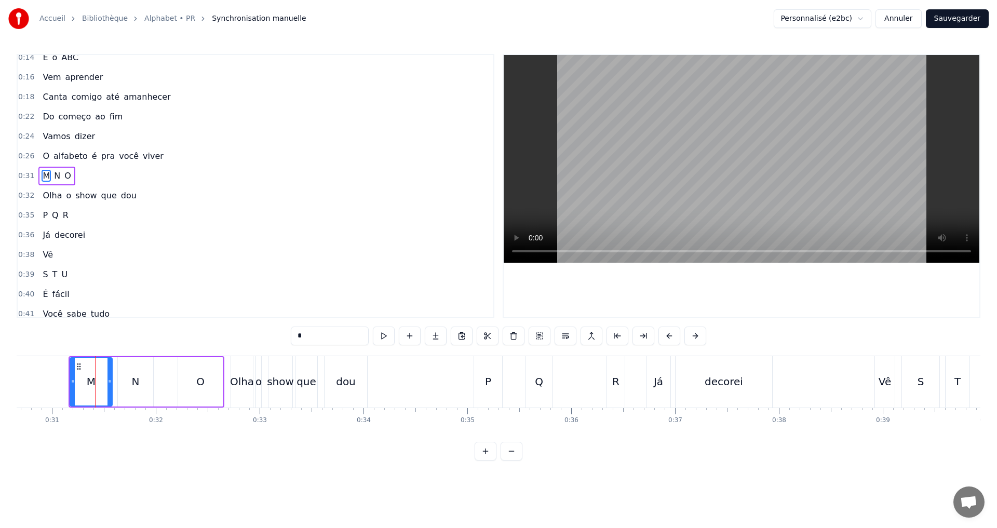
scroll to position [155, 0]
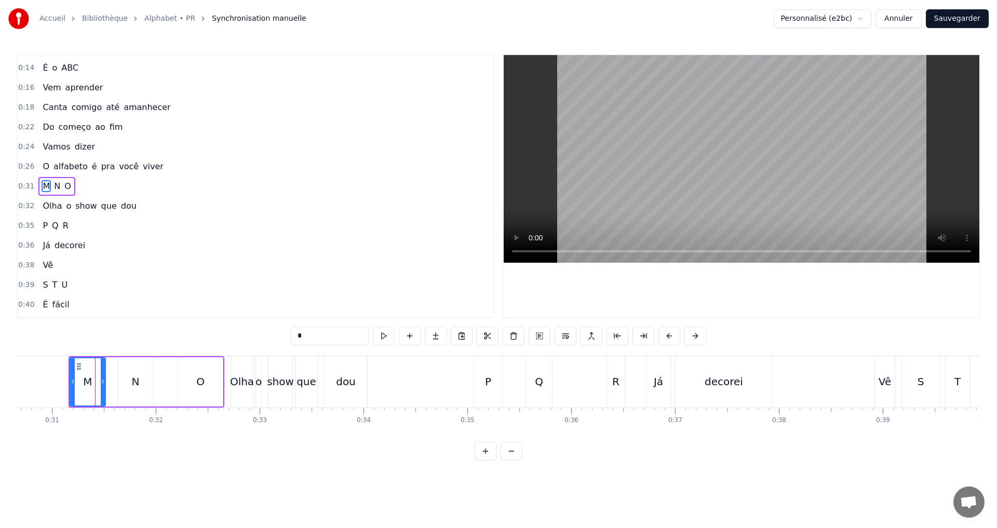
drag, startPoint x: 111, startPoint y: 380, endPoint x: 104, endPoint y: 377, distance: 7.1
click at [104, 377] on icon at bounding box center [103, 381] width 4 height 8
click at [371, 336] on button at bounding box center [371, 336] width 22 height 19
click at [131, 386] on div "N" at bounding box center [135, 381] width 35 height 49
type input "*"
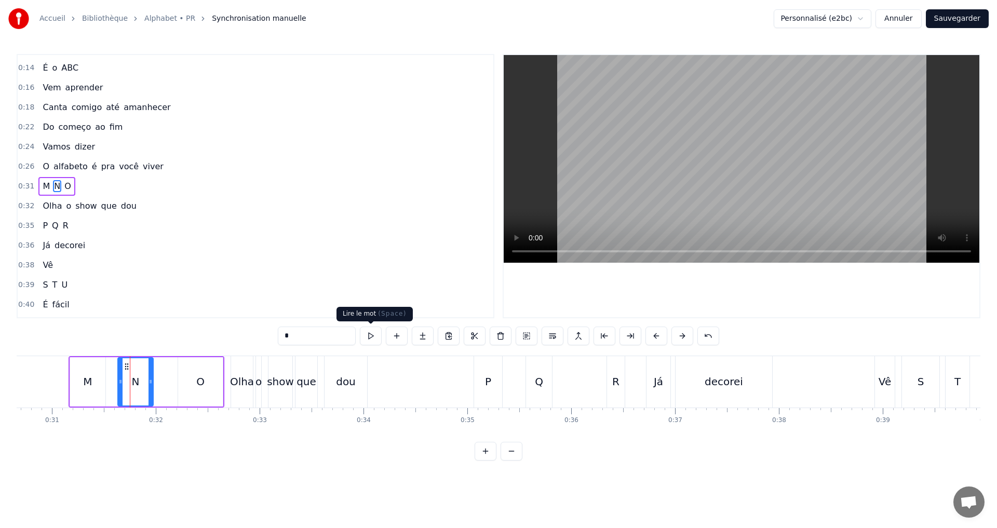
click at [368, 334] on button at bounding box center [371, 336] width 22 height 19
click at [98, 227] on div "0:35 P Q R" at bounding box center [256, 226] width 476 height 20
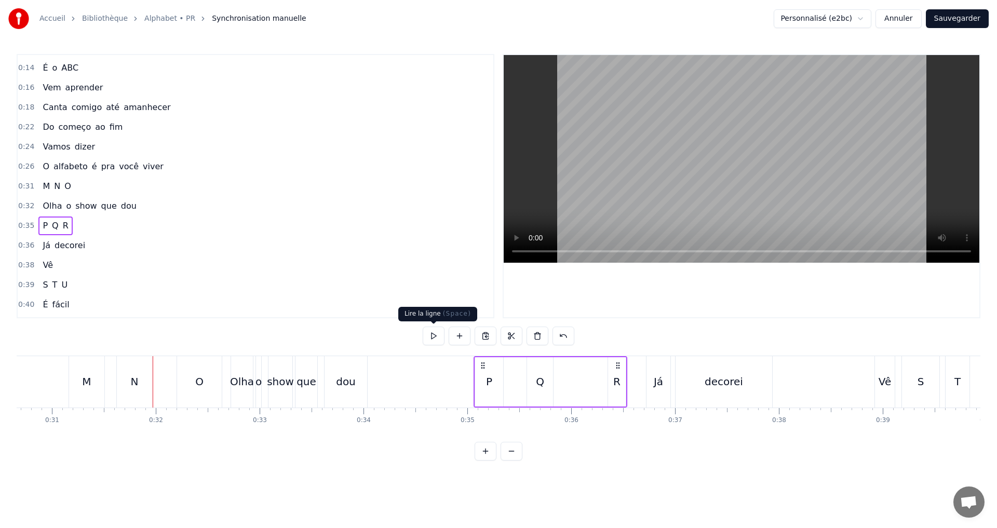
click at [435, 338] on button at bounding box center [434, 336] width 22 height 19
click at [81, 285] on div "0:39 S T U" at bounding box center [256, 285] width 476 height 20
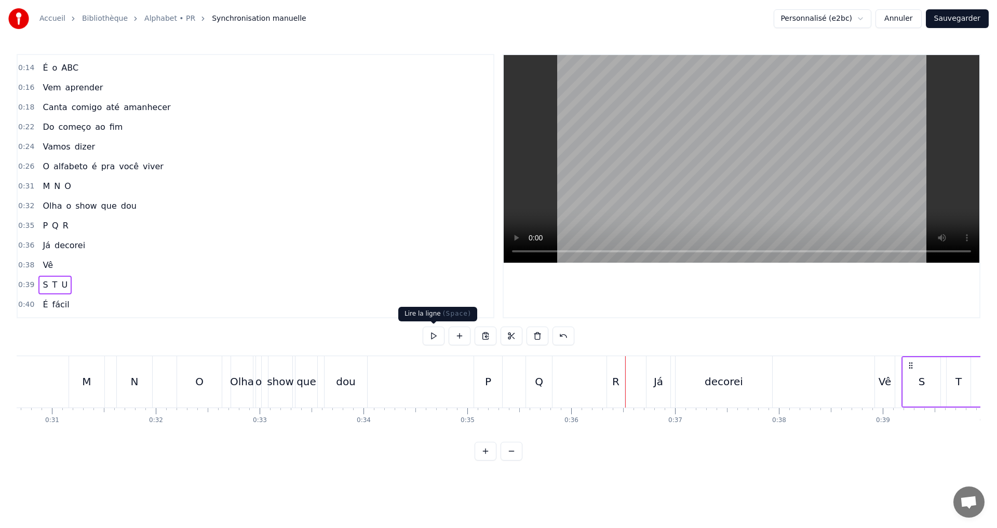
click at [434, 332] on button at bounding box center [434, 336] width 22 height 19
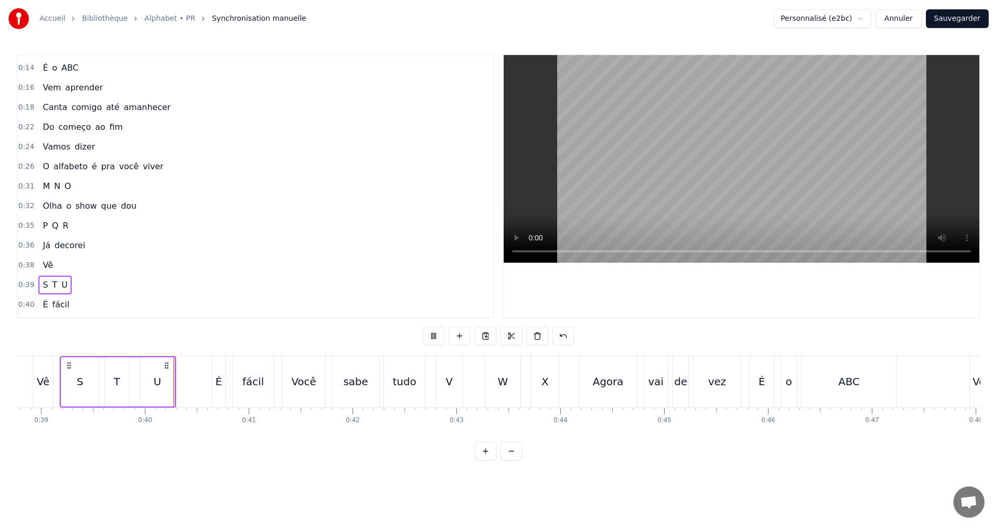
scroll to position [0, 4066]
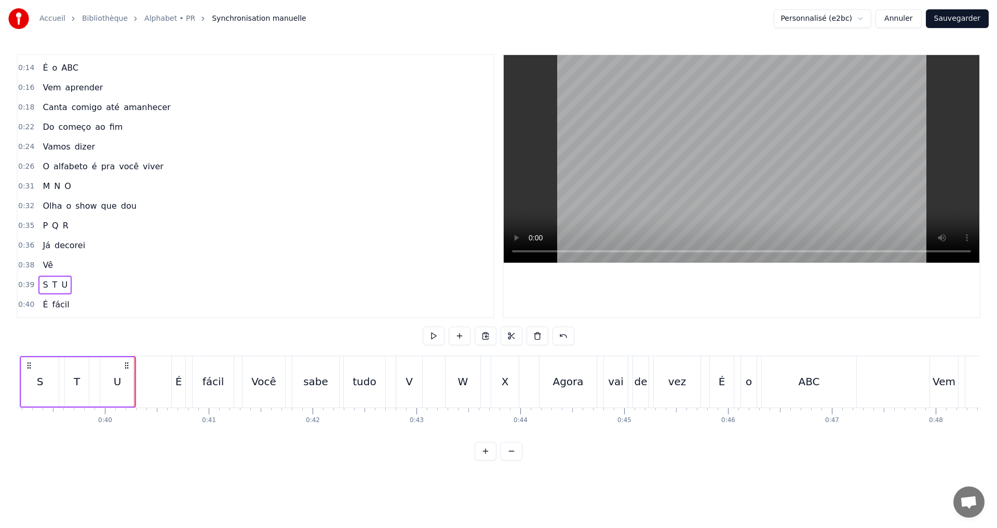
click at [434, 331] on button at bounding box center [434, 336] width 22 height 19
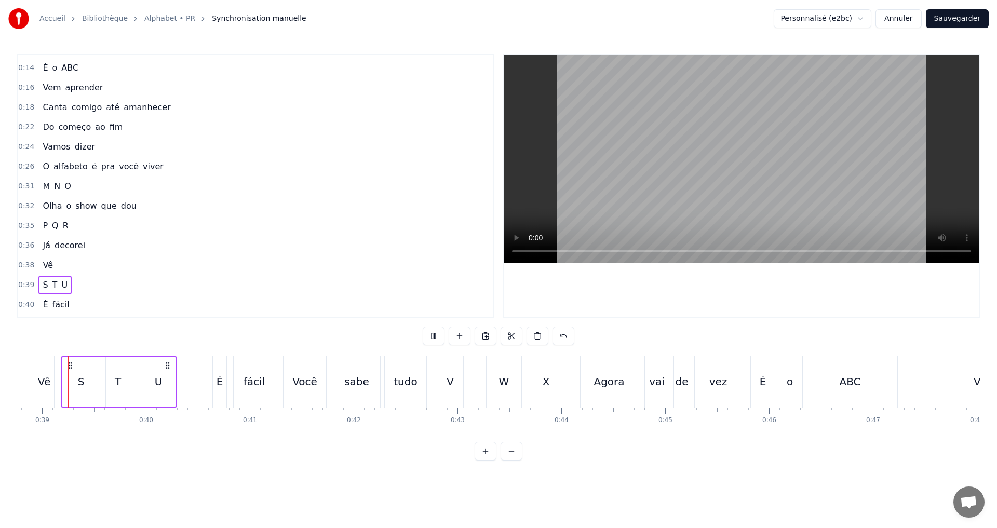
scroll to position [0, 4017]
click at [207, 303] on div "0:40 É fácil" at bounding box center [256, 305] width 476 height 20
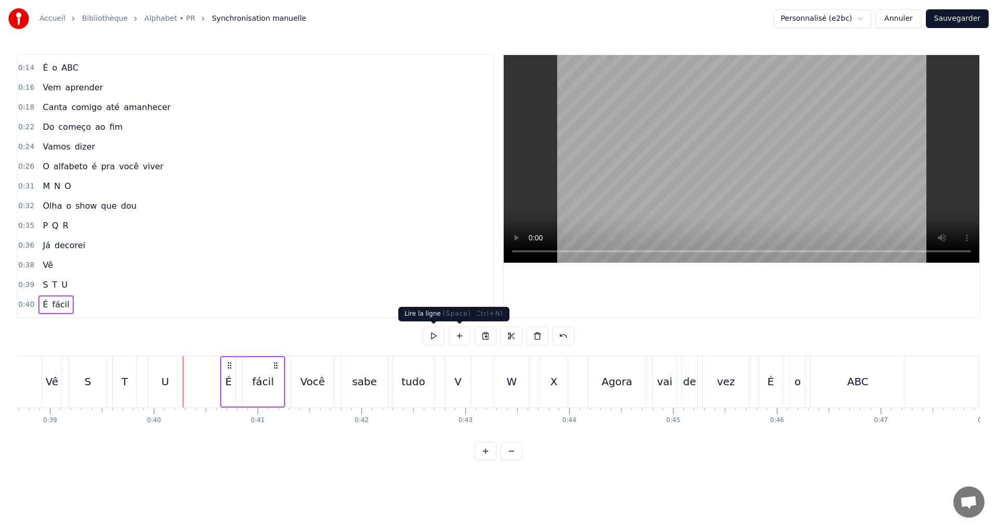
click at [427, 343] on button at bounding box center [434, 336] width 22 height 19
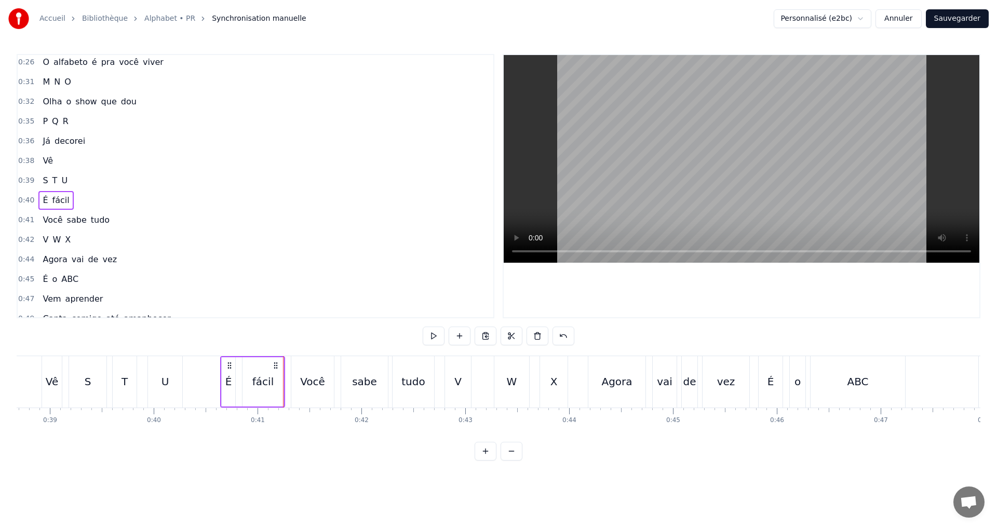
scroll to position [362, 0]
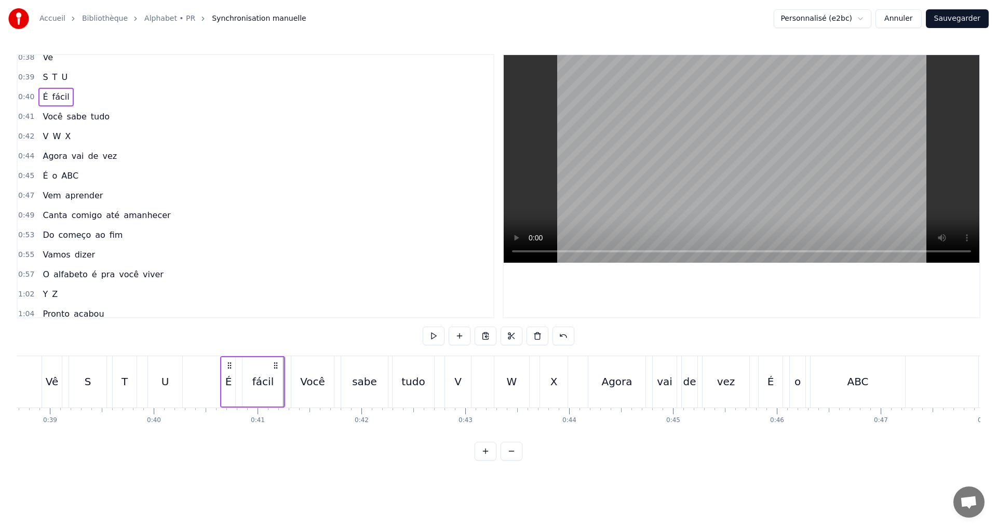
click at [110, 295] on div "1:02 Y Z" at bounding box center [256, 295] width 476 height 20
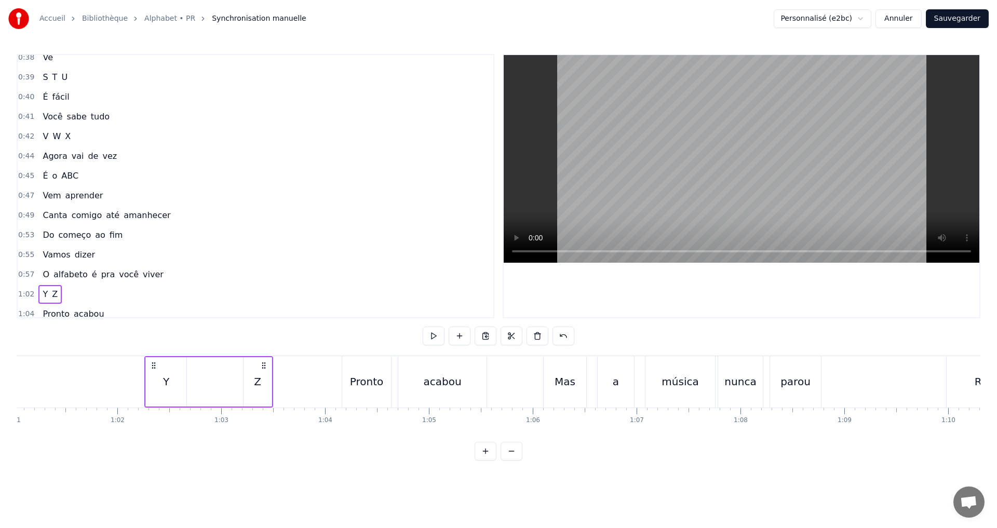
click at [164, 278] on div "0:57 O alfabeto é pra você viver" at bounding box center [256, 275] width 476 height 20
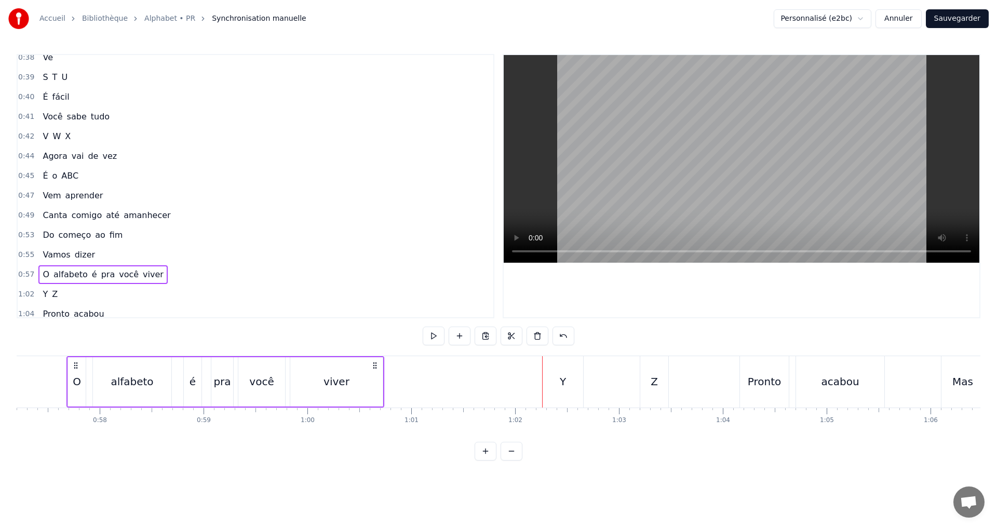
scroll to position [0, 5938]
click at [434, 333] on button at bounding box center [434, 336] width 22 height 19
click at [79, 288] on div "1:02 Y Z" at bounding box center [256, 295] width 476 height 20
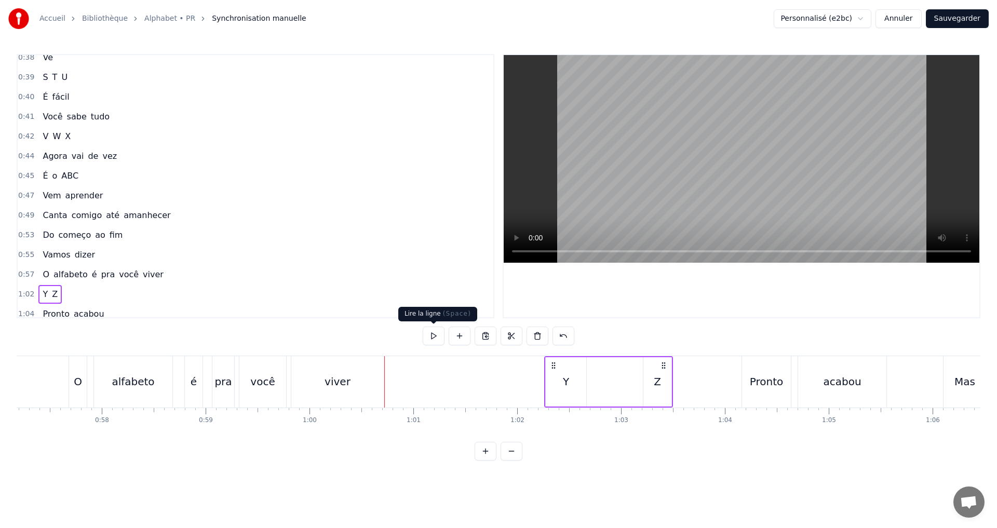
click at [437, 333] on button at bounding box center [434, 336] width 22 height 19
click at [558, 379] on div "Y" at bounding box center [566, 381] width 41 height 49
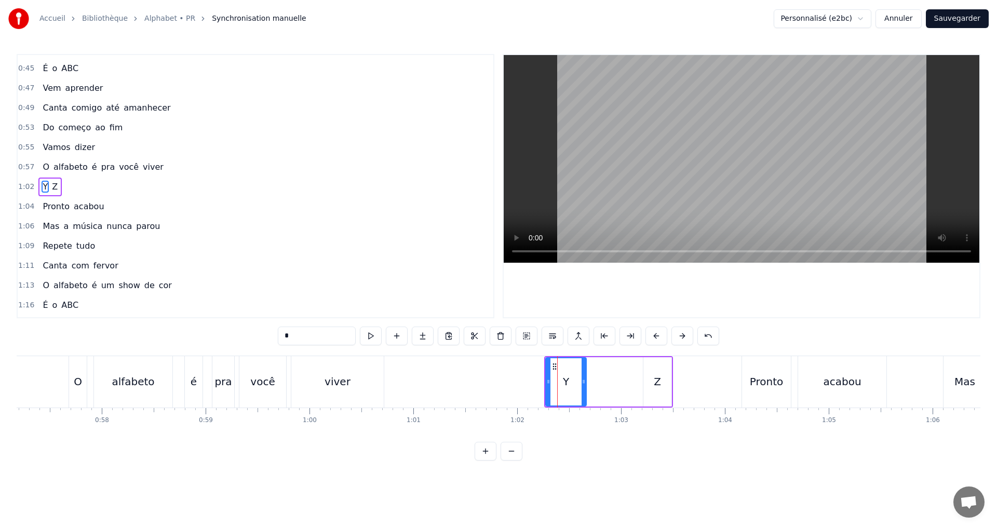
scroll to position [470, 0]
drag, startPoint x: 594, startPoint y: 379, endPoint x: 603, endPoint y: 378, distance: 9.4
click at [627, 373] on div "Y Z" at bounding box center [608, 381] width 129 height 51
click at [568, 384] on div "Y" at bounding box center [566, 381] width 41 height 49
drag, startPoint x: 585, startPoint y: 384, endPoint x: 624, endPoint y: 375, distance: 40.3
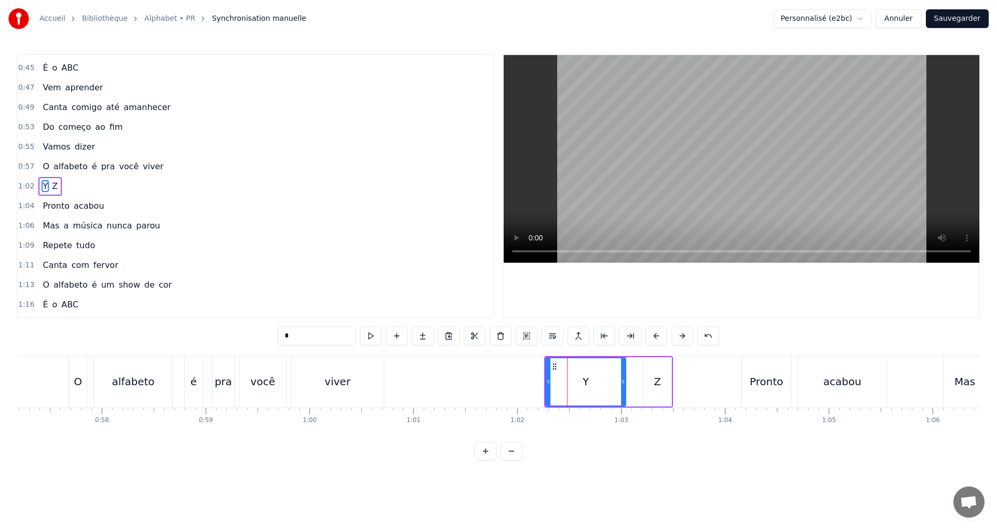
click at [624, 375] on div at bounding box center [623, 381] width 4 height 47
click at [370, 335] on button at bounding box center [371, 336] width 22 height 19
click at [627, 385] on div at bounding box center [626, 381] width 4 height 47
click at [368, 336] on button at bounding box center [371, 336] width 22 height 19
click at [656, 385] on div "Z" at bounding box center [657, 382] width 7 height 16
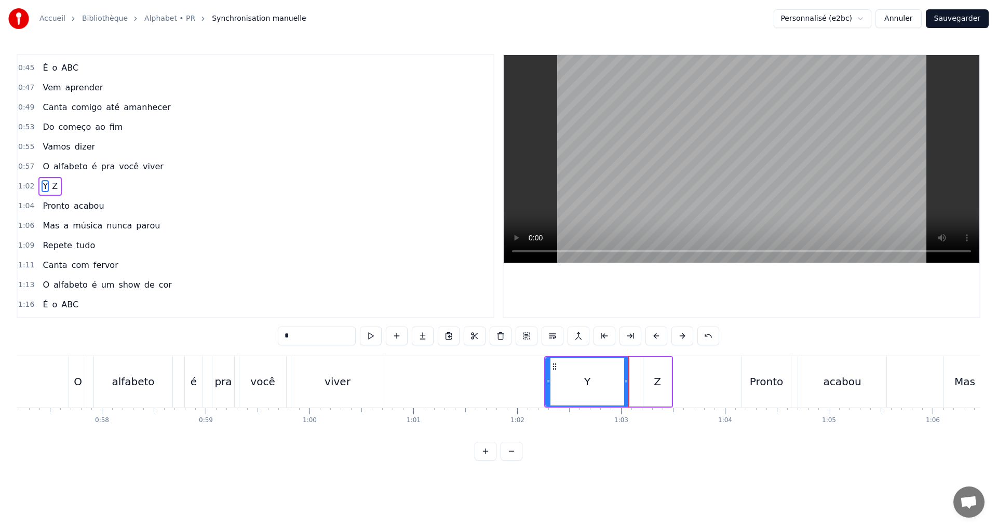
type input "*"
drag, startPoint x: 645, startPoint y: 384, endPoint x: 634, endPoint y: 379, distance: 12.3
click at [634, 379] on icon at bounding box center [634, 381] width 4 height 8
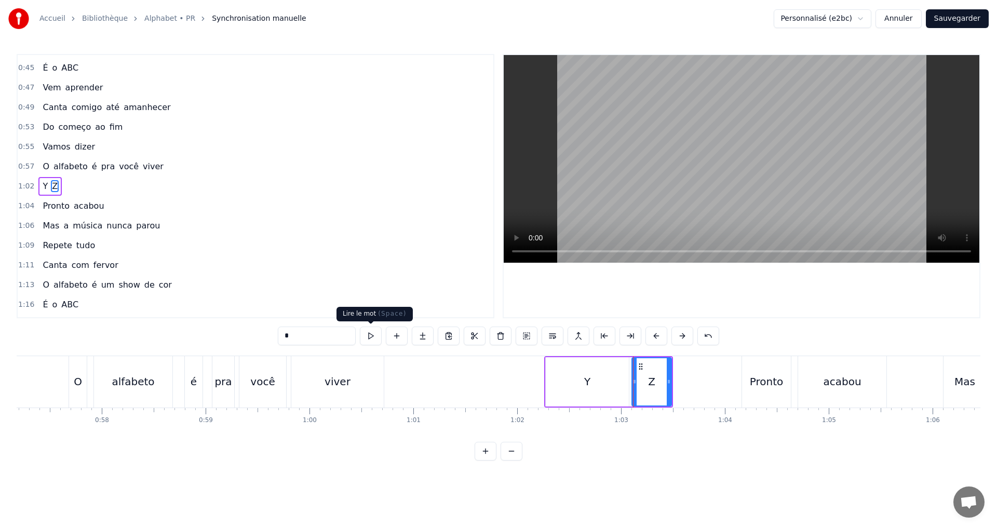
click at [371, 331] on button at bounding box center [371, 336] width 22 height 19
click at [112, 201] on div "1:04 Pronto acabou" at bounding box center [256, 206] width 476 height 20
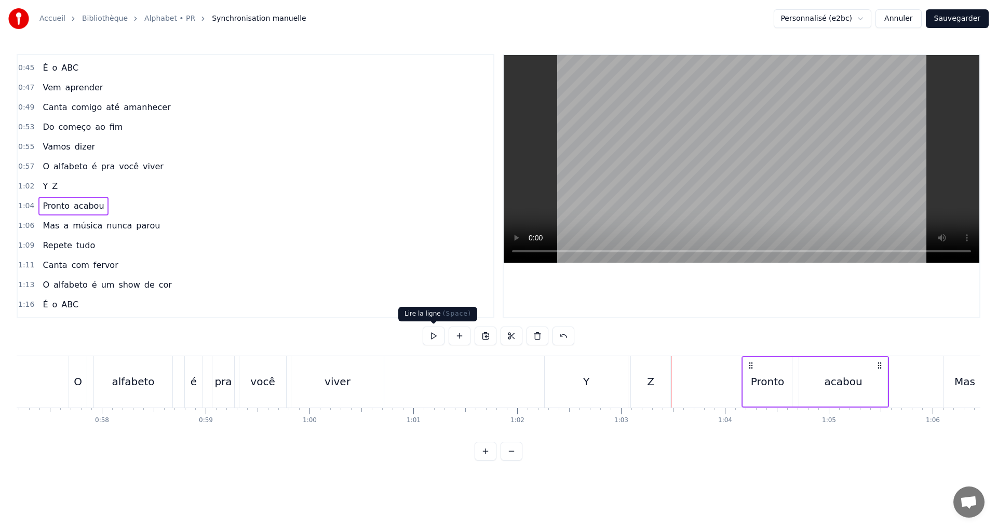
click at [428, 339] on button at bounding box center [434, 336] width 22 height 19
click at [428, 338] on button at bounding box center [434, 336] width 22 height 19
click at [160, 228] on div "1:06 Mas a música nunca parou" at bounding box center [256, 226] width 476 height 20
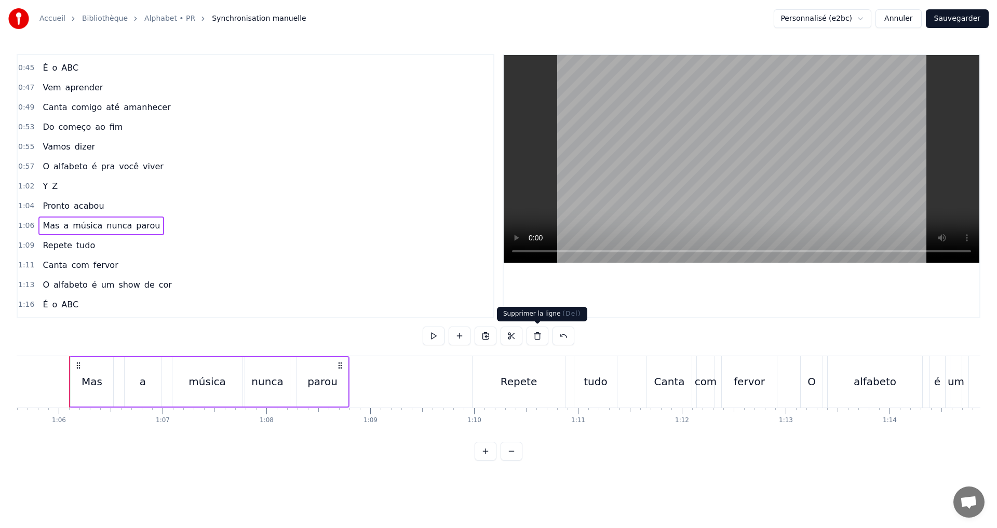
scroll to position [0, 6812]
click at [436, 332] on button at bounding box center [434, 336] width 22 height 19
click at [107, 241] on div "1:09 Repete tudo" at bounding box center [256, 246] width 476 height 20
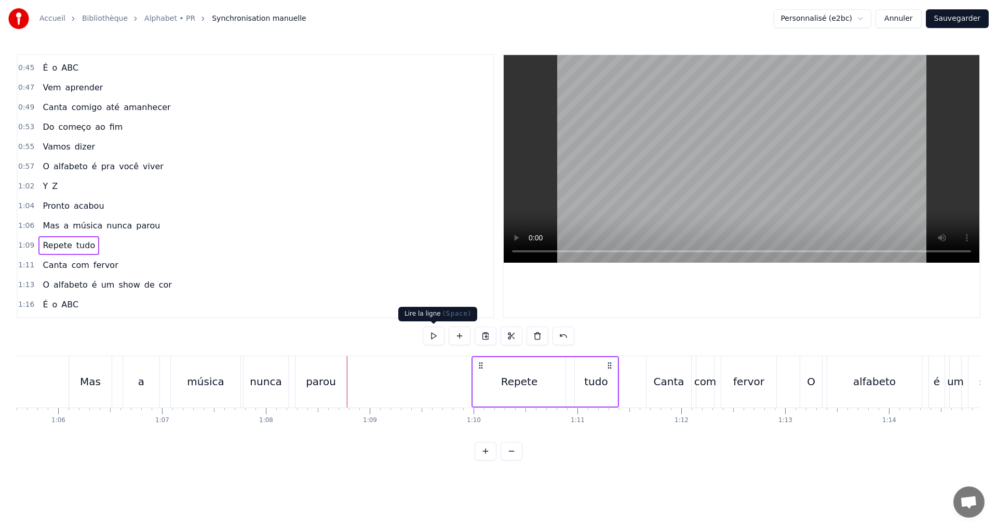
click at [435, 331] on button at bounding box center [434, 336] width 22 height 19
click at [126, 262] on div "1:11 Canta com fervor" at bounding box center [256, 265] width 476 height 20
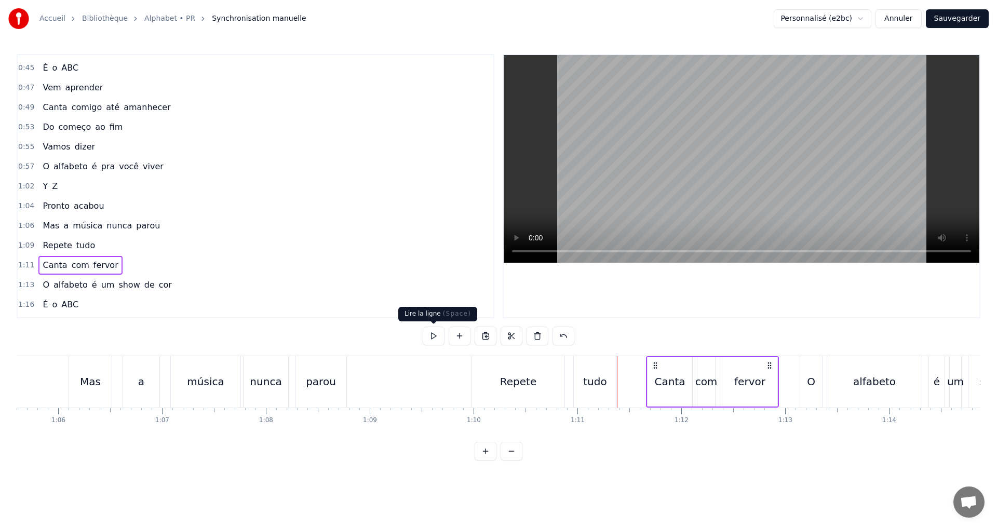
click at [435, 335] on button at bounding box center [434, 336] width 22 height 19
click at [173, 280] on div "1:13 O alfabeto é um show de cor" at bounding box center [256, 285] width 476 height 20
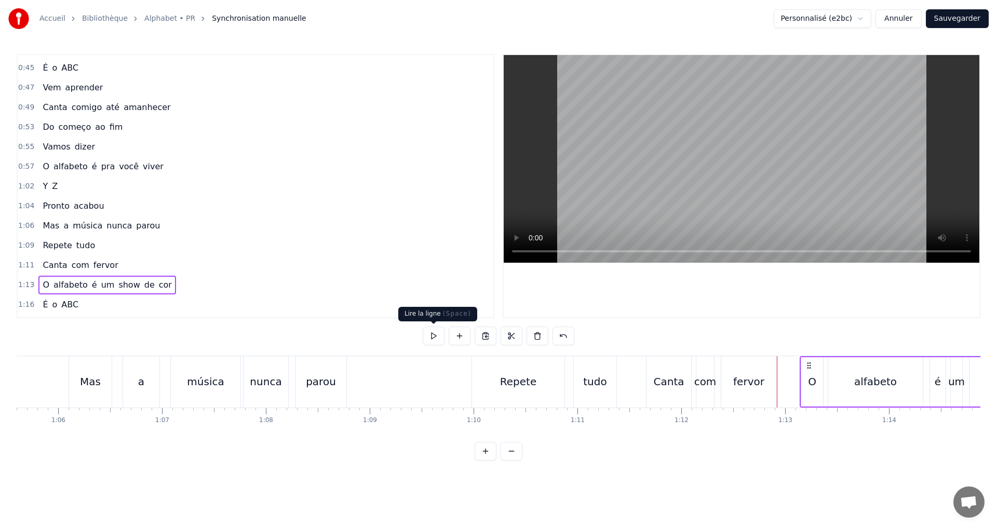
click at [433, 335] on button at bounding box center [434, 336] width 22 height 19
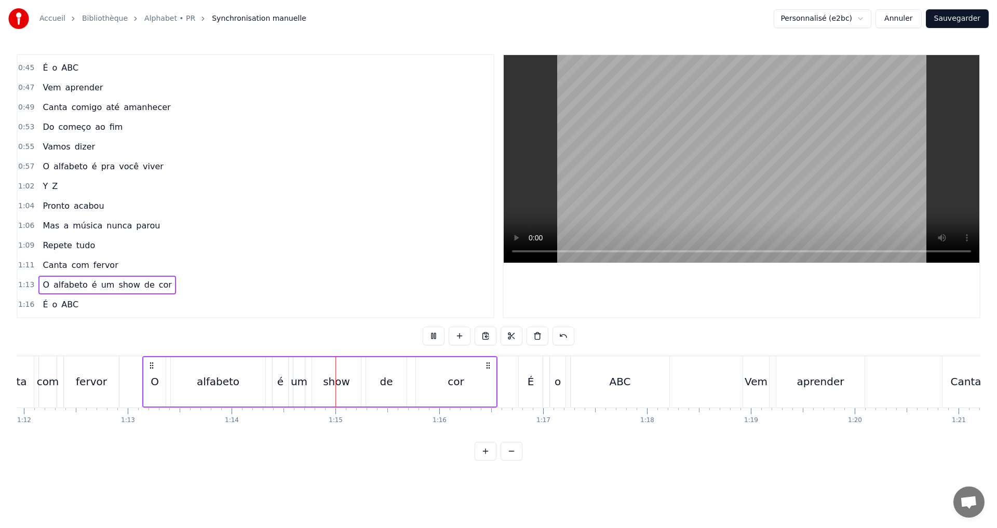
scroll to position [0, 7675]
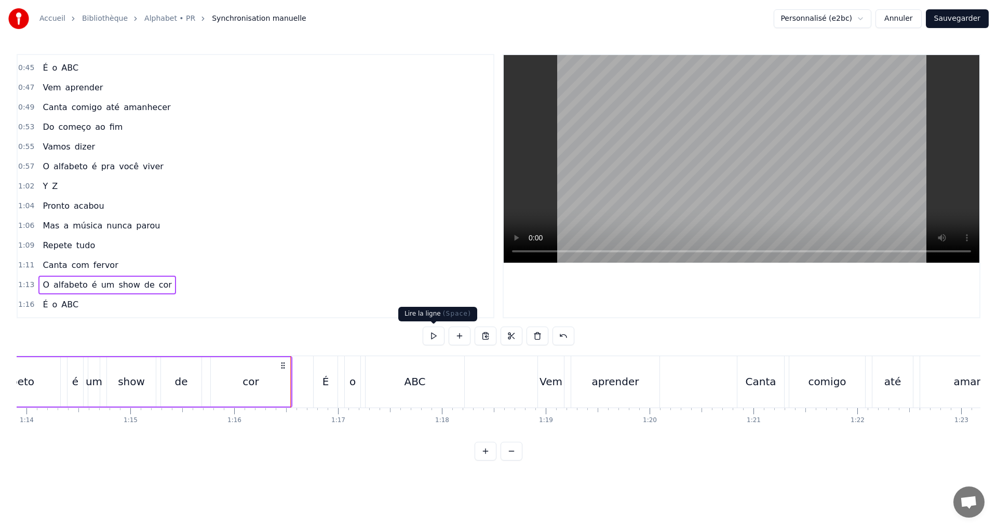
click at [434, 331] on button at bounding box center [434, 336] width 22 height 19
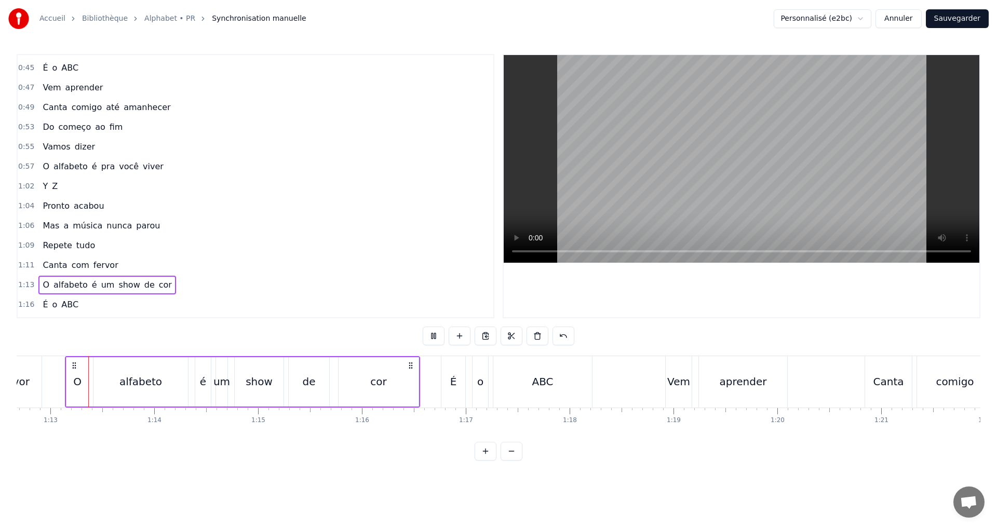
scroll to position [0, 7543]
click at [434, 331] on button at bounding box center [434, 336] width 22 height 19
click at [143, 393] on div "alfabeto" at bounding box center [144, 381] width 95 height 49
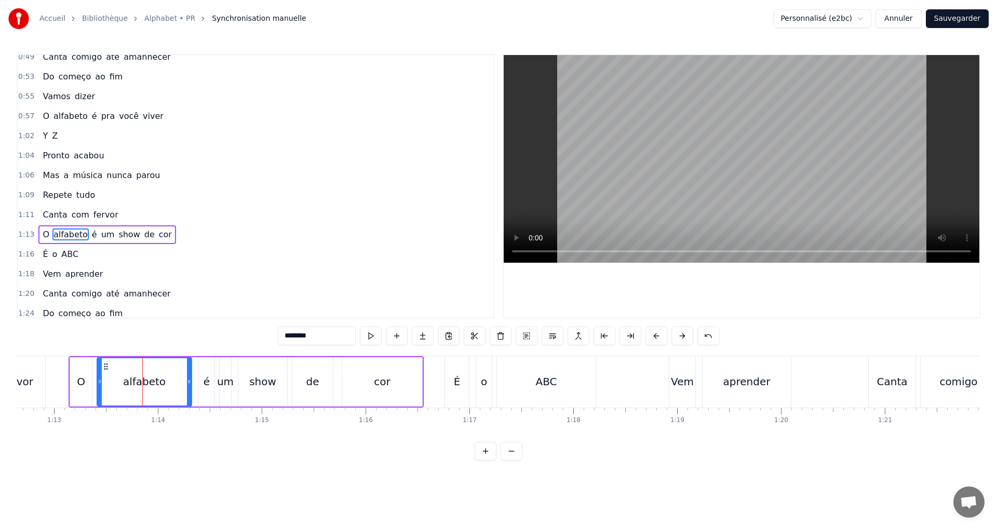
scroll to position [566, 0]
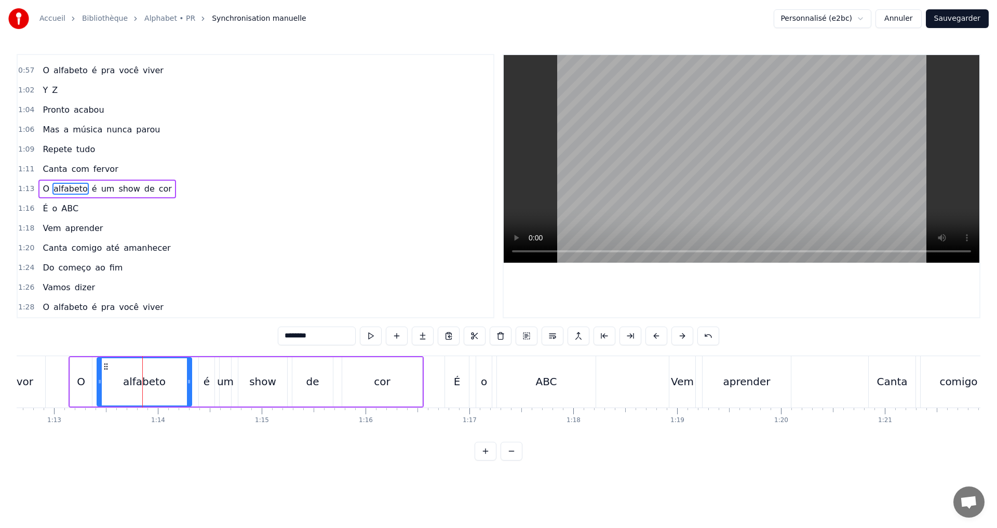
drag, startPoint x: 192, startPoint y: 384, endPoint x: 182, endPoint y: 385, distance: 9.9
click at [182, 385] on div "alfabeto" at bounding box center [145, 381] width 96 height 49
drag, startPoint x: 187, startPoint y: 385, endPoint x: 171, endPoint y: 384, distance: 16.1
click at [171, 384] on icon at bounding box center [173, 381] width 4 height 8
click at [372, 333] on button at bounding box center [371, 336] width 22 height 19
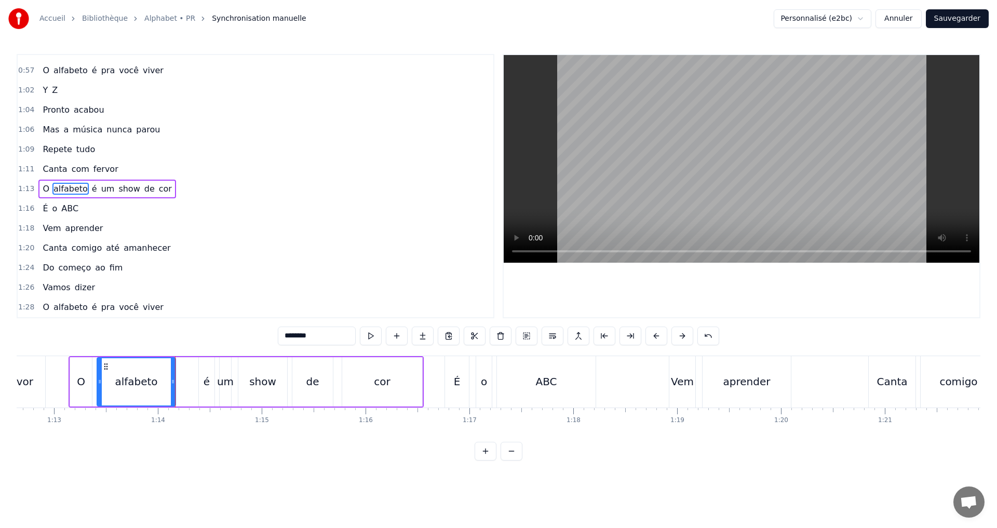
click at [183, 189] on div "1:13 O alfabeto é um show de cor" at bounding box center [256, 189] width 476 height 20
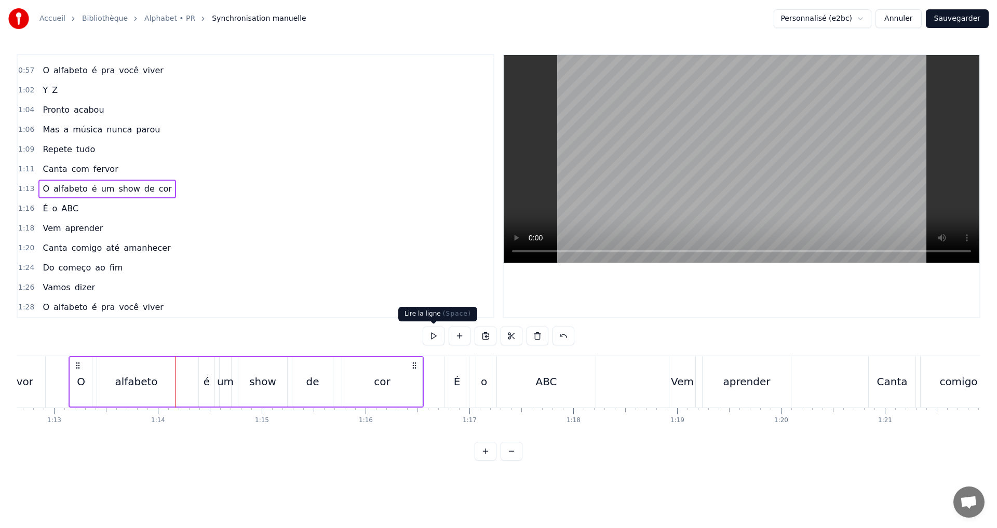
click at [435, 331] on button at bounding box center [434, 336] width 22 height 19
click at [179, 188] on div "1:13 O alfabeto é um show de cor" at bounding box center [256, 189] width 476 height 20
click at [437, 338] on button at bounding box center [434, 336] width 22 height 19
click at [91, 211] on div "1:16 É o ABC" at bounding box center [256, 209] width 476 height 20
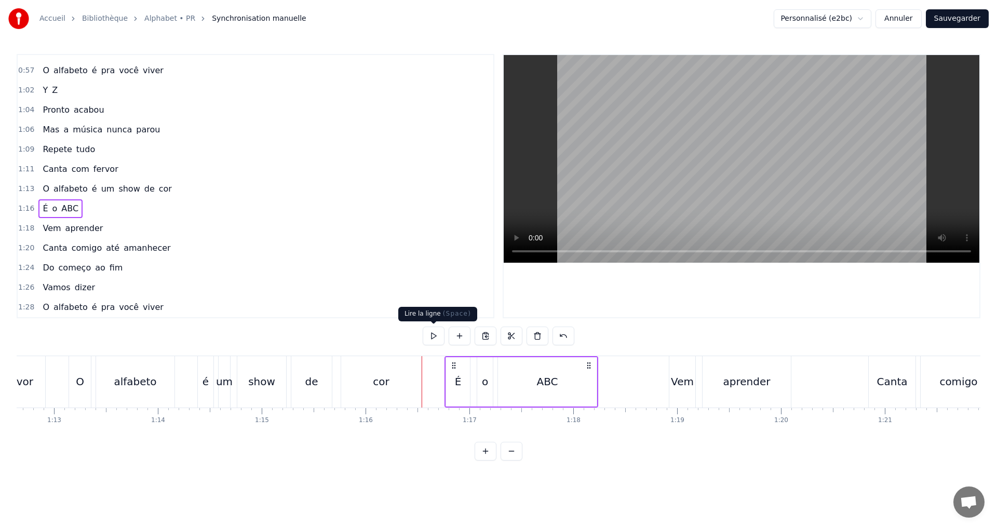
click at [436, 334] on button at bounding box center [434, 336] width 22 height 19
click at [106, 223] on div "1:18 Vem aprender" at bounding box center [256, 229] width 476 height 20
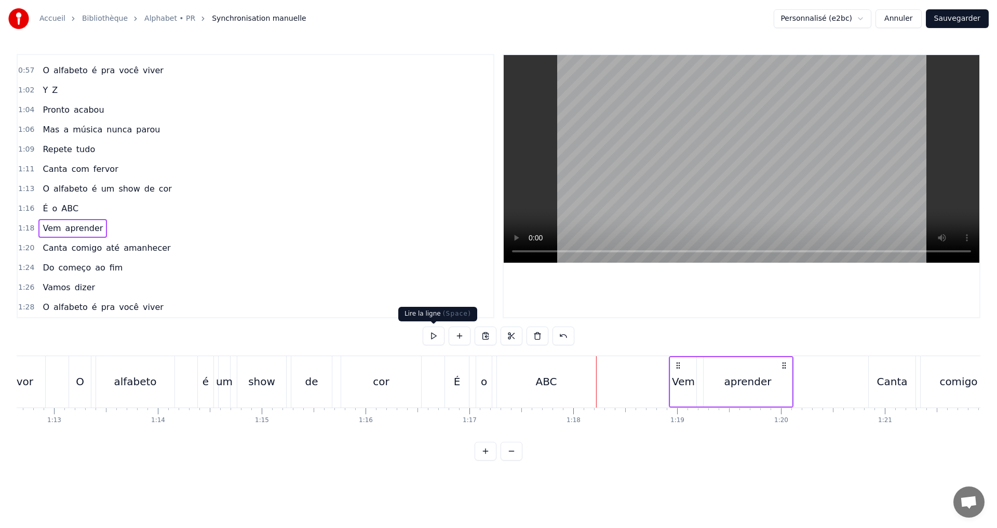
click at [430, 337] on button at bounding box center [434, 336] width 22 height 19
click at [163, 242] on div "1:20 Canta comigo até amanhecer" at bounding box center [256, 248] width 476 height 20
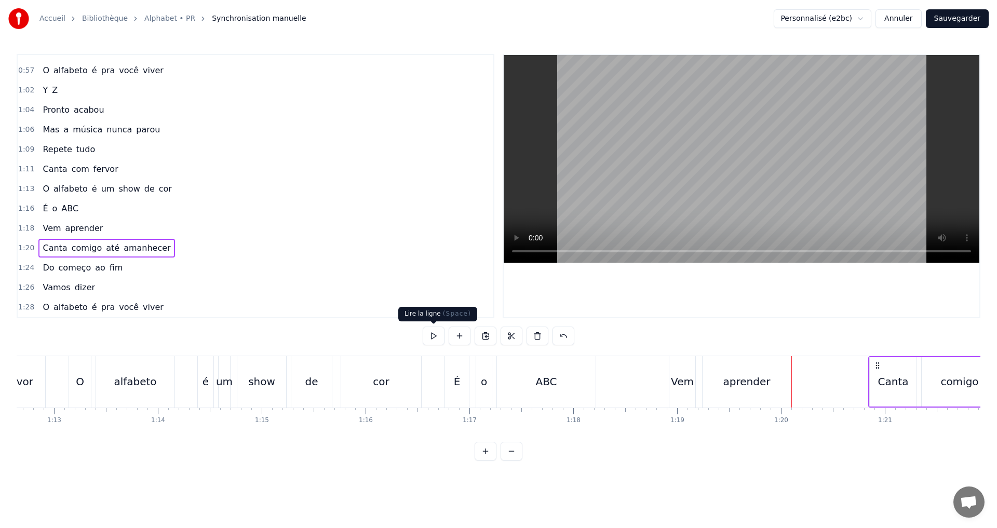
click at [438, 332] on button at bounding box center [434, 336] width 22 height 19
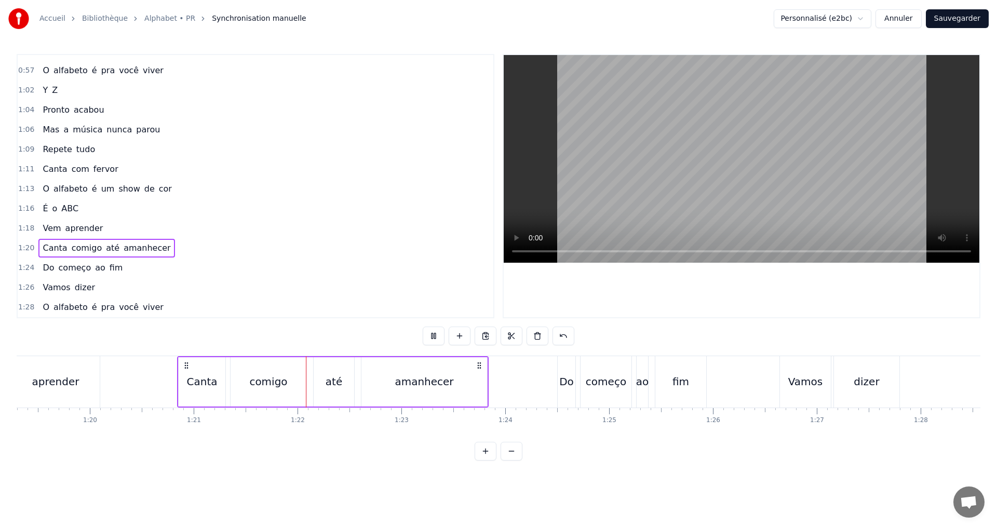
scroll to position [0, 8420]
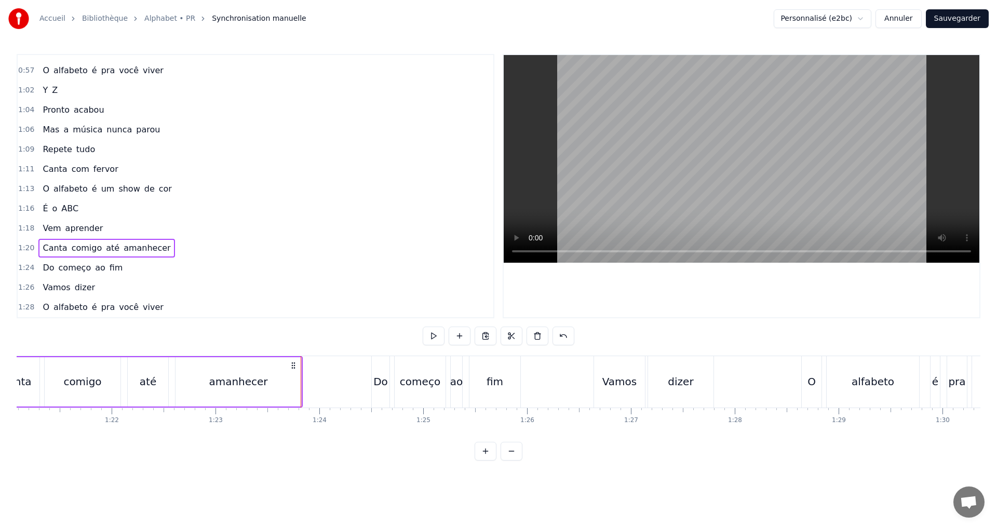
click at [78, 377] on div "comigo" at bounding box center [82, 382] width 38 height 16
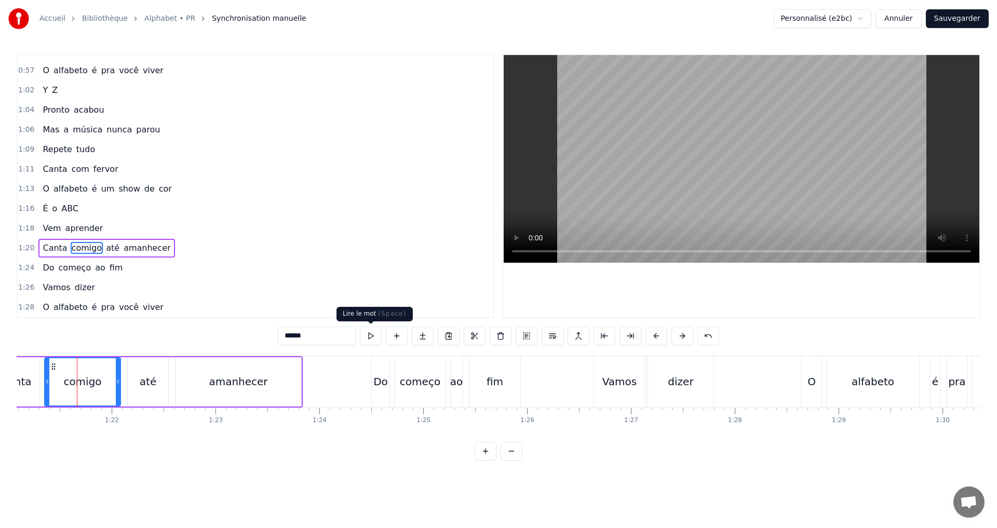
click at [372, 337] on button at bounding box center [371, 336] width 22 height 19
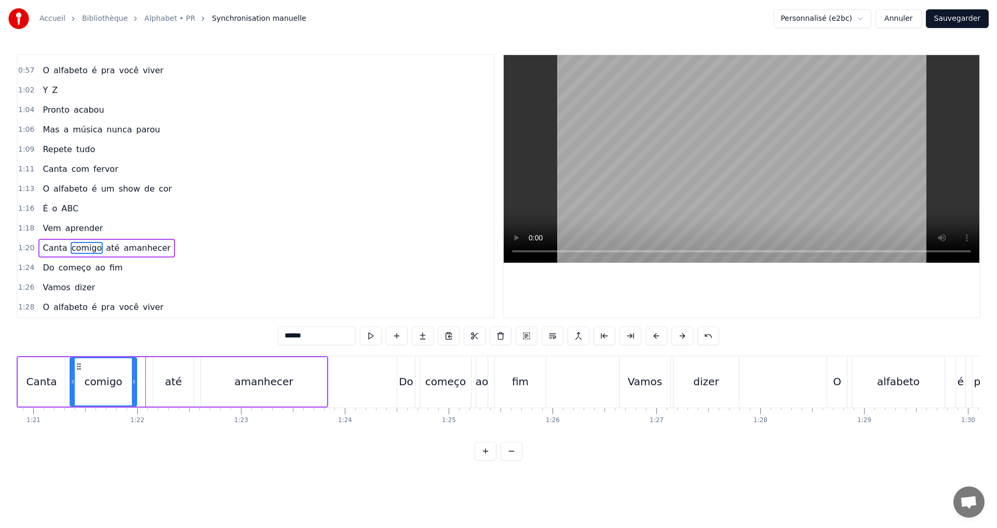
drag, startPoint x: 142, startPoint y: 384, endPoint x: 132, endPoint y: 381, distance: 10.5
click at [132, 381] on icon at bounding box center [134, 381] width 4 height 8
click at [367, 339] on button at bounding box center [371, 336] width 22 height 19
click at [127, 269] on div "1:24 Do começo ao fim" at bounding box center [256, 268] width 476 height 20
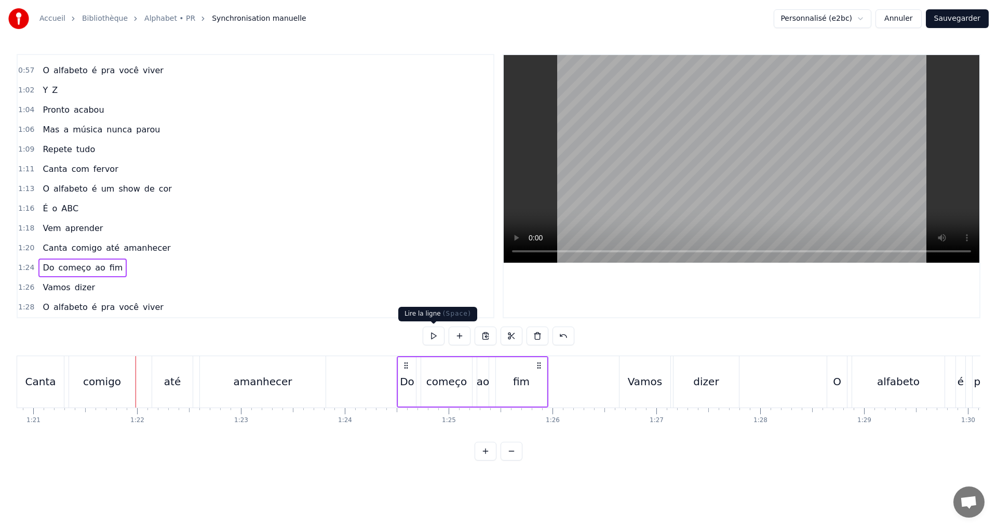
click at [430, 336] on button at bounding box center [434, 336] width 22 height 19
click at [114, 289] on div "1:26 Vamos dizer" at bounding box center [256, 288] width 476 height 20
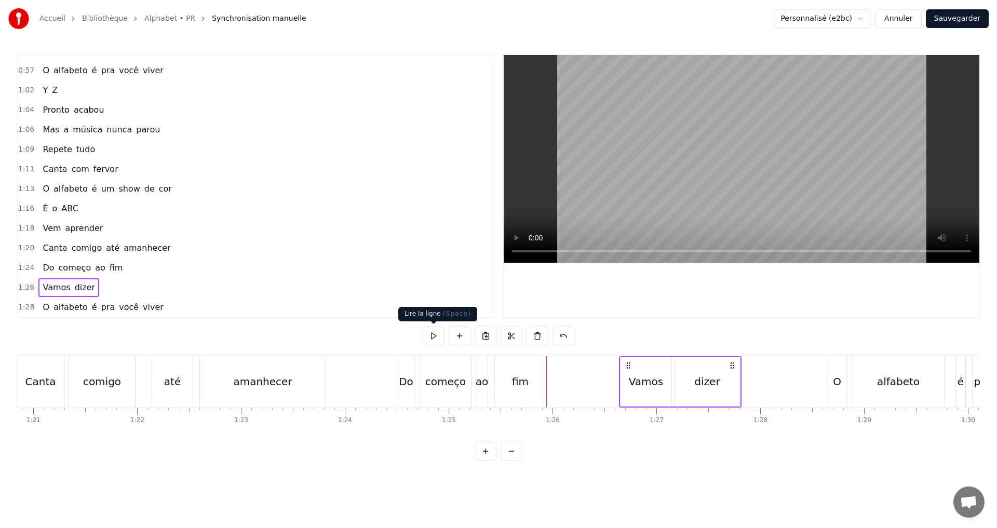
click at [431, 336] on button at bounding box center [434, 336] width 22 height 19
click at [167, 305] on div "1:28 O alfabeto é pra você viver" at bounding box center [256, 308] width 476 height 20
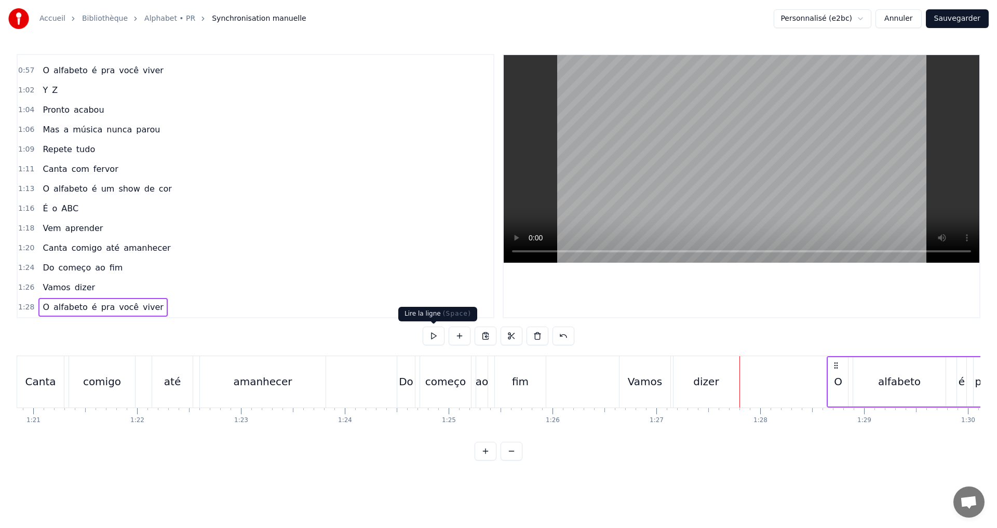
click at [429, 334] on button at bounding box center [434, 336] width 22 height 19
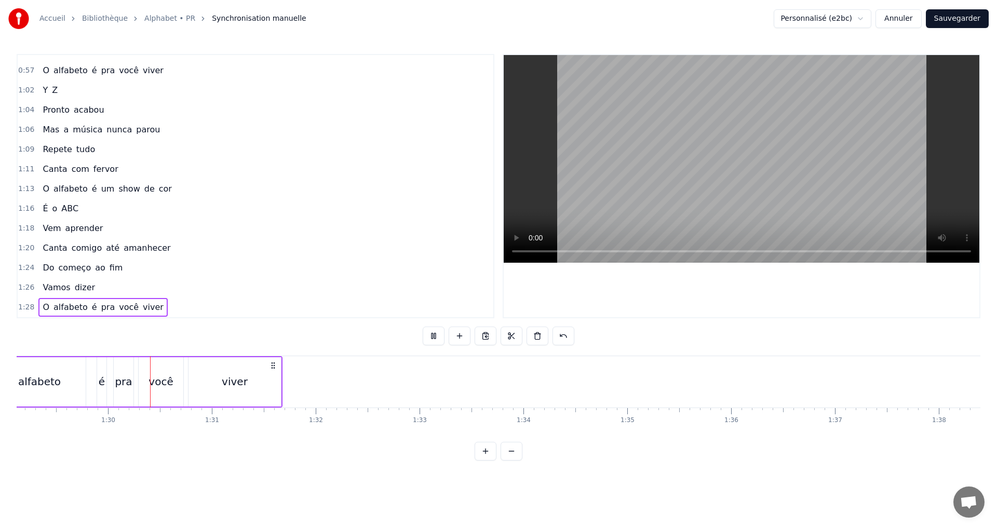
scroll to position [0, 9255]
click at [967, 22] on button "Sauvegarder" at bounding box center [957, 18] width 63 height 19
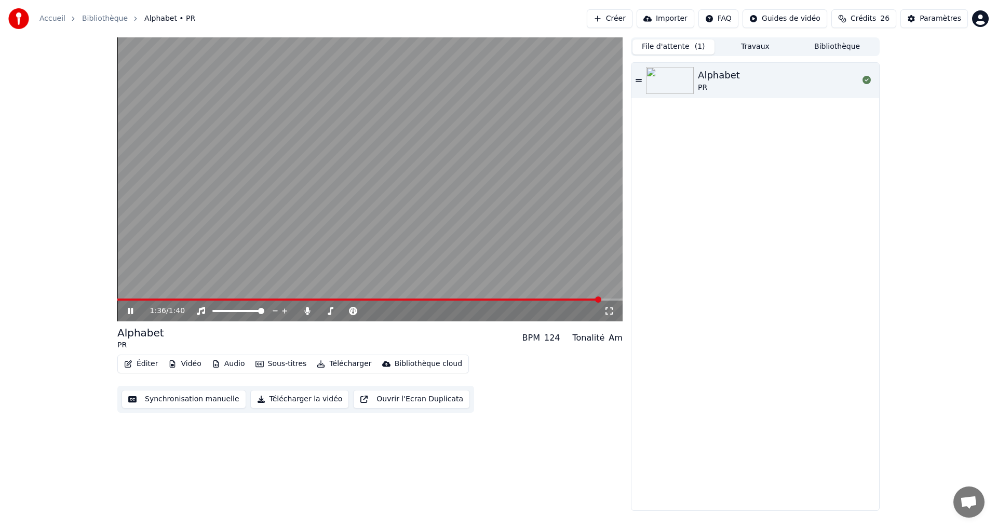
click at [129, 312] on icon at bounding box center [130, 311] width 5 height 6
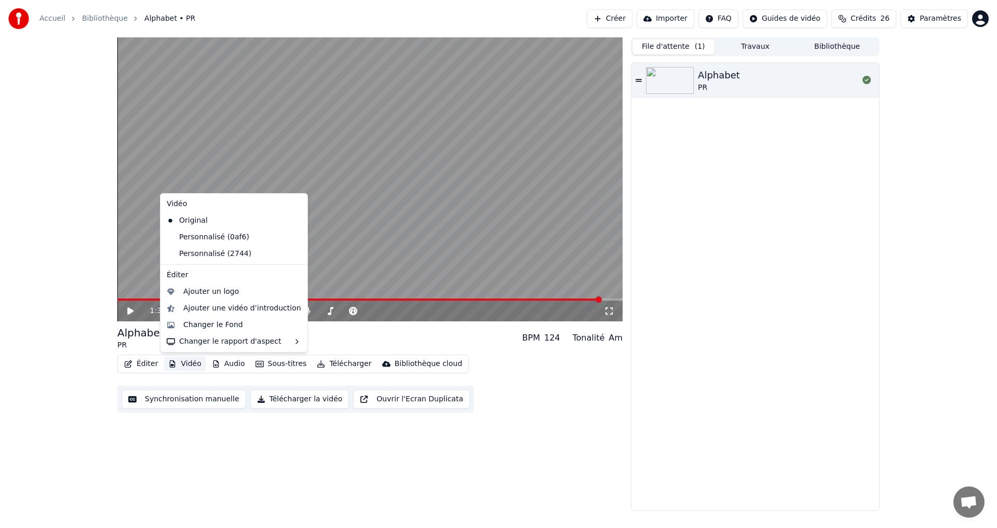
click at [190, 363] on button "Vidéo" at bounding box center [184, 364] width 41 height 15
click at [219, 329] on div "Changer le Fond" at bounding box center [213, 325] width 60 height 10
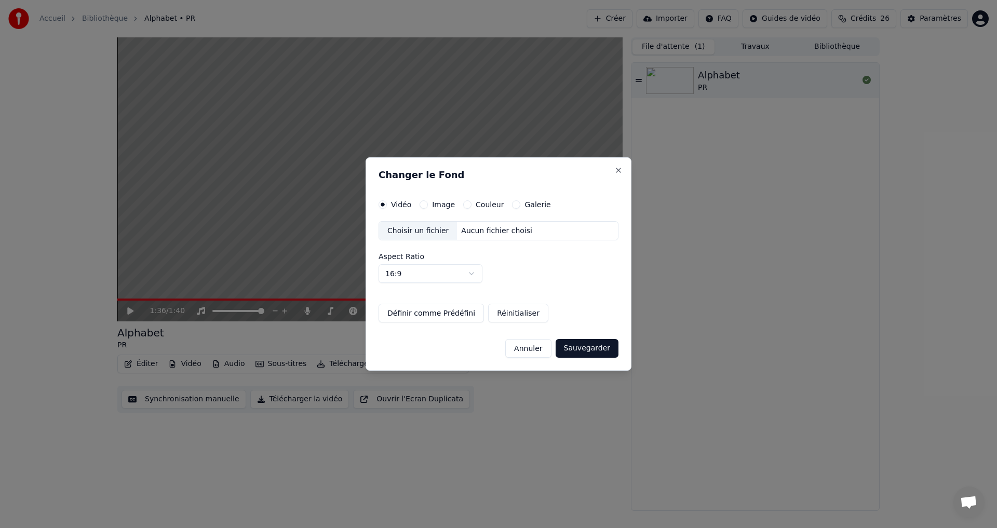
click at [467, 201] on button "Couleur" at bounding box center [467, 204] width 8 height 8
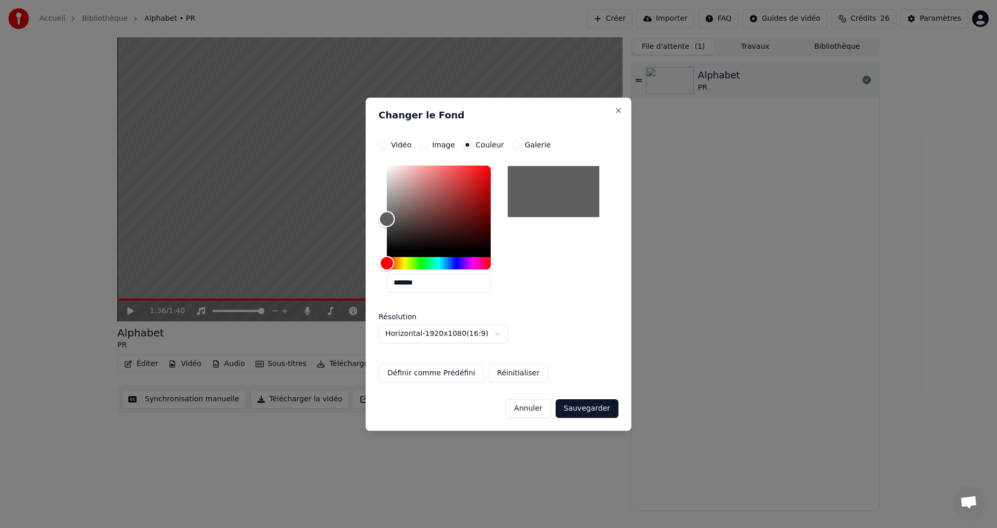
type input "*******"
drag, startPoint x: 403, startPoint y: 236, endPoint x: 371, endPoint y: 221, distance: 35.5
click at [371, 221] on div "**********" at bounding box center [499, 264] width 266 height 333
click at [583, 411] on button "Sauvegarder" at bounding box center [587, 408] width 63 height 19
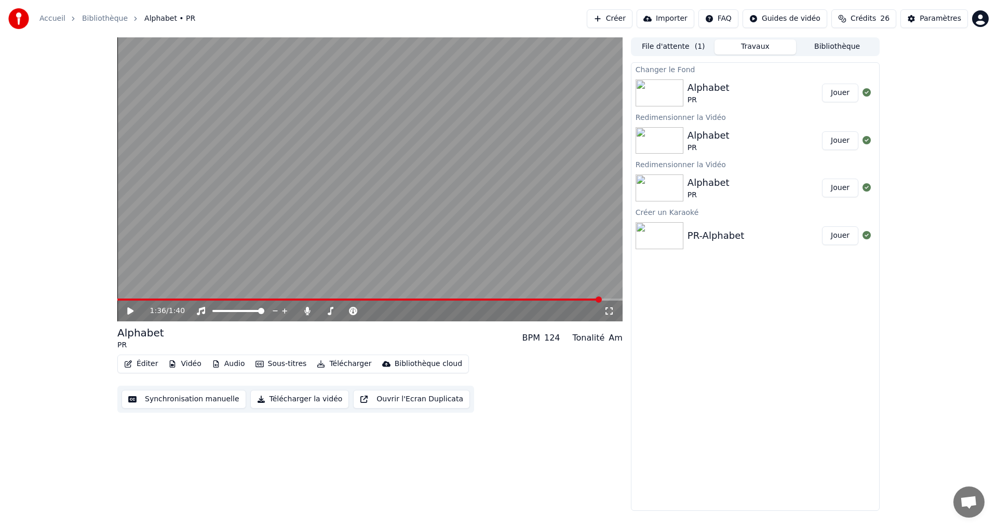
click at [847, 99] on button "Jouer" at bounding box center [840, 93] width 36 height 19
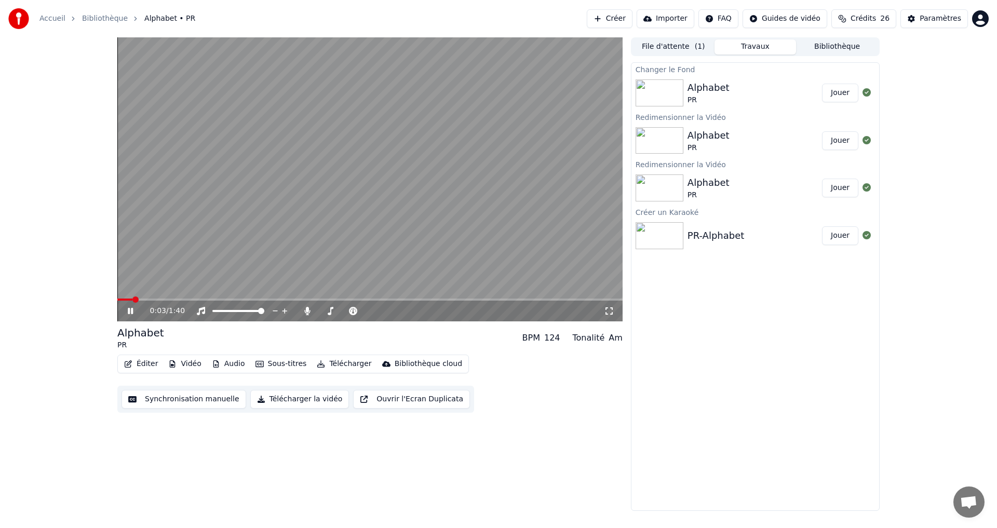
click at [132, 312] on icon at bounding box center [130, 311] width 5 height 6
click at [280, 397] on button "Télécharger la vidéo" at bounding box center [299, 399] width 99 height 19
click at [826, 89] on button "Afficher" at bounding box center [836, 93] width 46 height 19
click at [833, 192] on button "Jouer" at bounding box center [840, 188] width 36 height 19
click at [843, 238] on button "Jouer" at bounding box center [840, 235] width 36 height 19
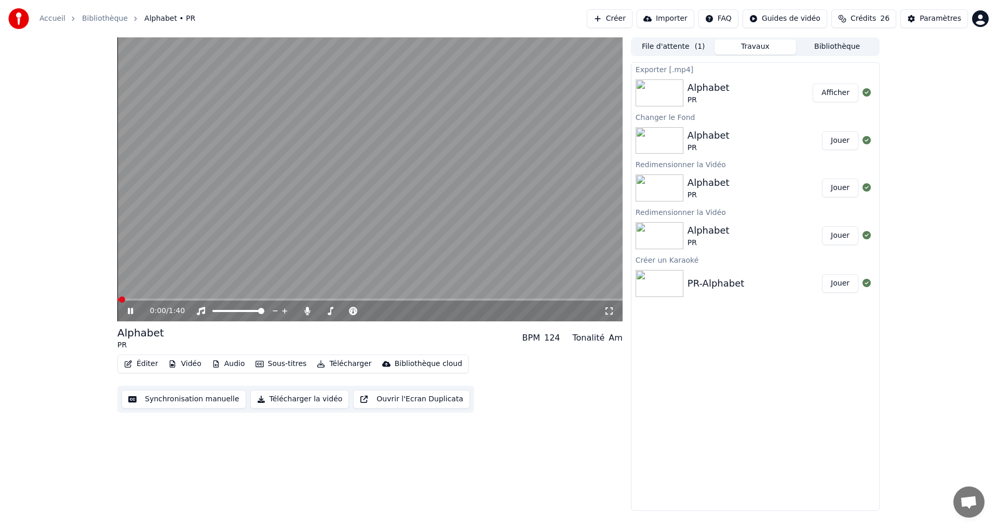
click at [837, 131] on button "Jouer" at bounding box center [840, 140] width 36 height 19
click at [190, 362] on button "Vidéo" at bounding box center [184, 364] width 41 height 15
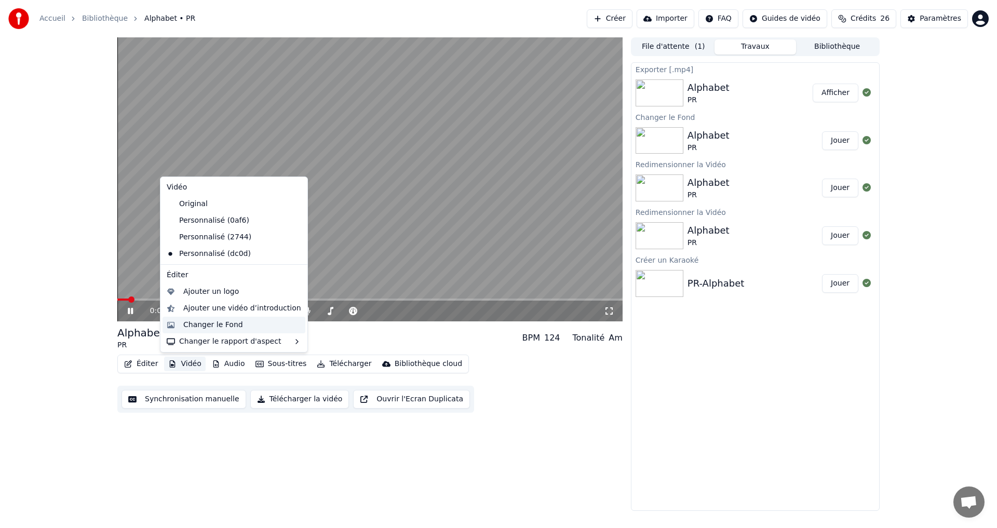
click at [219, 329] on div "Changer le Fond" at bounding box center [213, 325] width 60 height 10
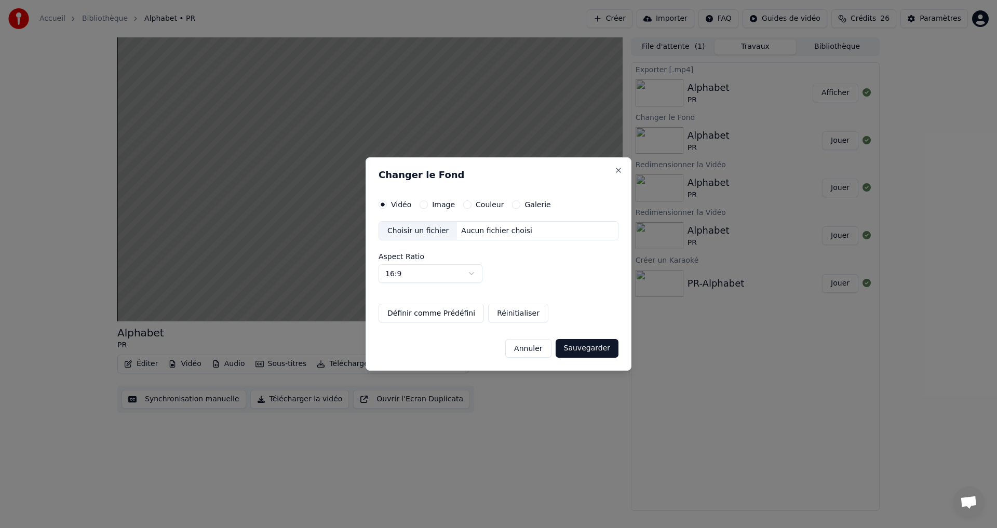
click at [422, 200] on button "Image" at bounding box center [424, 204] width 8 height 8
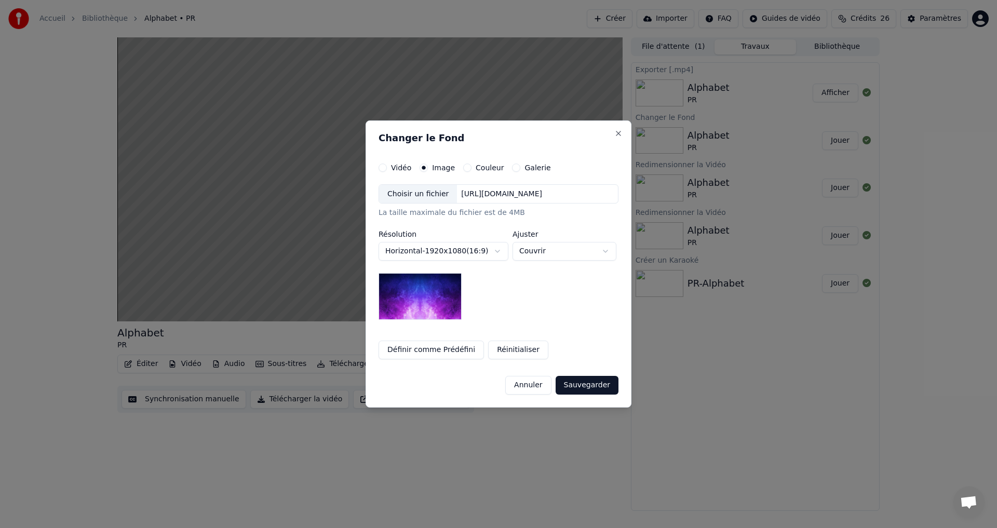
click at [421, 195] on div "Choisir un fichier" at bounding box center [418, 194] width 78 height 19
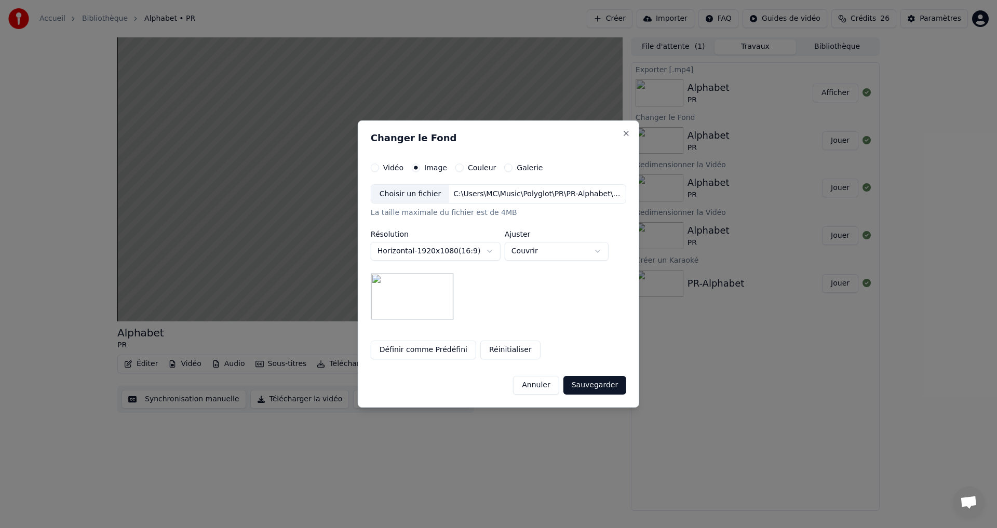
click at [597, 378] on button "Sauvegarder" at bounding box center [594, 385] width 63 height 19
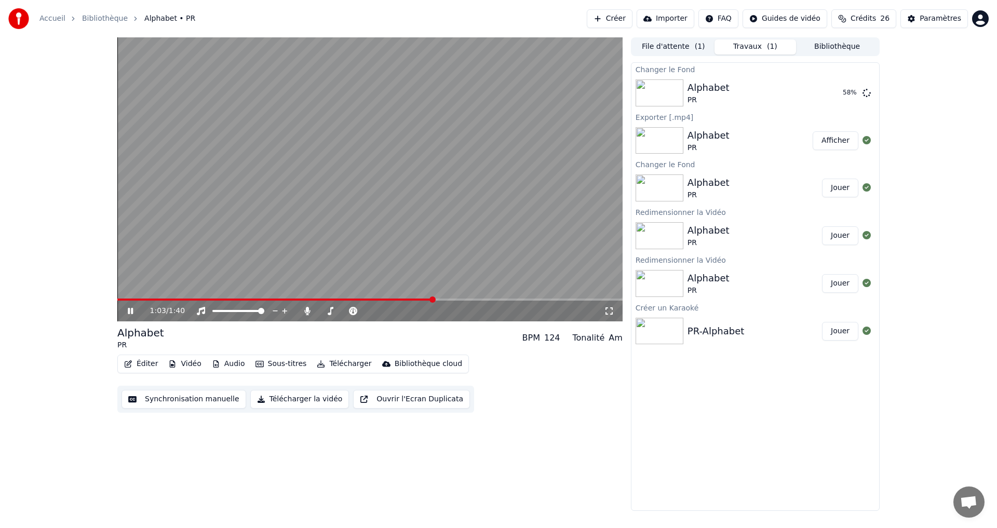
click at [131, 308] on icon at bounding box center [130, 311] width 5 height 6
click at [843, 95] on button "Jouer" at bounding box center [840, 93] width 36 height 19
click at [131, 305] on div "0:01 / 1:40" at bounding box center [369, 311] width 505 height 21
click at [126, 312] on icon at bounding box center [138, 311] width 24 height 8
click at [144, 365] on button "Éditer" at bounding box center [141, 364] width 42 height 15
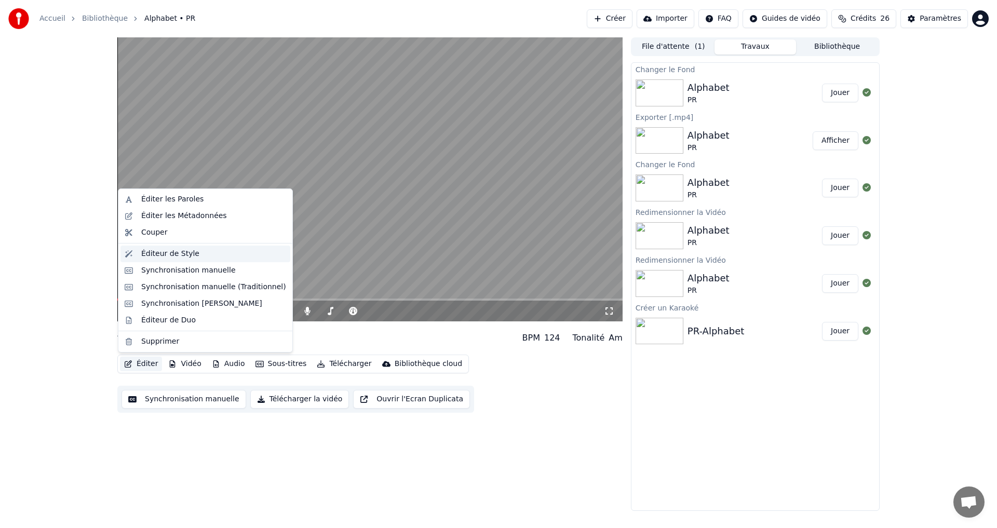
click at [160, 258] on div "Éditeur de Style" at bounding box center [170, 254] width 58 height 10
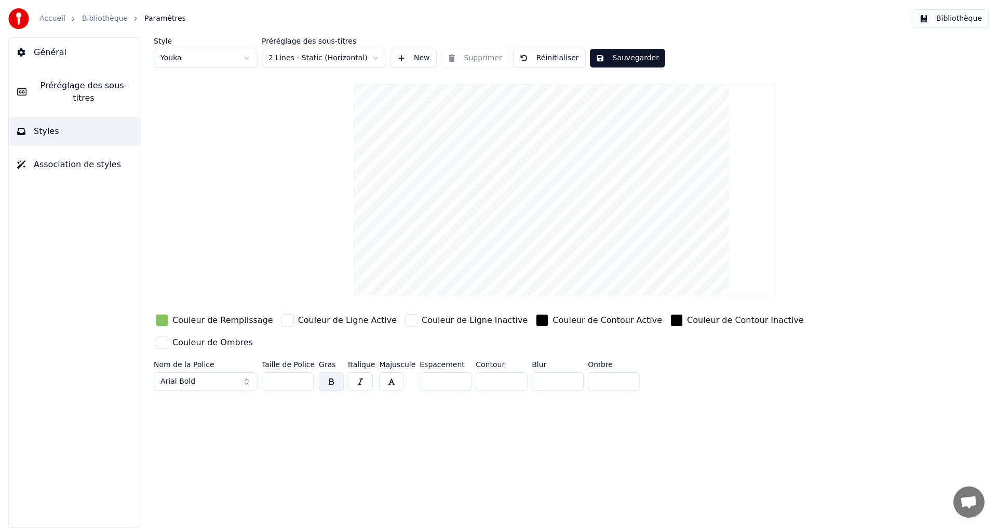
drag, startPoint x: 483, startPoint y: 359, endPoint x: 462, endPoint y: 363, distance: 21.8
click at [462, 363] on div "Nom de la Police Arial Bold Taille de Police *** Gras Italique Majuscule Espace…" at bounding box center [503, 378] width 698 height 34
type input "*"
drag, startPoint x: 616, startPoint y: 59, endPoint x: 619, endPoint y: 47, distance: 12.5
click at [618, 61] on button "Sauvegarder" at bounding box center [627, 58] width 75 height 19
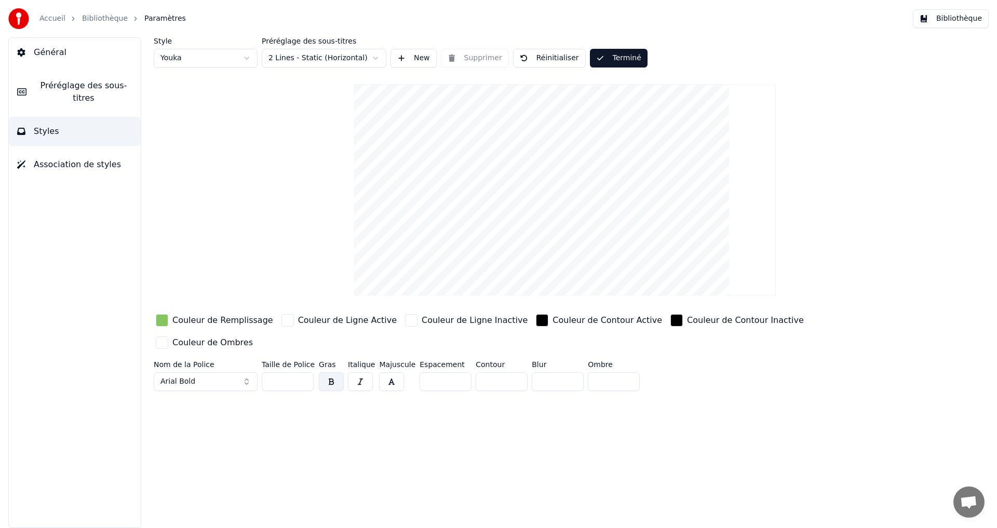
click at [166, 316] on div "button" at bounding box center [162, 320] width 12 height 12
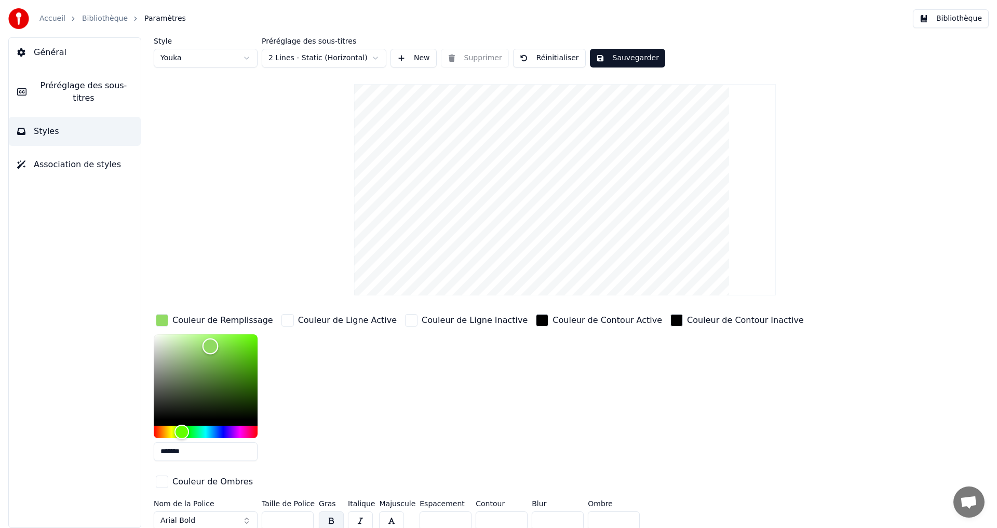
click at [210, 346] on div "Color" at bounding box center [206, 376] width 104 height 85
type input "*******"
click at [208, 347] on div "Color" at bounding box center [211, 347] width 16 height 16
click at [617, 60] on button "Sauvegarder" at bounding box center [627, 58] width 75 height 19
click at [619, 59] on button "Terminé" at bounding box center [619, 58] width 58 height 19
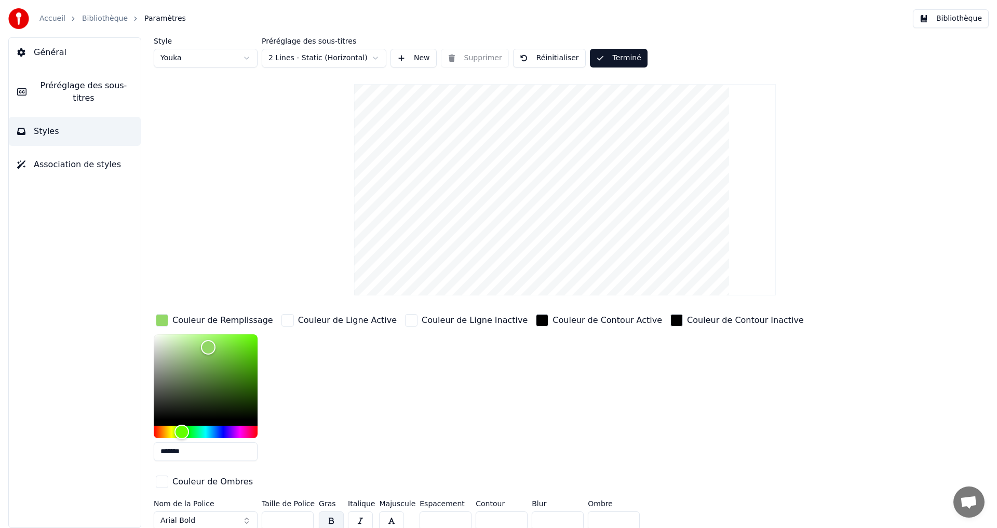
click at [959, 14] on button "Bibliothèque" at bounding box center [951, 18] width 76 height 19
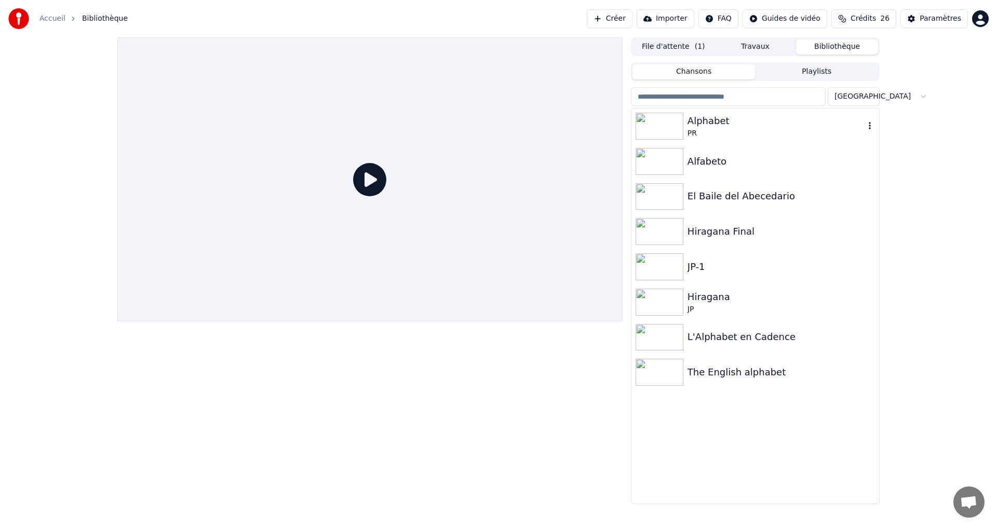
click at [770, 118] on div "Alphabet" at bounding box center [775, 121] width 177 height 15
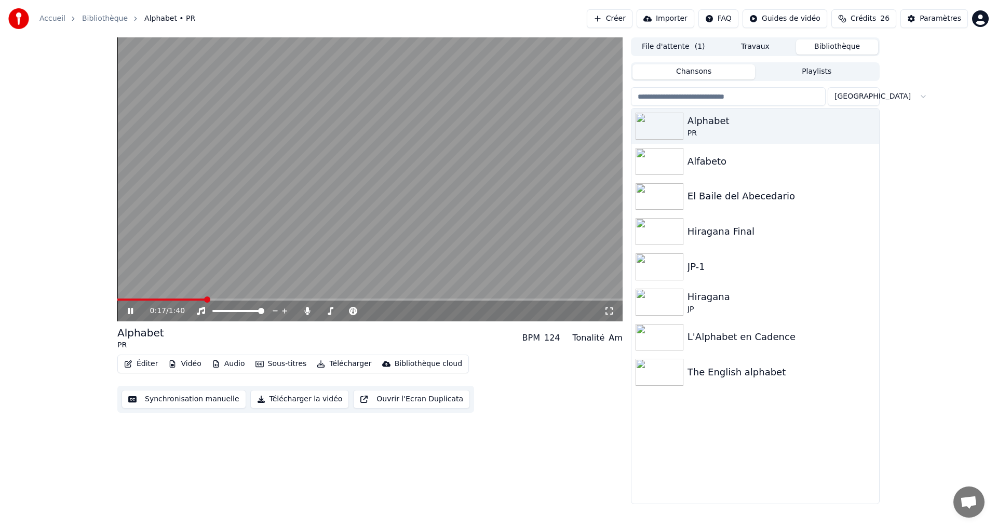
click at [129, 315] on icon at bounding box center [138, 311] width 24 height 8
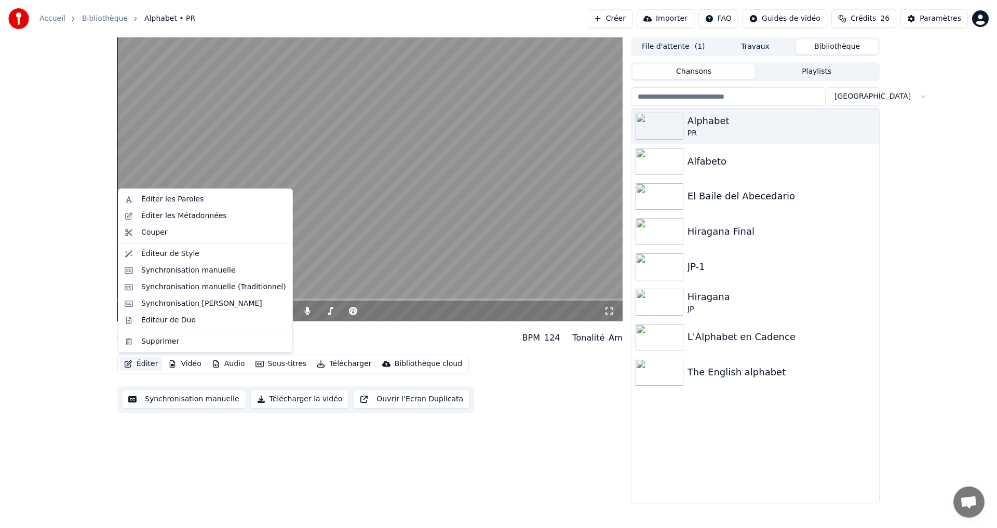
click at [135, 362] on button "Éditer" at bounding box center [141, 364] width 42 height 15
click at [180, 259] on div "Éditeur de Style" at bounding box center [205, 254] width 170 height 17
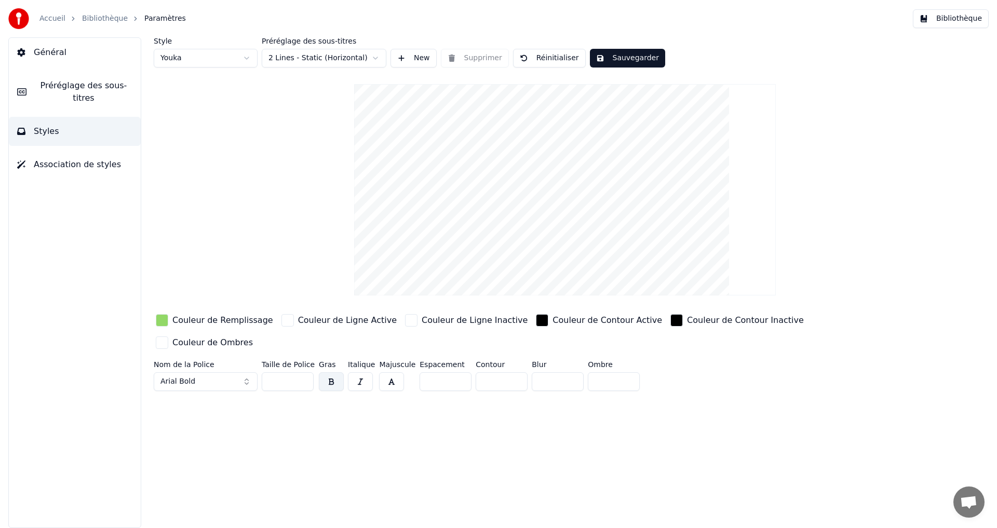
click at [161, 322] on div "button" at bounding box center [162, 320] width 12 height 12
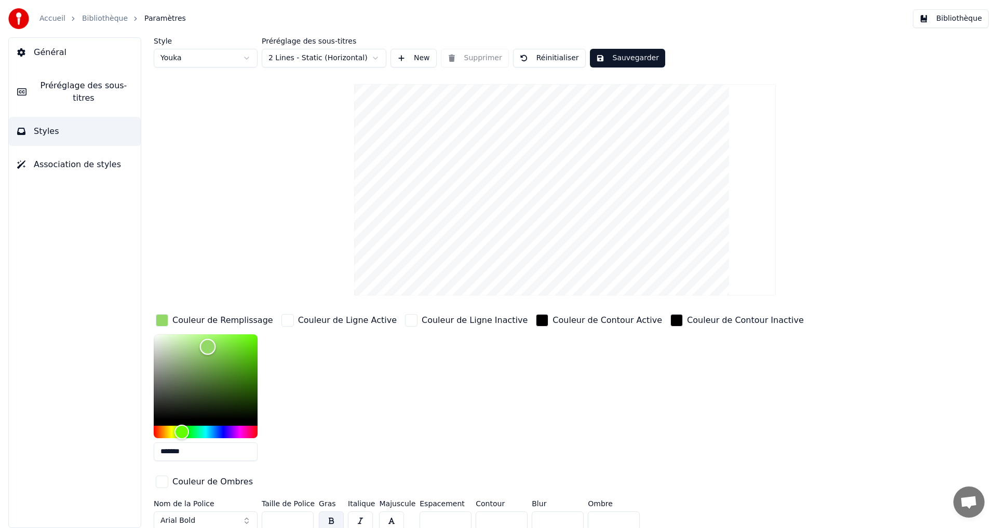
click at [200, 344] on div "Color" at bounding box center [208, 347] width 16 height 16
click at [205, 343] on div "Color" at bounding box center [205, 343] width 16 height 16
click at [202, 346] on div "Color" at bounding box center [202, 346] width 16 height 16
click at [206, 350] on div "Color" at bounding box center [206, 350] width 16 height 16
click at [203, 349] on div "Color" at bounding box center [206, 351] width 16 height 16
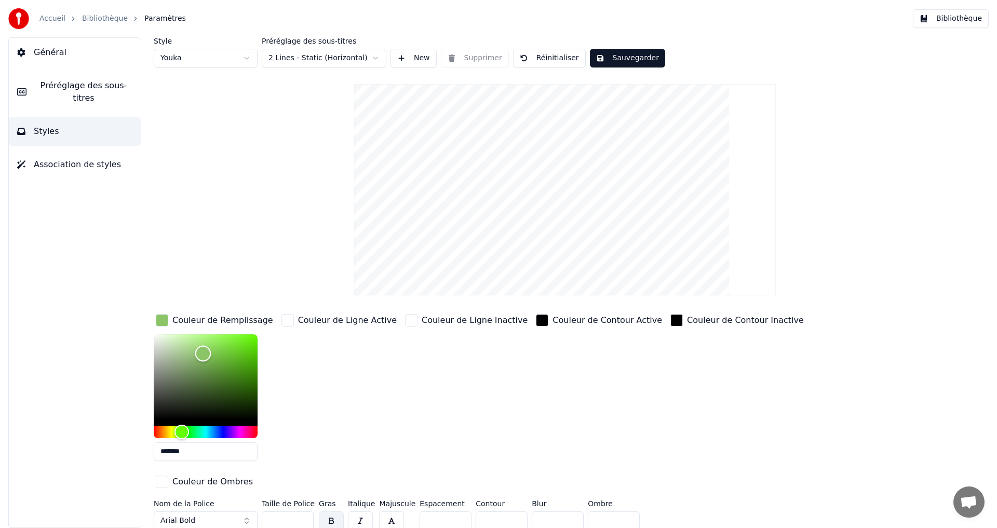
click at [203, 353] on div "Color" at bounding box center [203, 354] width 16 height 16
click at [203, 350] on div "Color" at bounding box center [203, 354] width 16 height 16
click at [203, 352] on div "Color" at bounding box center [203, 351] width 16 height 16
click at [203, 345] on div "Color" at bounding box center [203, 346] width 16 height 16
type input "*******"
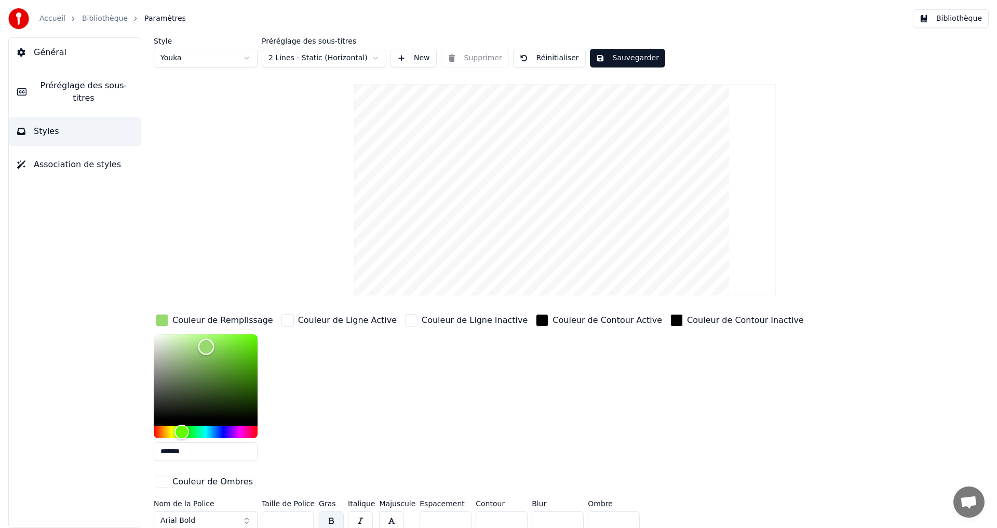
click at [206, 347] on div "Color" at bounding box center [206, 347] width 16 height 16
drag, startPoint x: 478, startPoint y: 496, endPoint x: 453, endPoint y: 491, distance: 25.4
click at [476, 511] on input "*" at bounding box center [502, 520] width 52 height 19
type input "*"
click at [464, 460] on div "Couleur de Ligne Inactive" at bounding box center [466, 390] width 127 height 157
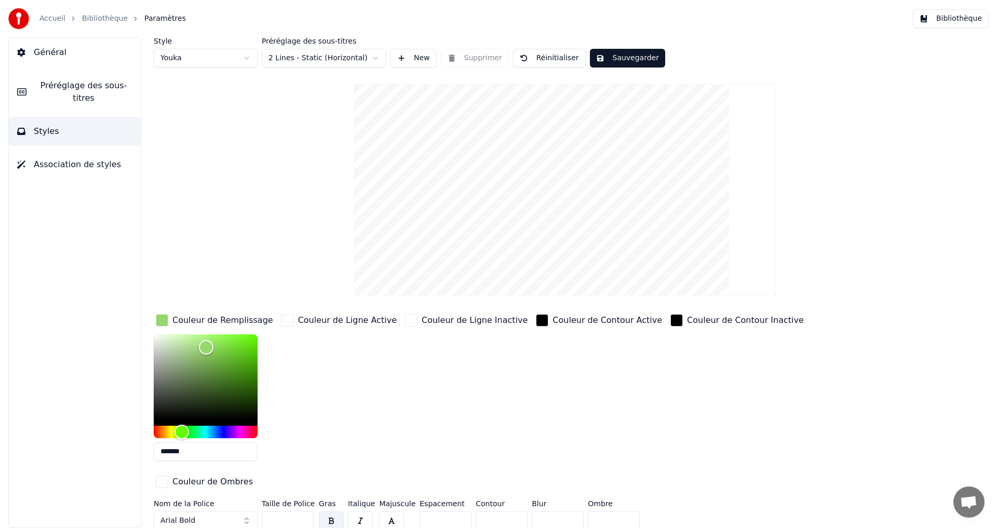
click at [599, 52] on button "Sauvegarder" at bounding box center [627, 58] width 75 height 19
click at [620, 59] on button "Terminé" at bounding box center [619, 58] width 58 height 19
click at [973, 22] on button "Bibliothèque" at bounding box center [951, 18] width 76 height 19
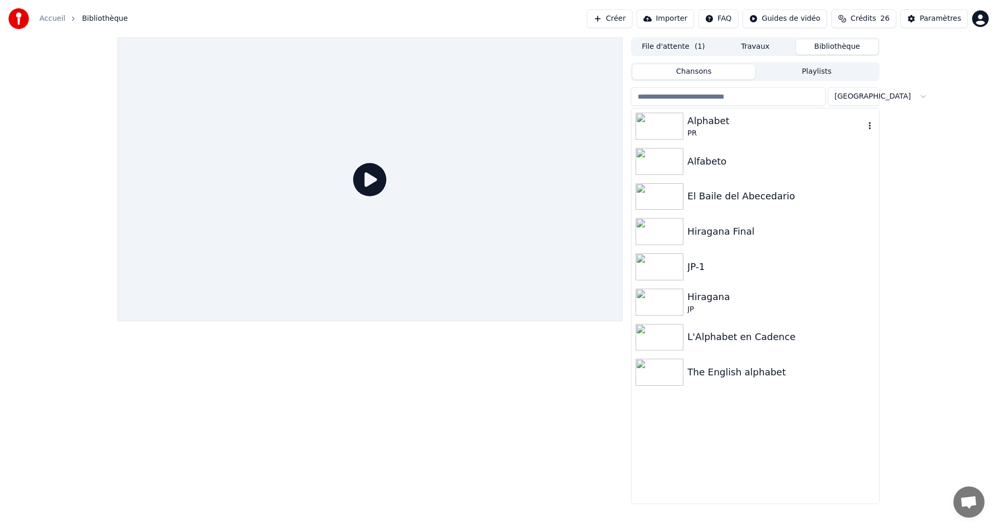
click at [778, 124] on div "Alphabet" at bounding box center [775, 121] width 177 height 15
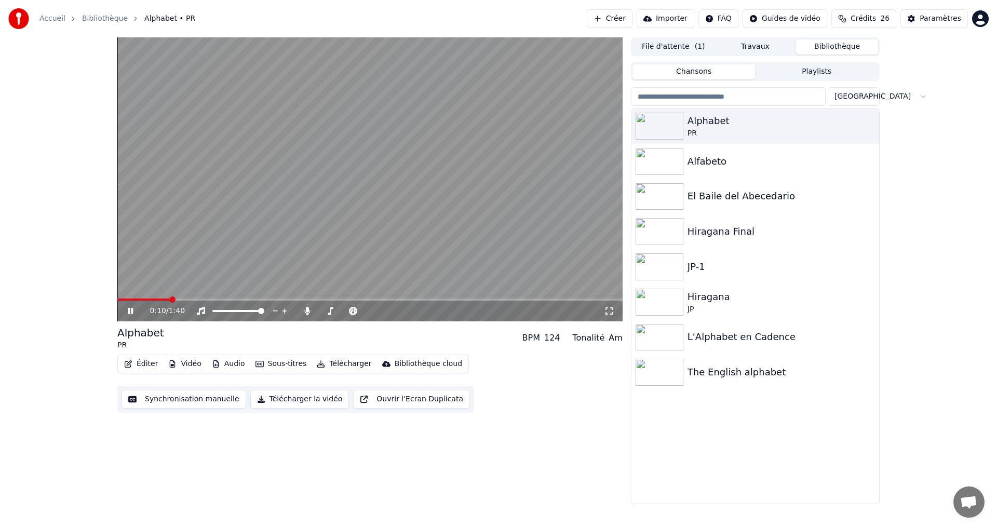
click at [129, 309] on icon at bounding box center [130, 311] width 5 height 6
click at [143, 363] on button "Éditer" at bounding box center [141, 364] width 42 height 15
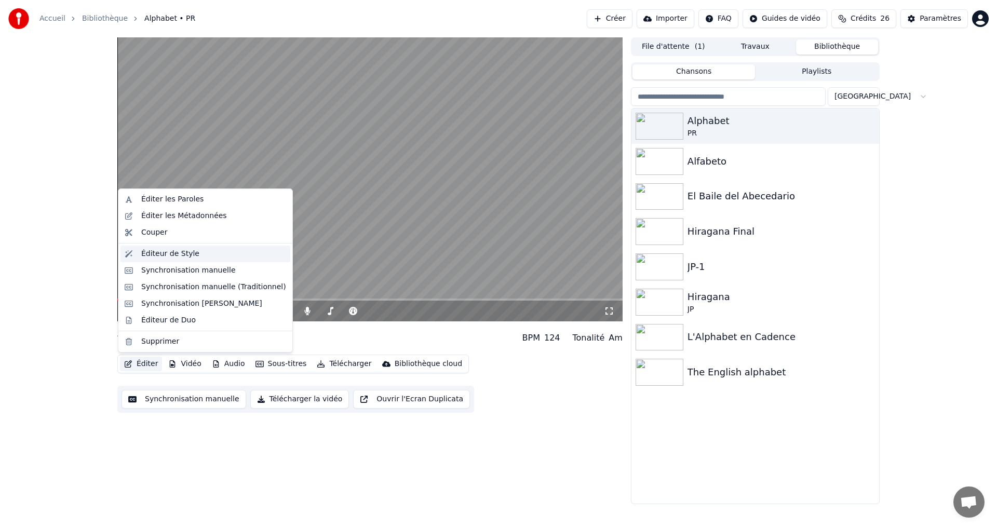
click at [164, 258] on div "Éditeur de Style" at bounding box center [170, 254] width 58 height 10
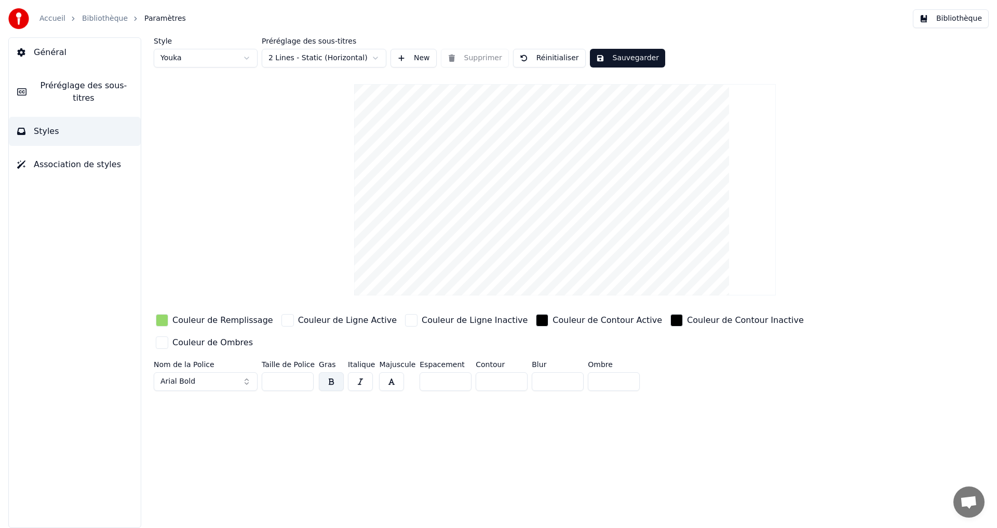
drag, startPoint x: 278, startPoint y: 362, endPoint x: 241, endPoint y: 360, distance: 37.4
click at [248, 361] on div "Nom de la Police Arial Bold Taille de Police *** Gras Italique Majuscule Espace…" at bounding box center [503, 378] width 698 height 34
type input "**"
click at [603, 51] on button "Sauvegarder" at bounding box center [627, 58] width 75 height 19
click at [600, 60] on button "Terminé" at bounding box center [619, 58] width 58 height 19
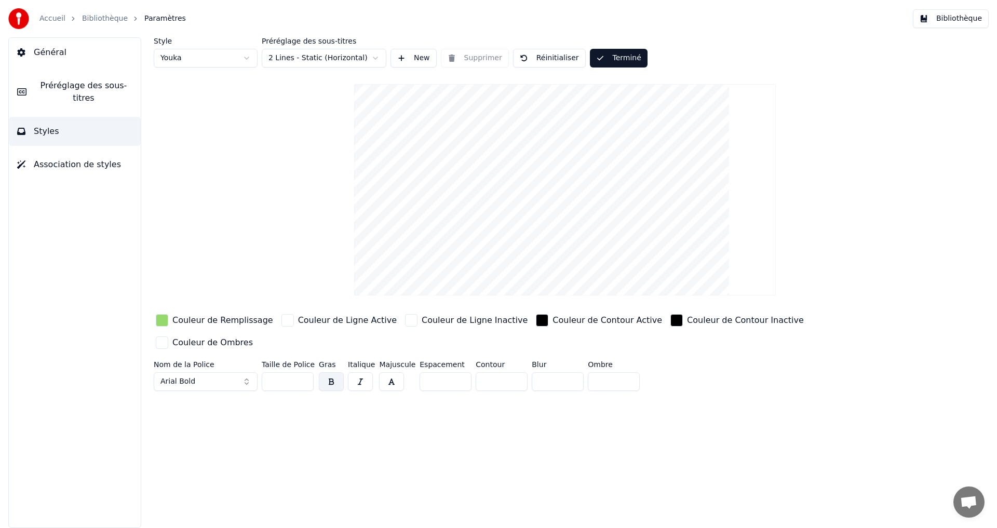
click at [946, 17] on button "Bibliothèque" at bounding box center [951, 18] width 76 height 19
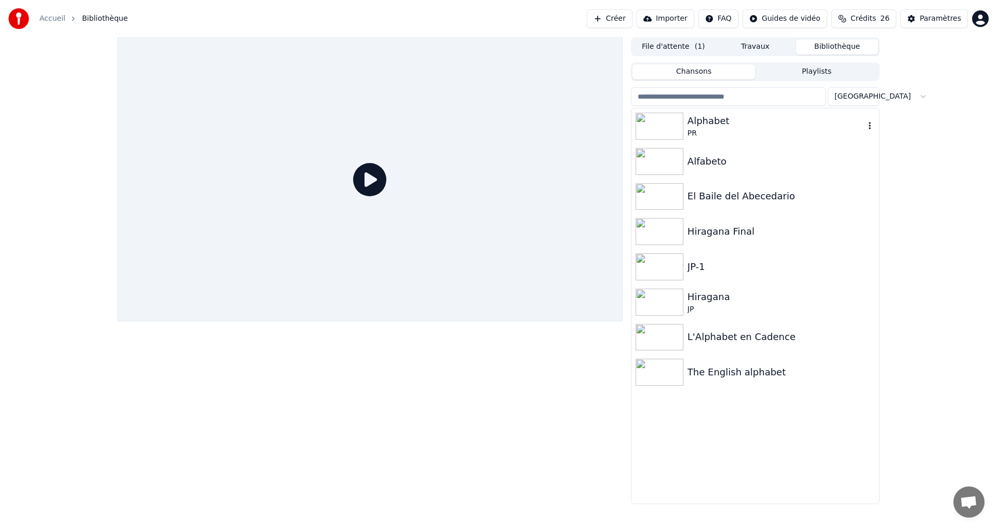
click at [800, 122] on div "Alphabet" at bounding box center [775, 121] width 177 height 15
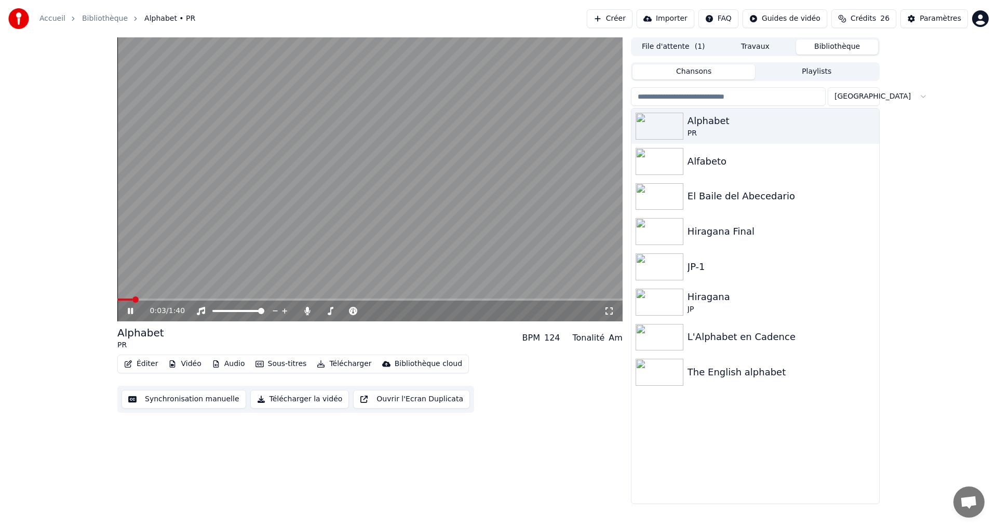
click at [130, 311] on icon at bounding box center [138, 311] width 24 height 8
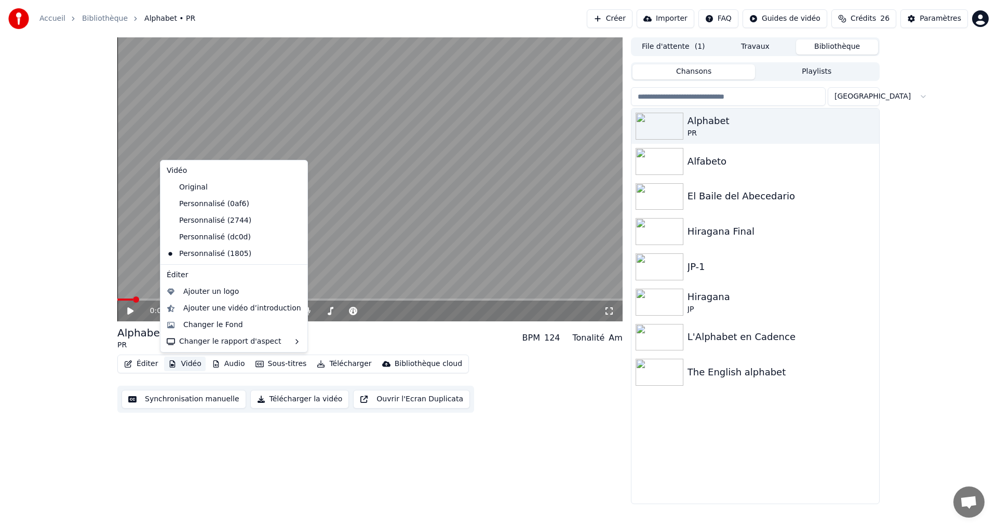
click at [188, 363] on button "Vidéo" at bounding box center [184, 364] width 41 height 15
click at [206, 328] on div "Changer le Fond" at bounding box center [213, 325] width 60 height 10
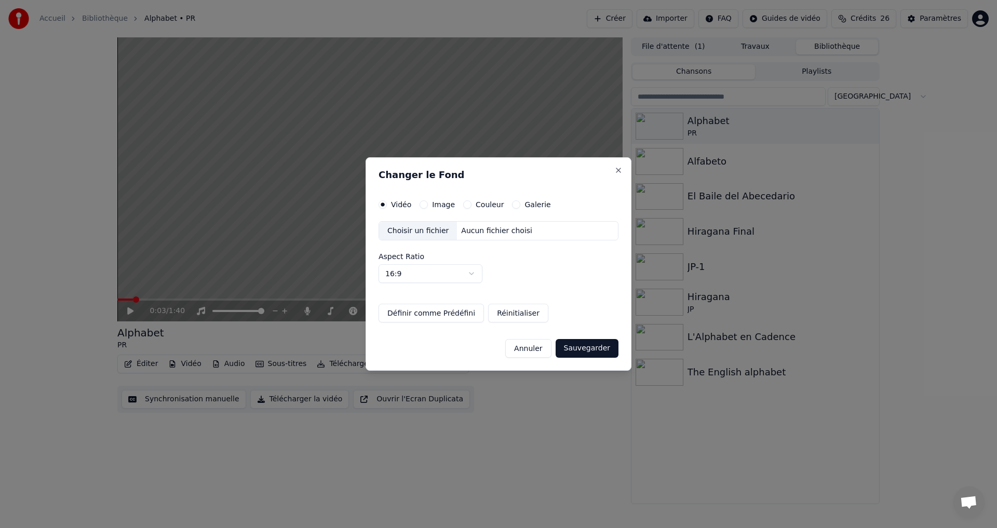
click at [476, 205] on label "Couleur" at bounding box center [490, 204] width 28 height 7
click at [471, 205] on button "Couleur" at bounding box center [467, 204] width 8 height 8
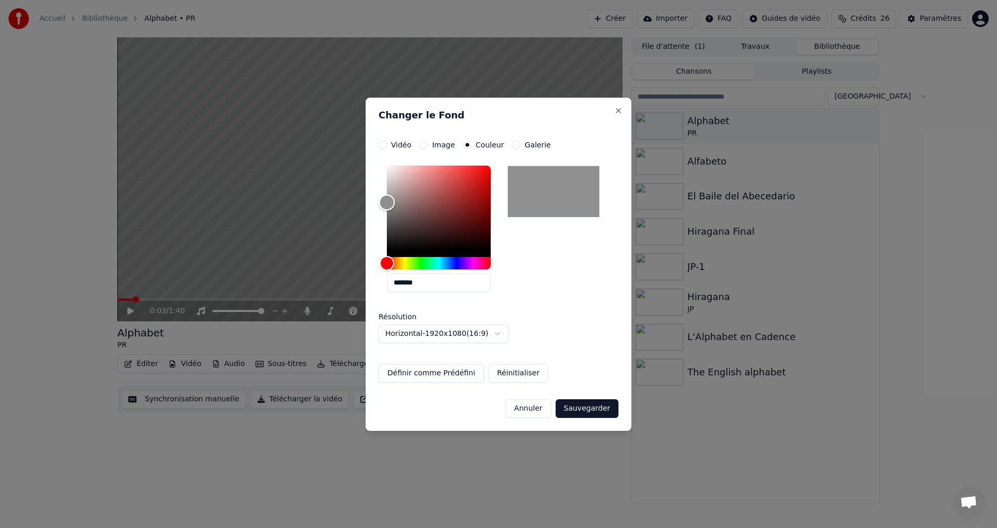
drag, startPoint x: 398, startPoint y: 228, endPoint x: 355, endPoint y: 221, distance: 44.3
click at [360, 203] on body "**********" at bounding box center [498, 264] width 997 height 528
type input "*******"
drag, startPoint x: 391, startPoint y: 210, endPoint x: 361, endPoint y: 214, distance: 29.9
click at [361, 214] on body "**********" at bounding box center [498, 264] width 997 height 528
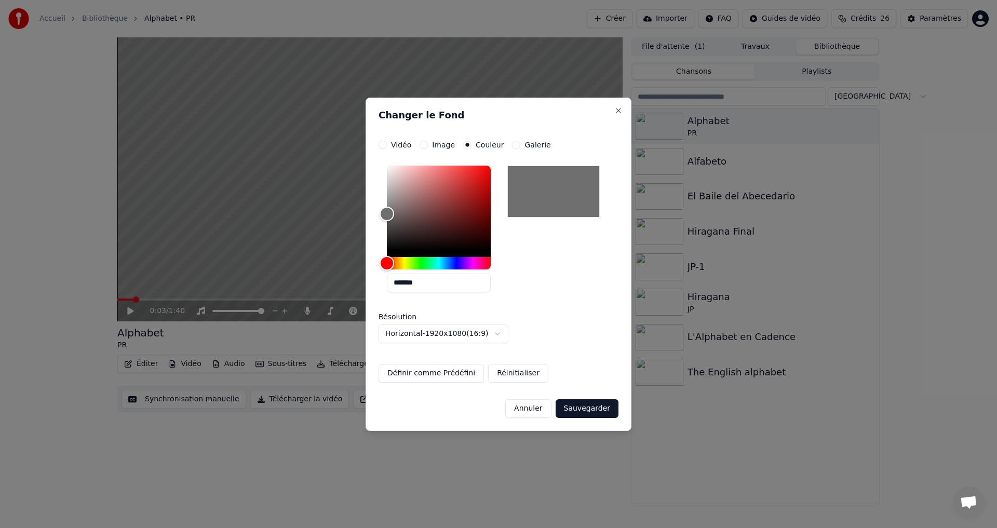
click at [577, 409] on button "Sauvegarder" at bounding box center [587, 408] width 63 height 19
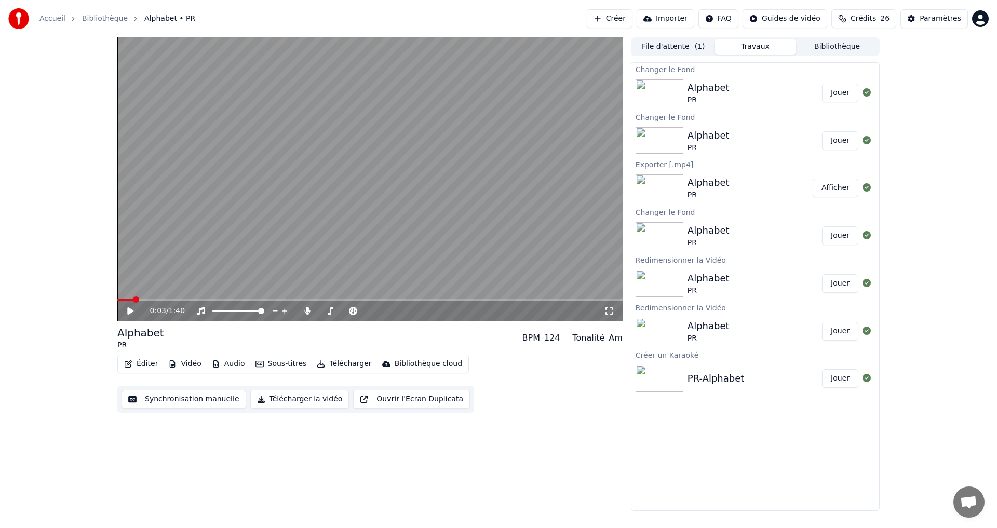
click at [834, 89] on button "Jouer" at bounding box center [840, 93] width 36 height 19
click at [126, 313] on icon at bounding box center [138, 311] width 24 height 8
click at [263, 399] on button "Télécharger la vidéo" at bounding box center [299, 399] width 99 height 19
click at [155, 399] on button "Synchronisation manuelle" at bounding box center [184, 399] width 125 height 19
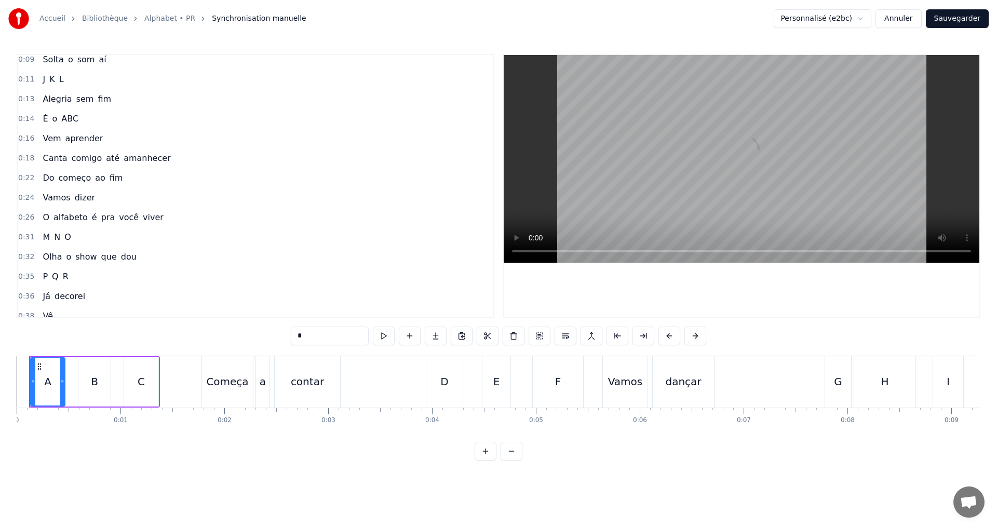
scroll to position [208, 0]
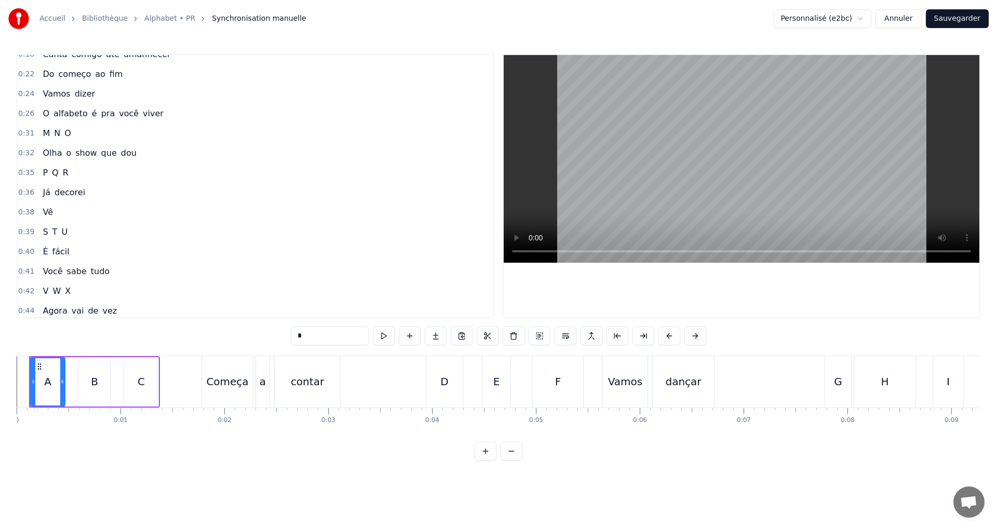
click at [127, 269] on div "0:41 Você sabe tudo" at bounding box center [256, 272] width 476 height 20
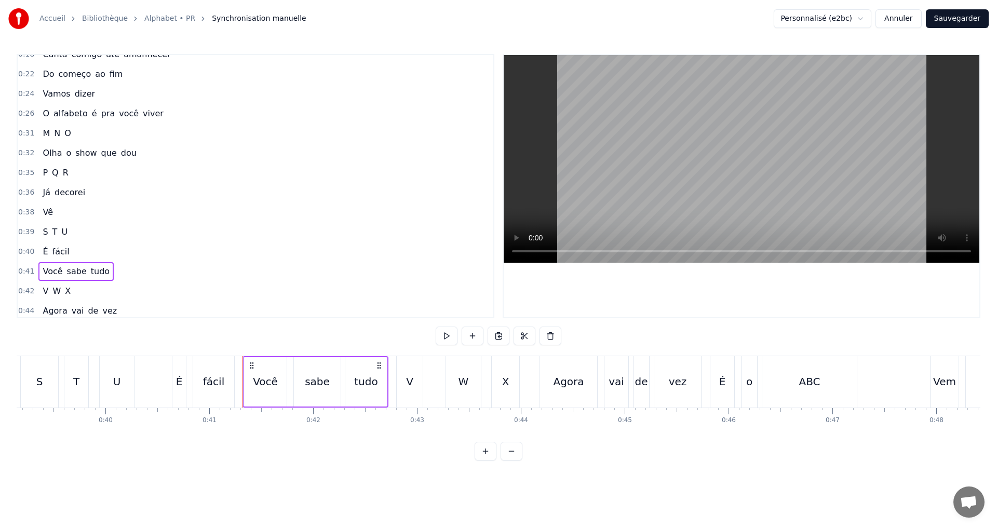
scroll to position [0, 4239]
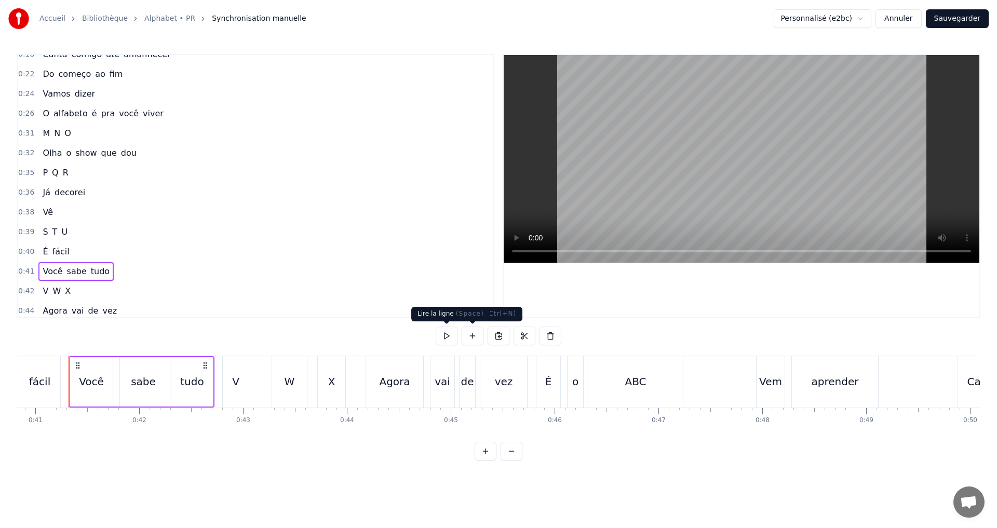
click at [451, 339] on button at bounding box center [447, 336] width 22 height 19
click at [172, 268] on div "0:41 Você sabe tudo" at bounding box center [256, 272] width 476 height 20
click at [86, 288] on div "0:42 V W X" at bounding box center [256, 291] width 476 height 20
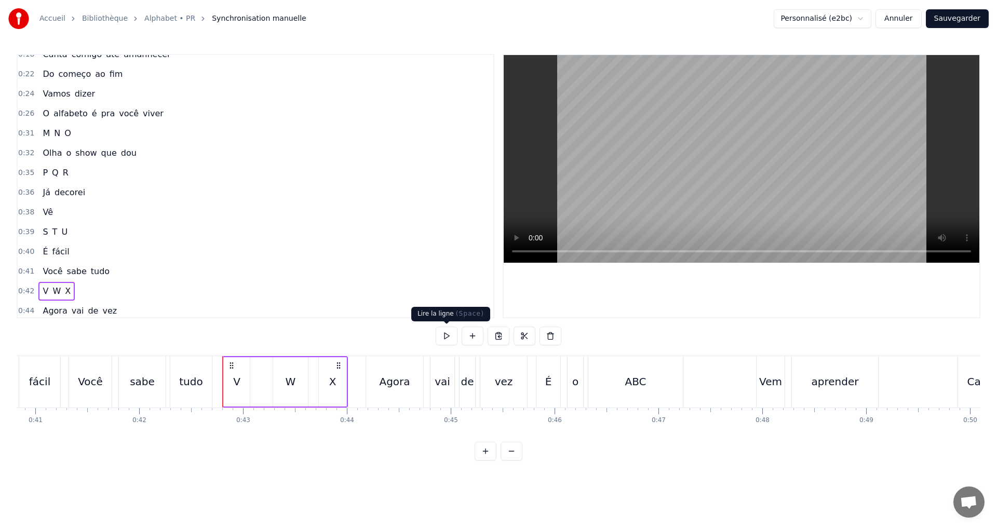
click at [442, 339] on button at bounding box center [447, 336] width 22 height 19
click at [905, 21] on button "Annuler" at bounding box center [898, 18] width 46 height 19
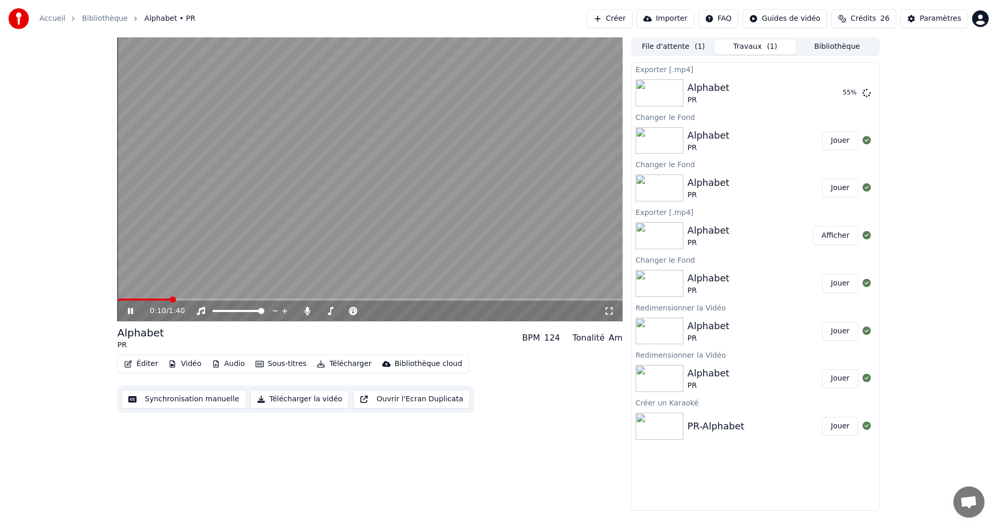
click at [124, 309] on div "0:10 / 1:40" at bounding box center [370, 311] width 497 height 10
click at [128, 312] on icon at bounding box center [130, 311] width 5 height 6
click at [143, 363] on button "Éditer" at bounding box center [141, 364] width 42 height 15
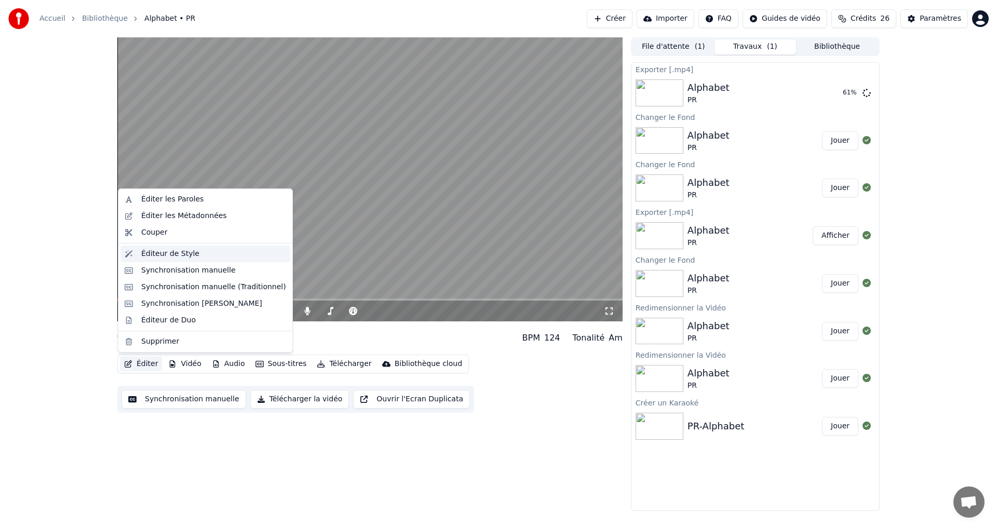
click at [192, 257] on div "Éditeur de Style" at bounding box center [213, 254] width 145 height 10
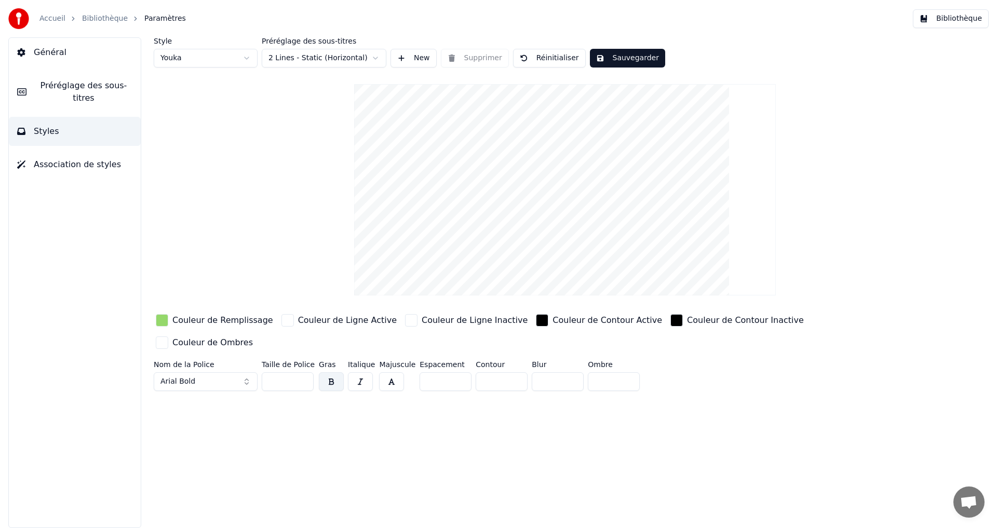
click at [158, 321] on div "button" at bounding box center [162, 320] width 12 height 12
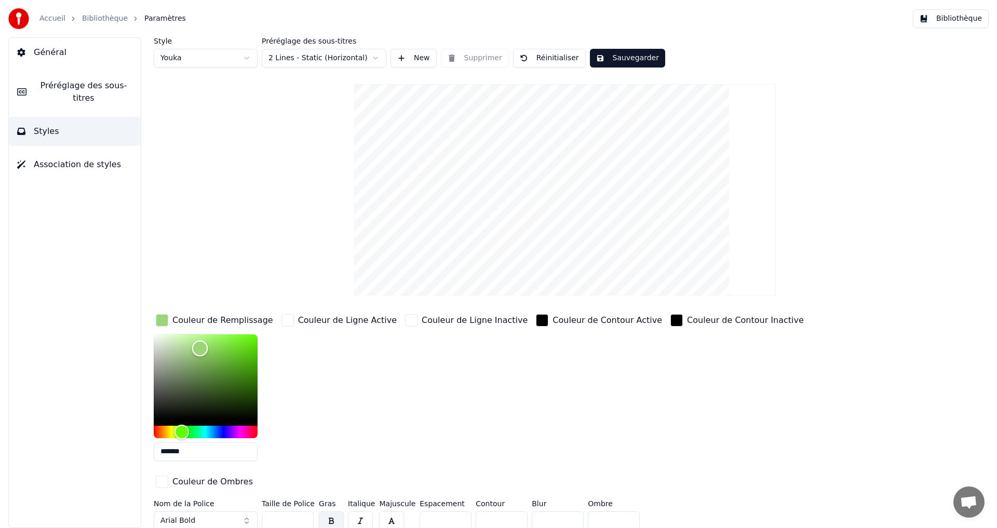
click at [200, 348] on div "Color" at bounding box center [200, 349] width 16 height 16
type input "*******"
click at [203, 354] on div "Color" at bounding box center [203, 355] width 16 height 16
click at [614, 54] on button "Sauvegarder" at bounding box center [627, 58] width 75 height 19
click at [617, 63] on button "Terminé" at bounding box center [619, 58] width 58 height 19
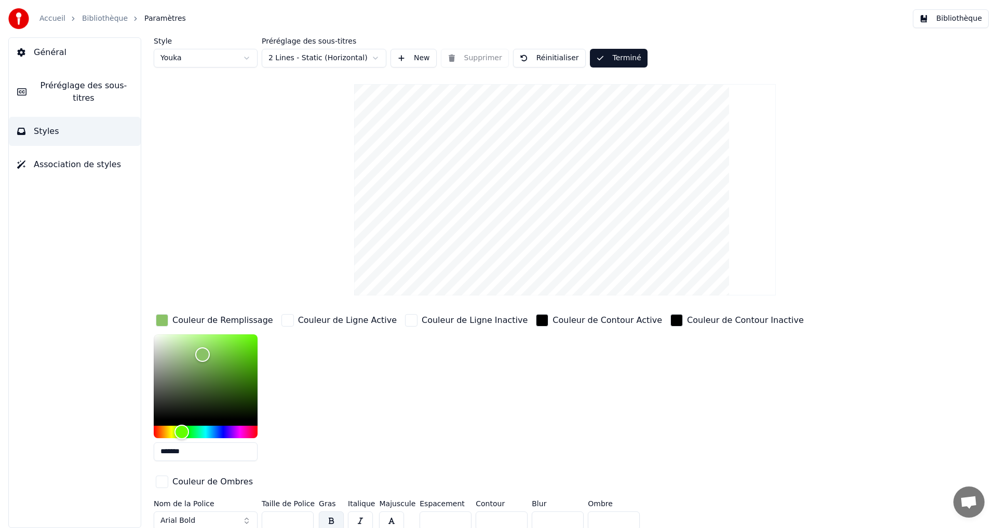
click at [973, 18] on button "Bibliothèque" at bounding box center [951, 18] width 76 height 19
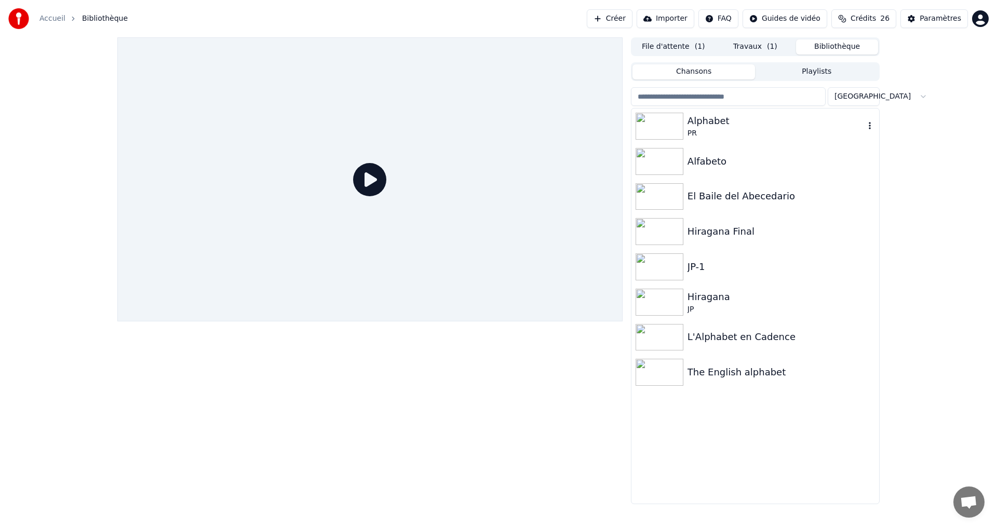
click at [750, 119] on div "Alphabet" at bounding box center [775, 121] width 177 height 15
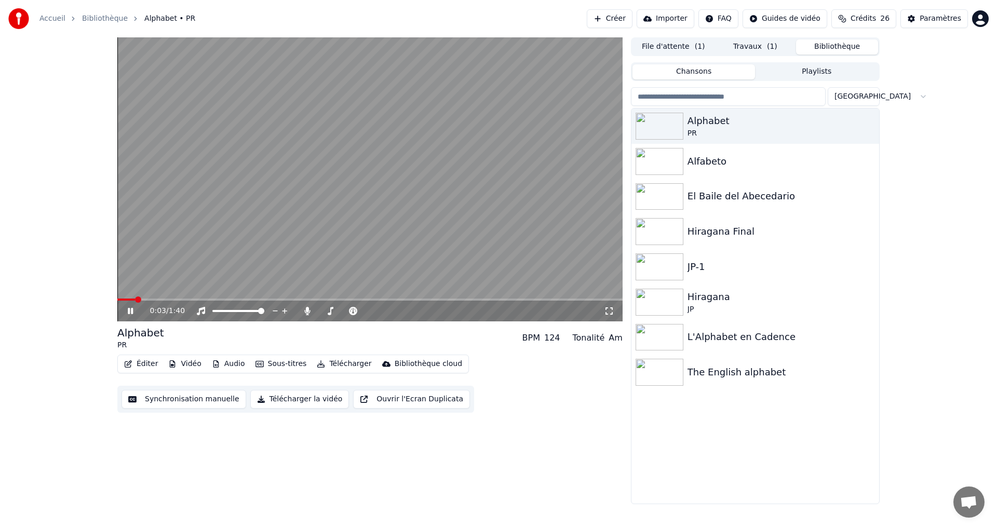
click at [138, 362] on button "Éditer" at bounding box center [141, 364] width 42 height 15
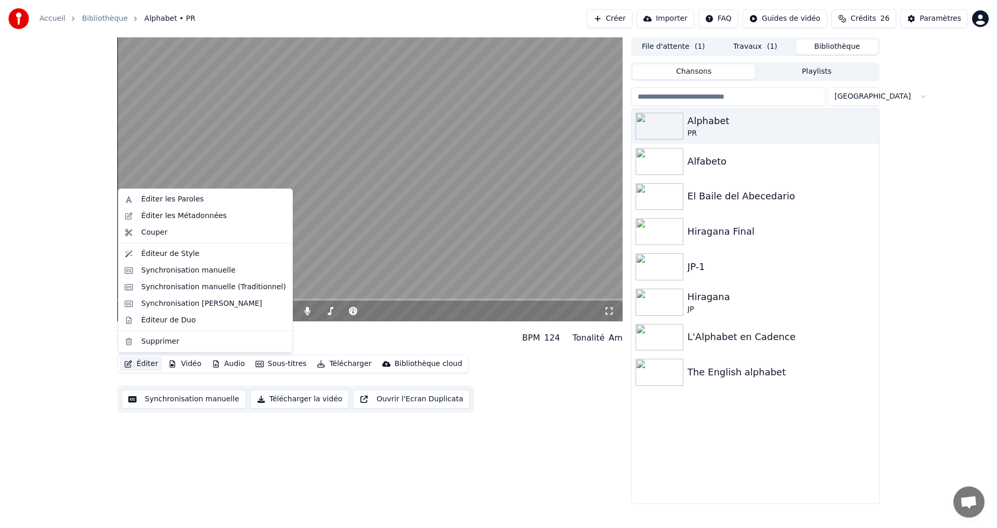
click at [514, 367] on div "Éditer Vidéo Audio Sous-titres Télécharger Bibliothèque cloud Synchronisation m…" at bounding box center [369, 384] width 505 height 58
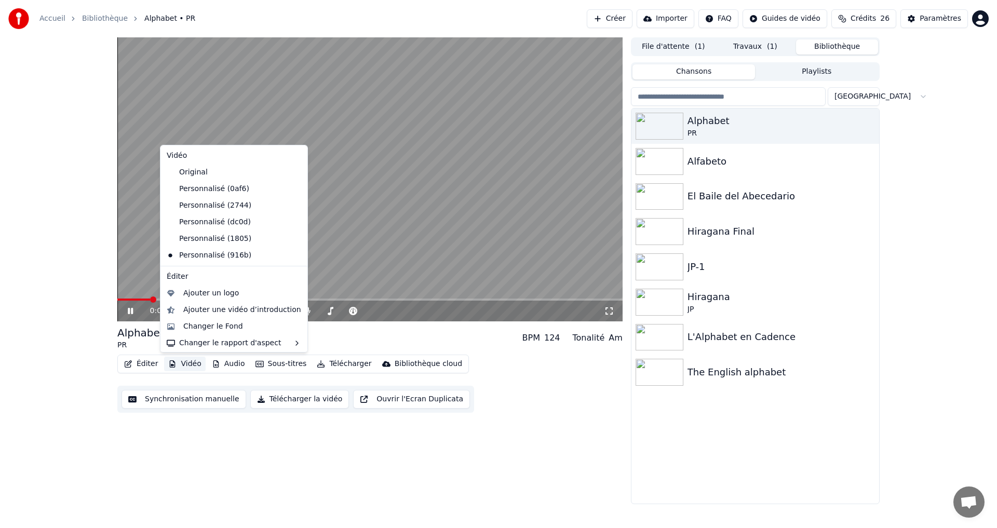
click at [187, 358] on button "Vidéo" at bounding box center [184, 364] width 41 height 15
click at [215, 327] on div "Changer le Fond" at bounding box center [213, 326] width 60 height 10
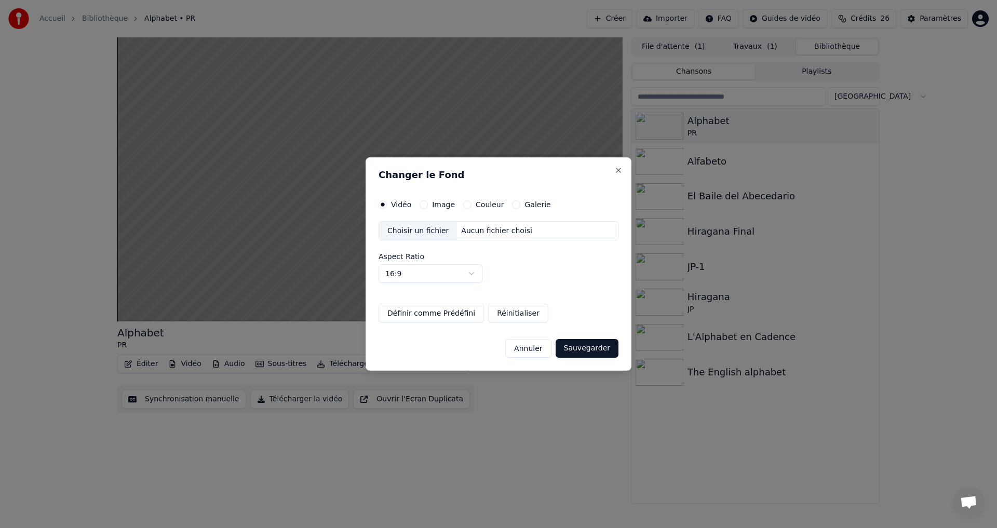
click at [421, 208] on div "Image" at bounding box center [437, 204] width 35 height 8
click at [424, 204] on button "Image" at bounding box center [424, 204] width 8 height 8
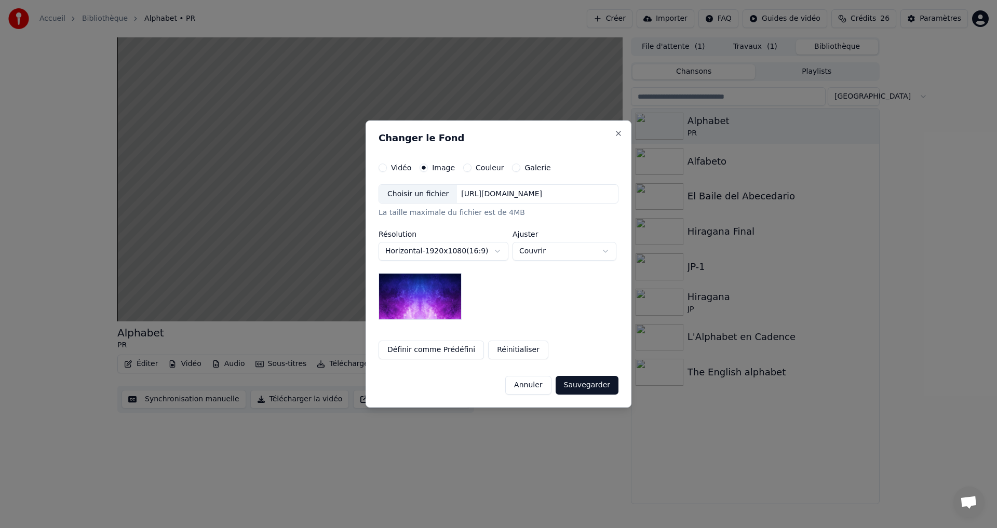
click at [431, 195] on div "Choisir un fichier" at bounding box center [418, 194] width 78 height 19
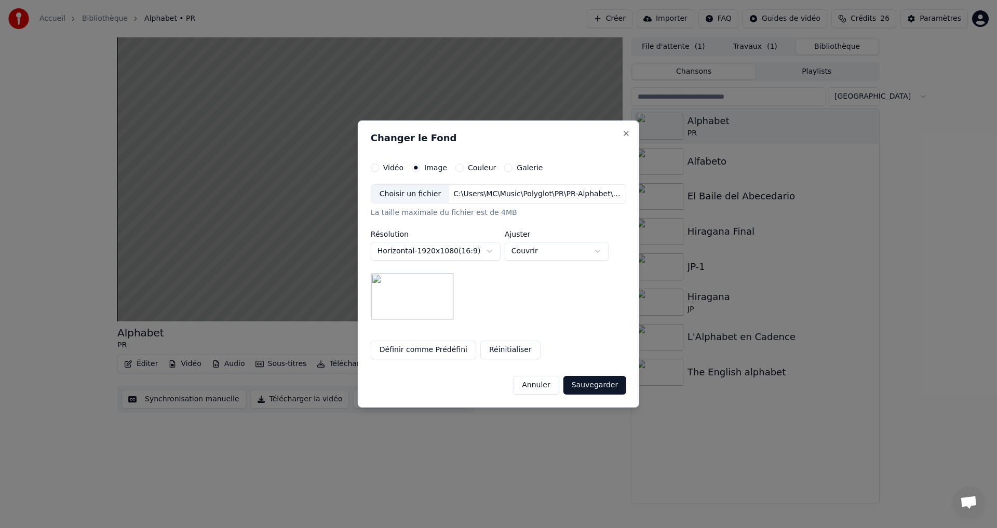
click at [593, 391] on button "Sauvegarder" at bounding box center [594, 385] width 63 height 19
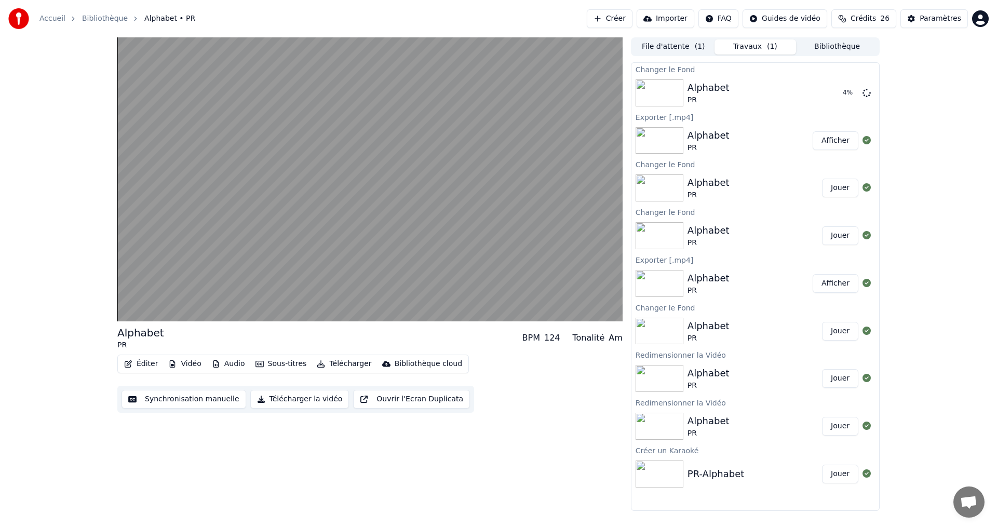
click at [830, 145] on button "Afficher" at bounding box center [836, 140] width 46 height 19
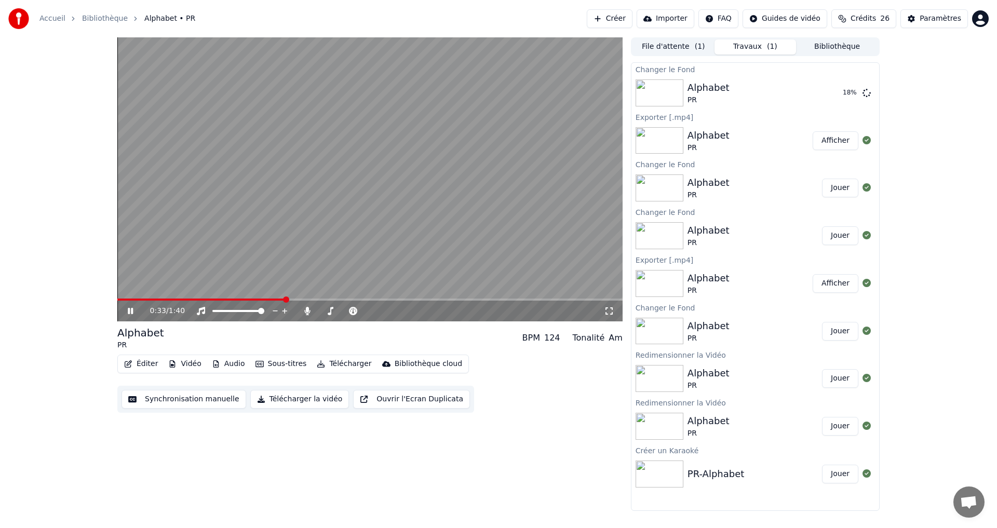
click at [126, 313] on icon at bounding box center [138, 311] width 24 height 8
